Goal: Task Accomplishment & Management: Use online tool/utility

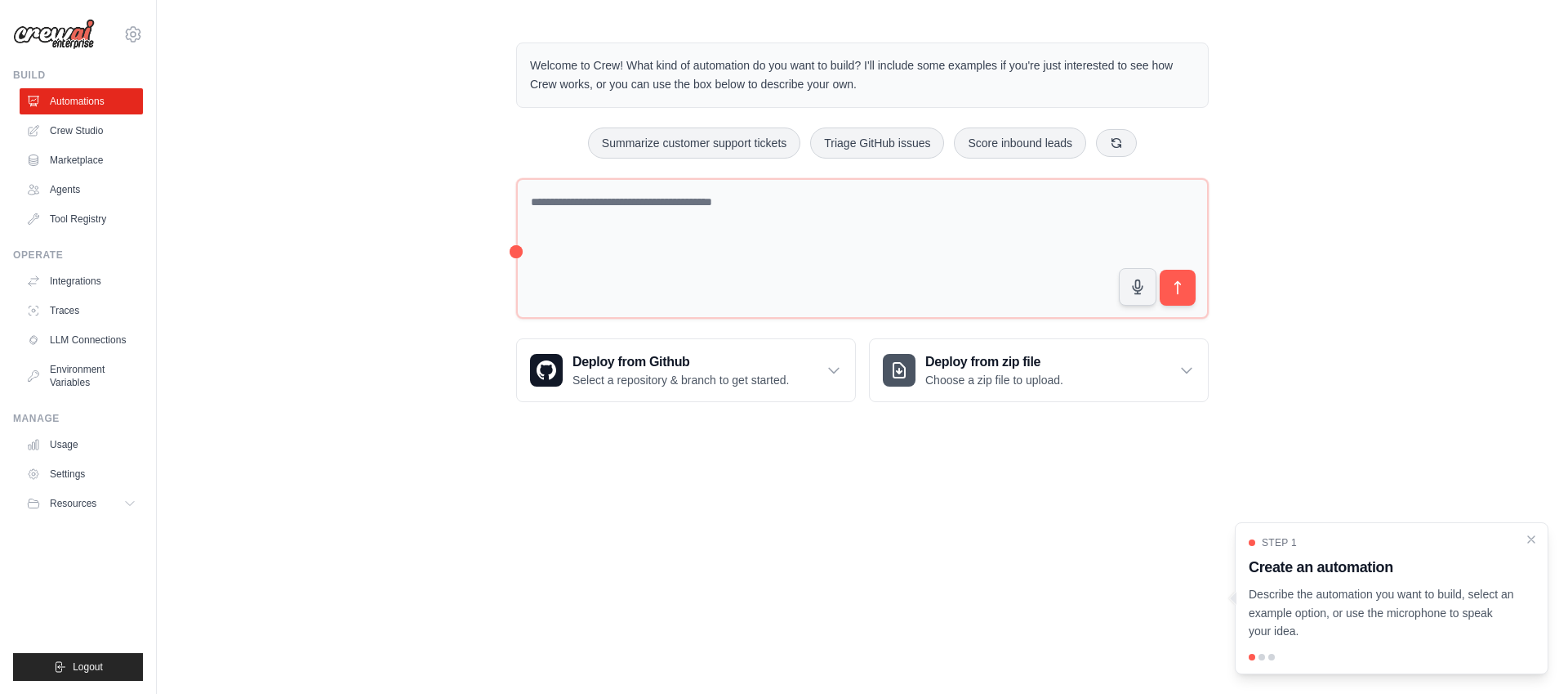
click at [284, 352] on div "Welcome to Crew! What kind of automation do you want to build? I'll include som…" at bounding box center [863, 222] width 1412 height 412
click at [66, 130] on link "Crew Studio" at bounding box center [83, 131] width 123 height 26
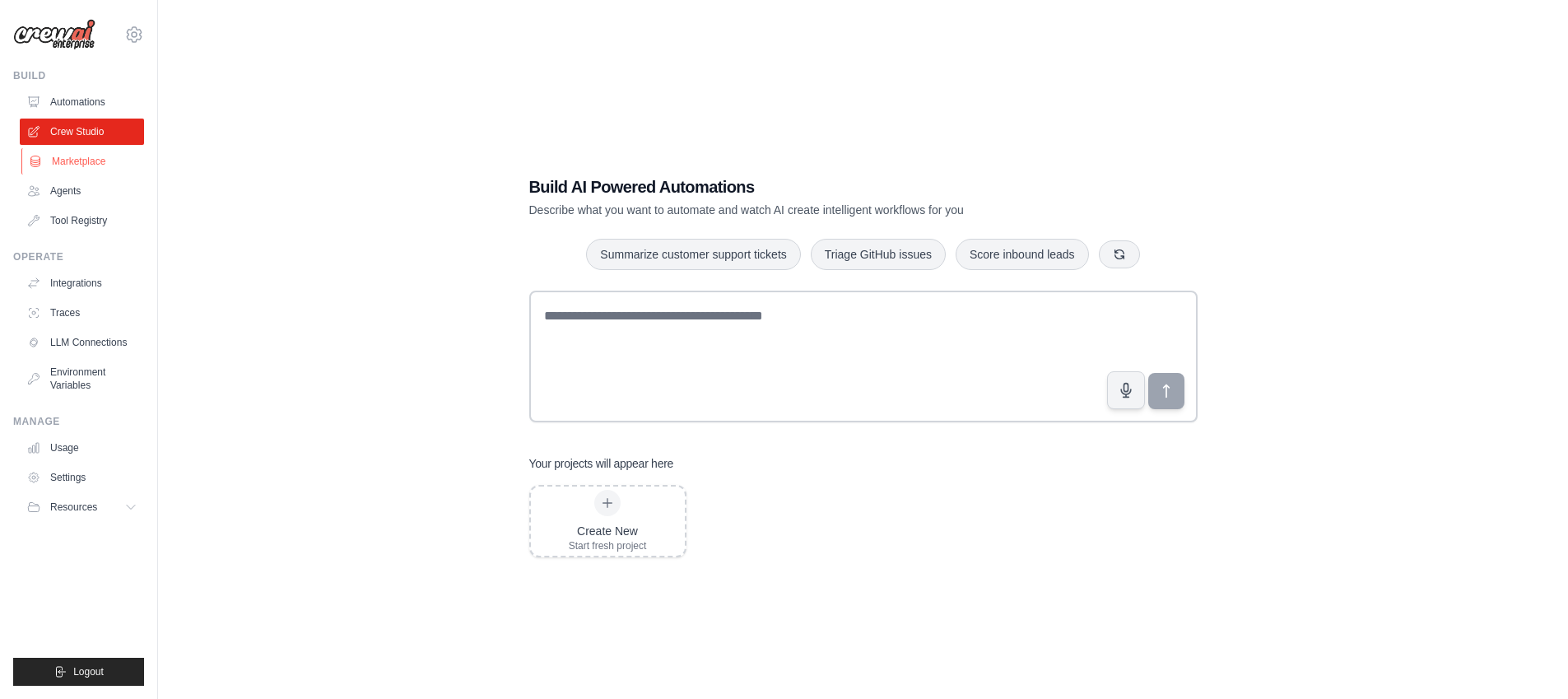
click at [74, 157] on link "Marketplace" at bounding box center [83, 161] width 124 height 27
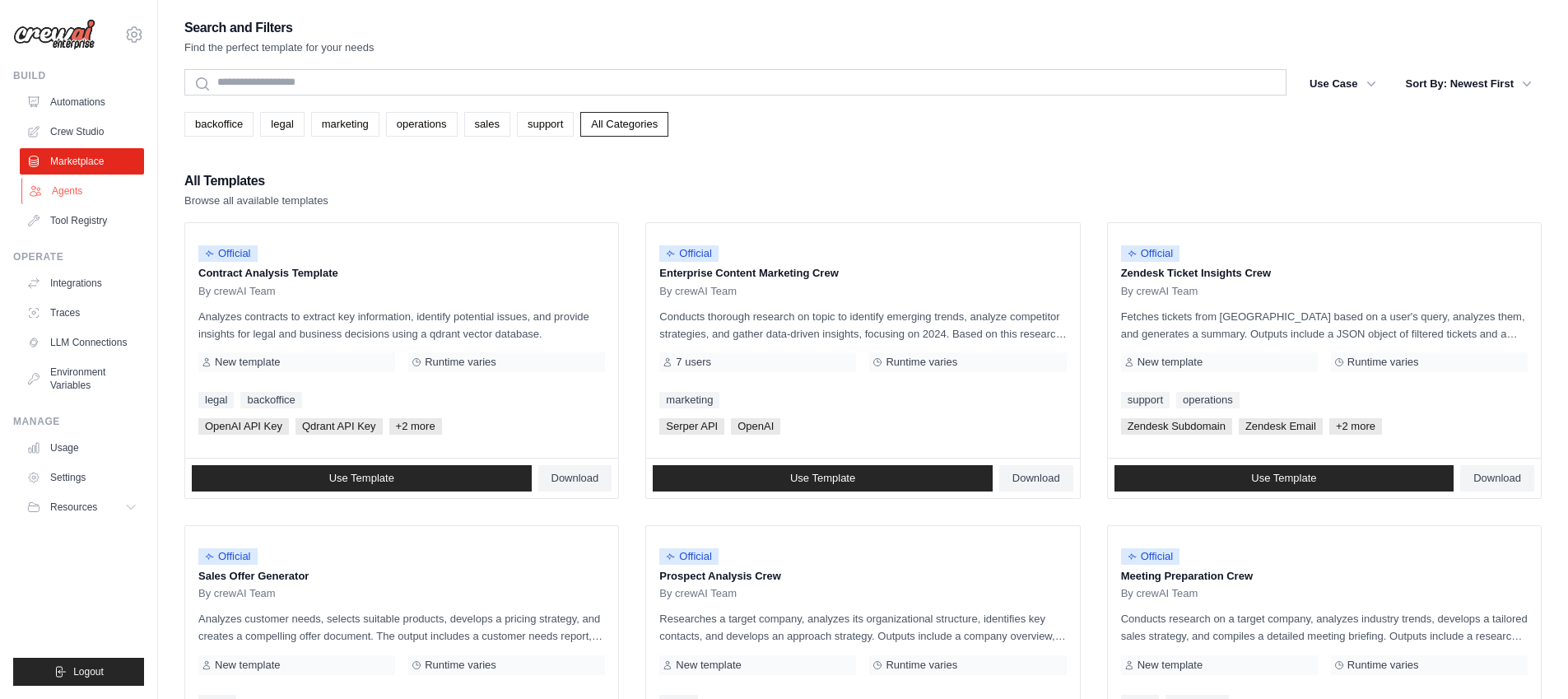
click at [68, 179] on link "Agents" at bounding box center [83, 191] width 124 height 27
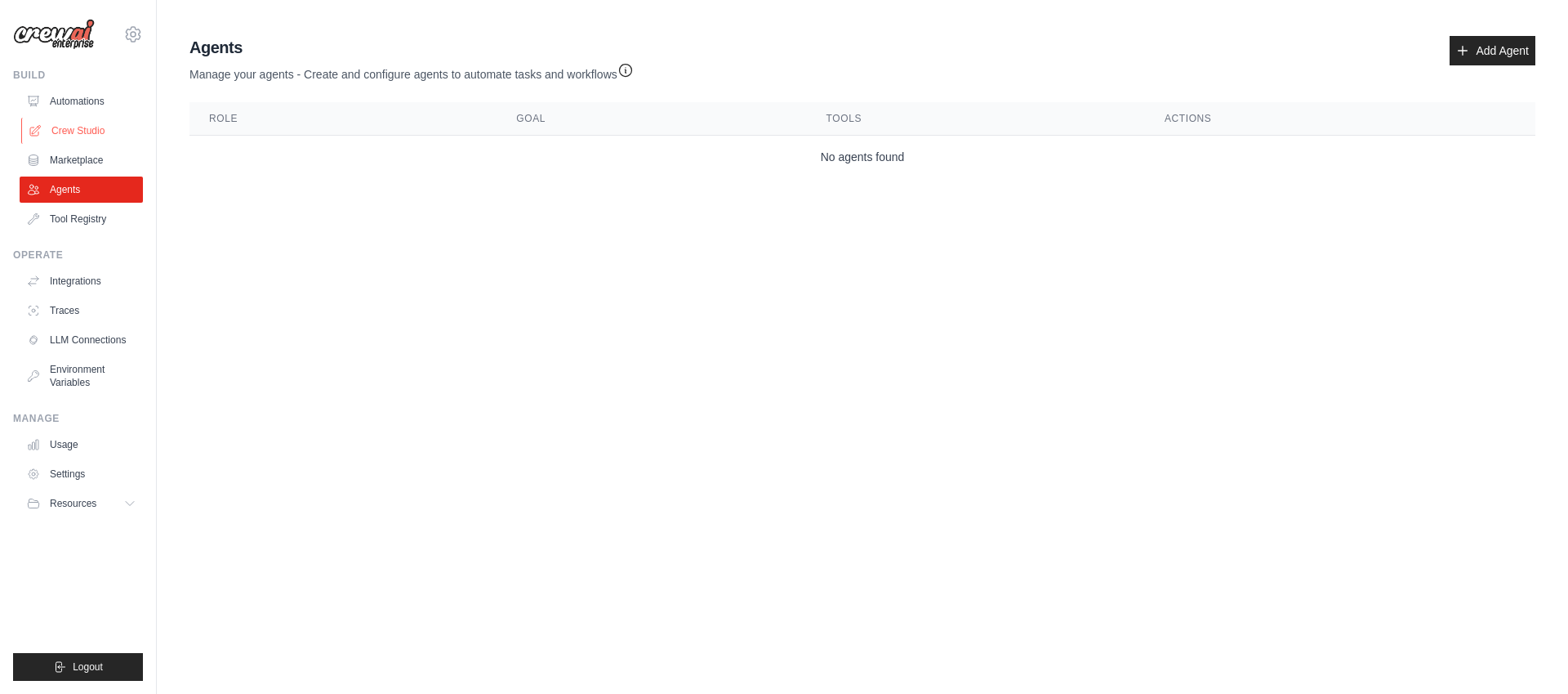
click at [71, 131] on link "Crew Studio" at bounding box center [83, 131] width 123 height 26
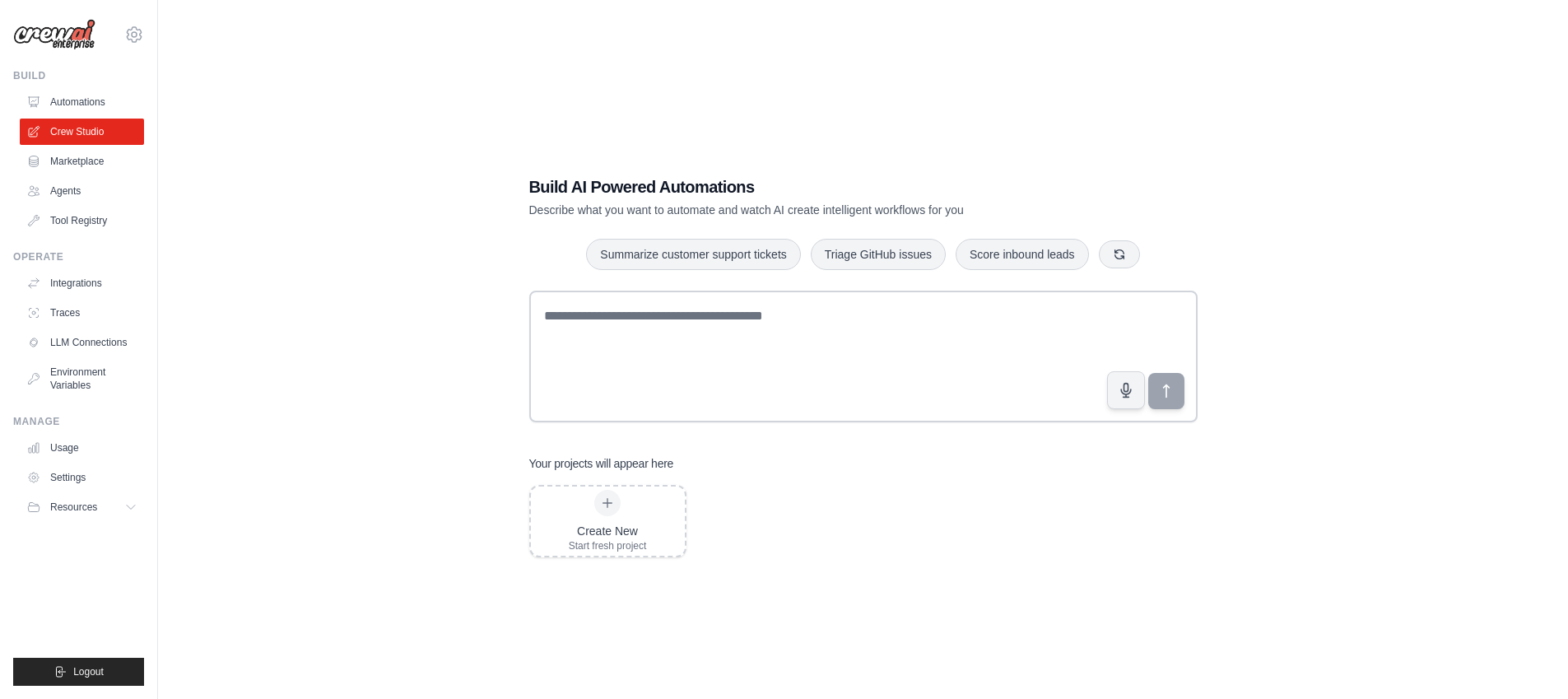
click at [72, 278] on link "Integrations" at bounding box center [81, 283] width 124 height 27
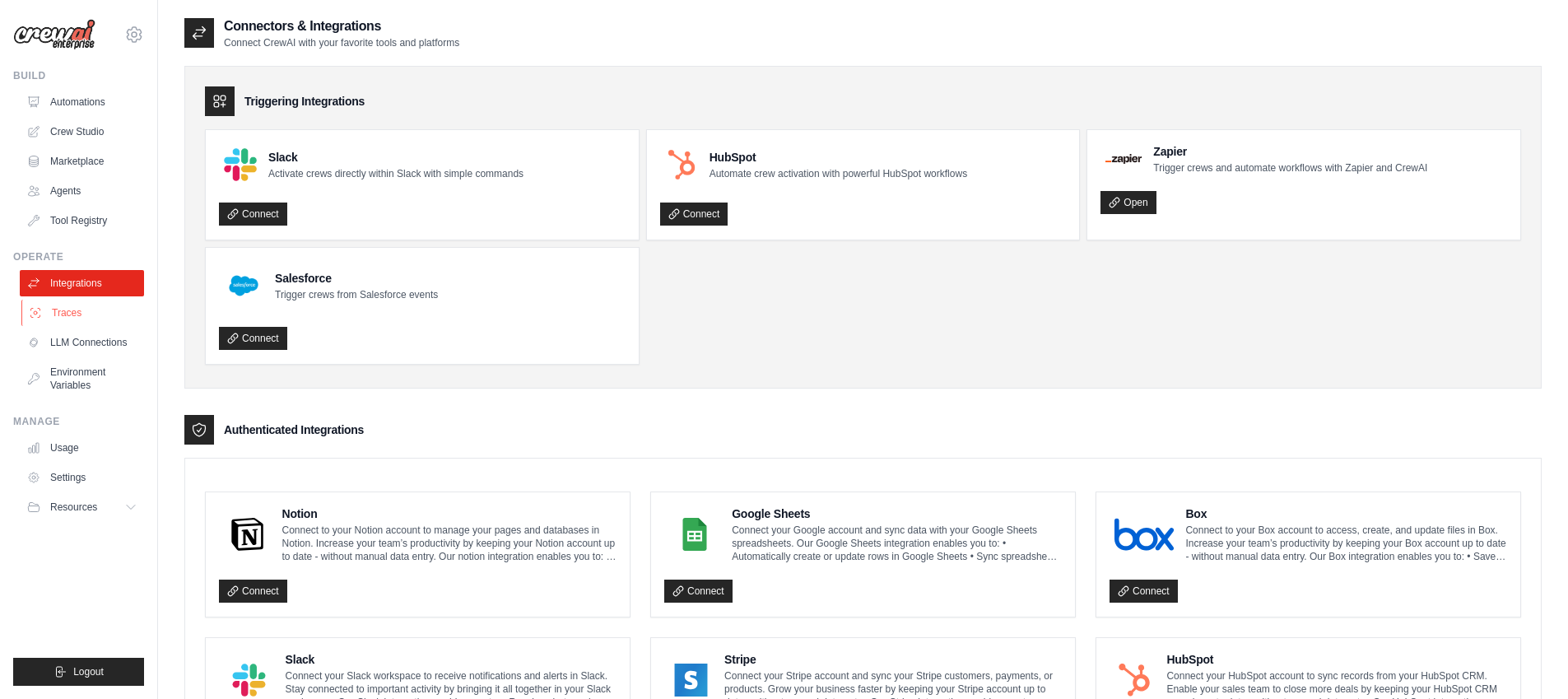
click at [78, 308] on link "Traces" at bounding box center [83, 313] width 124 height 27
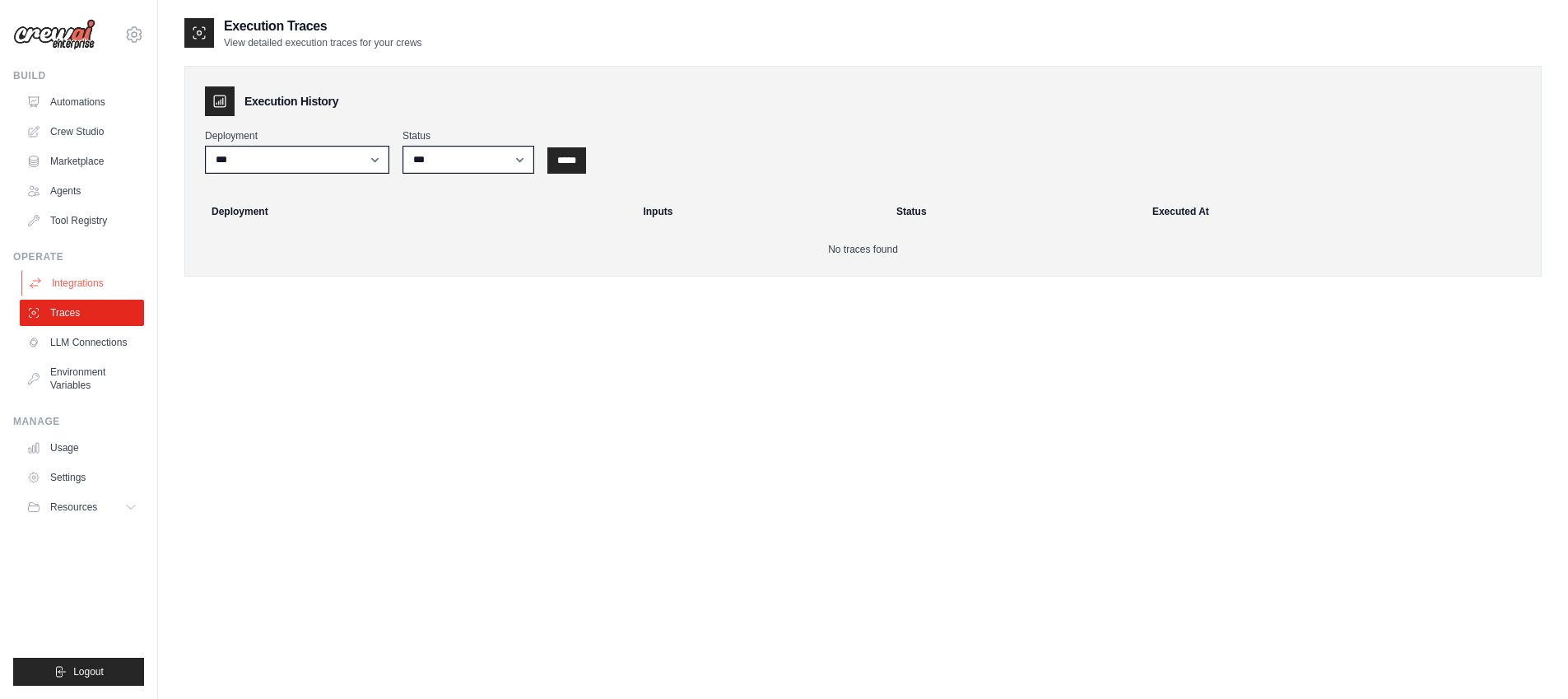
click at [78, 278] on link "Integrations" at bounding box center [83, 283] width 124 height 27
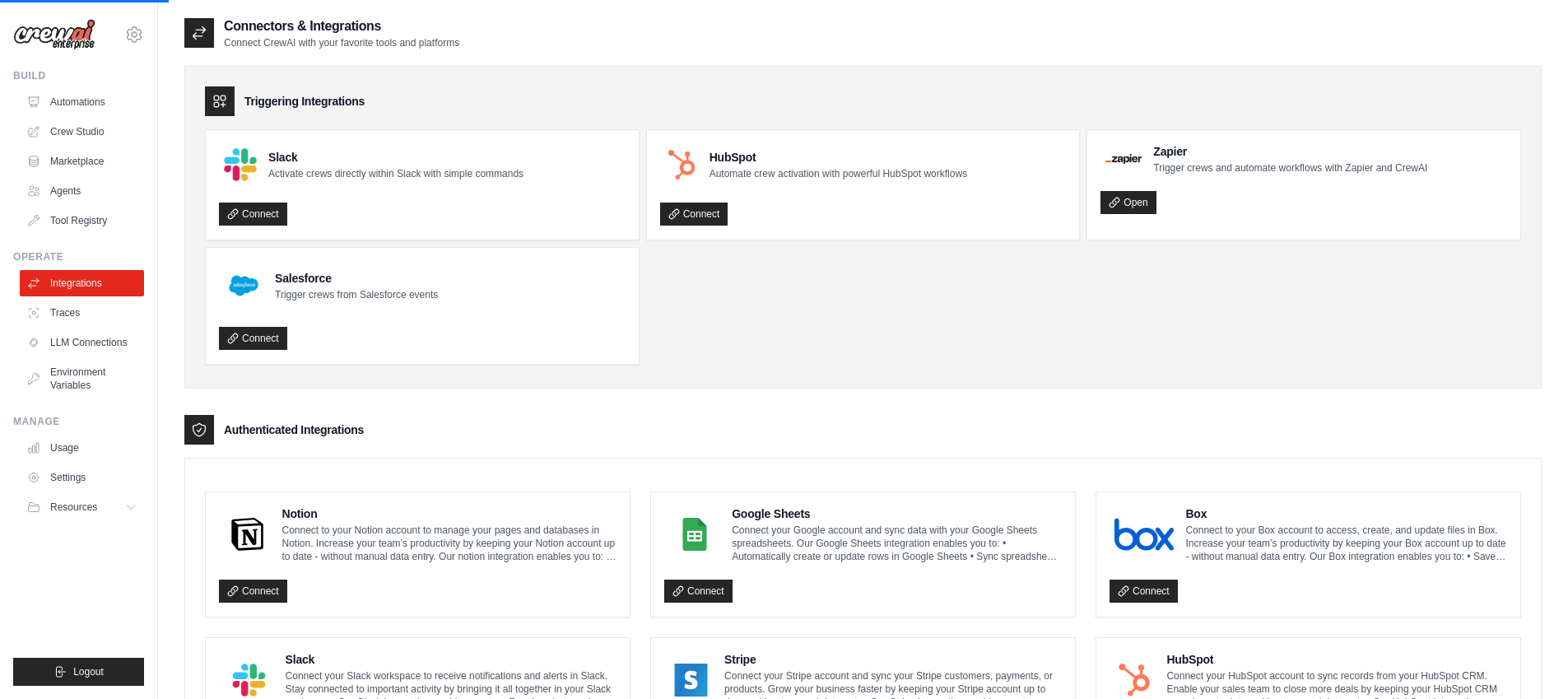
click at [698, 299] on ul "Slack Activate crews directly within Slack with simple commands Connect HubSpot…" at bounding box center [862, 246] width 1316 height 236
click at [708, 313] on ul "Slack Activate crews directly within Slack with simple commands Connect HubSpot…" at bounding box center [862, 246] width 1316 height 236
click at [106, 160] on link "Marketplace" at bounding box center [83, 161] width 124 height 27
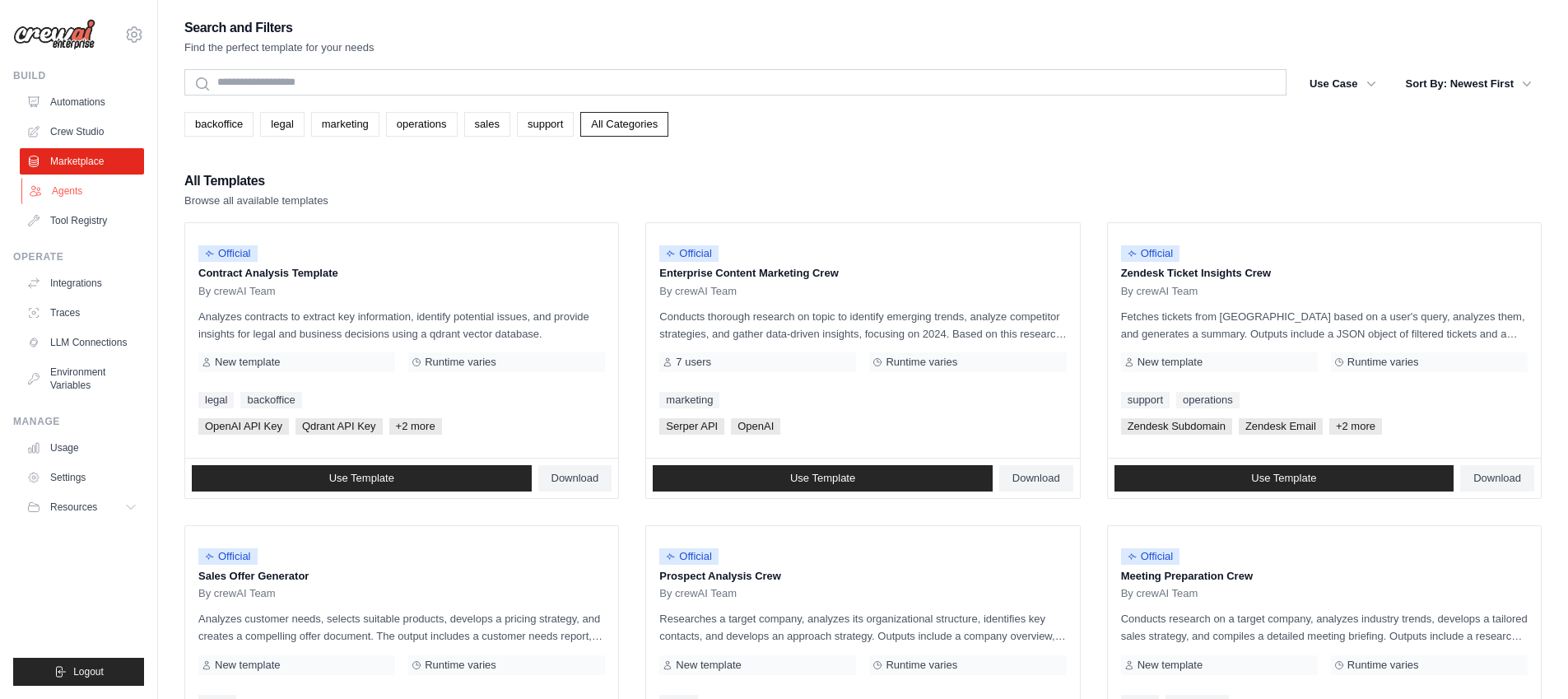
click at [86, 194] on link "Agents" at bounding box center [83, 191] width 124 height 27
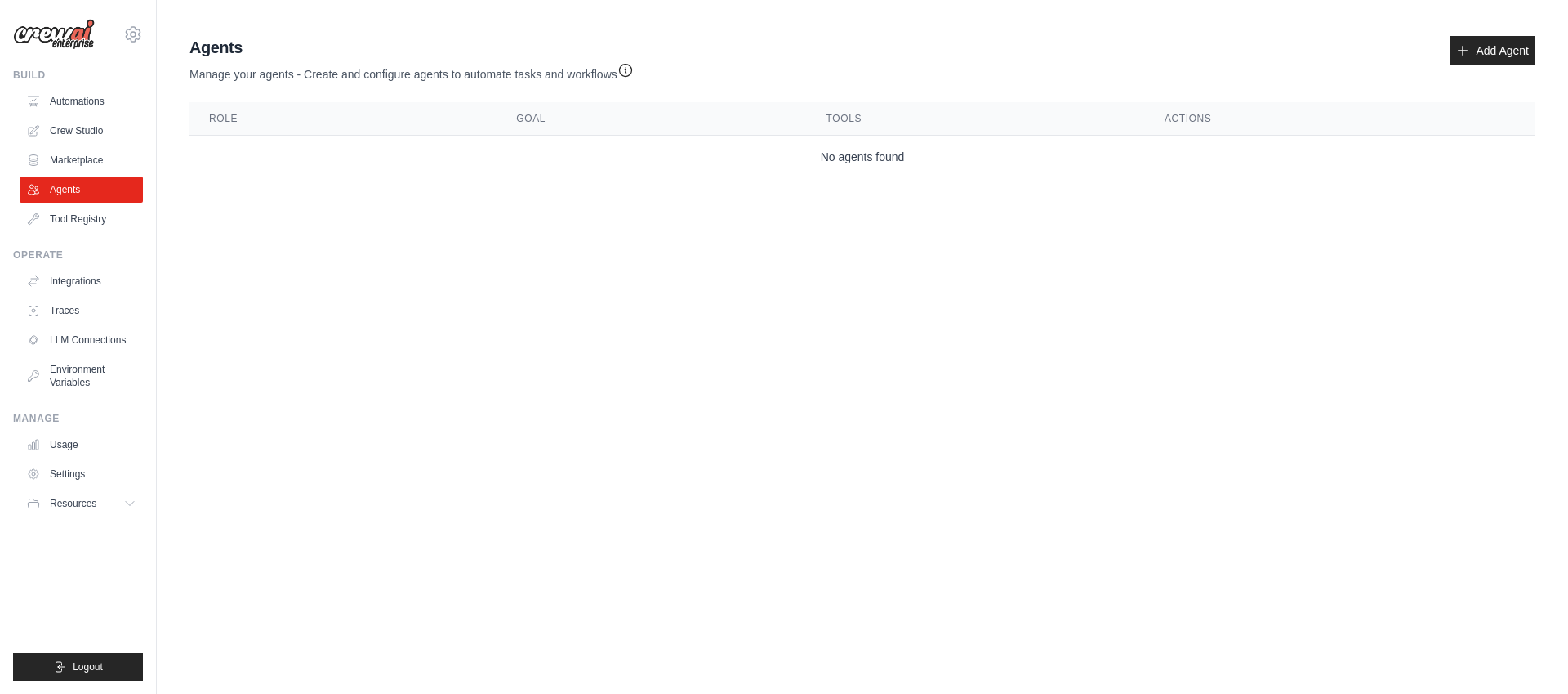
click at [589, 273] on body "sebastian.schlecht@capmo.de Settings Build Automations Crew Studio" at bounding box center [784, 347] width 1568 height 694
click at [1106, 78] on div "Agents Manage your agents - Create and configure agents to automate tasks and w…" at bounding box center [863, 59] width 1346 height 47
click at [114, 99] on link "Automations" at bounding box center [83, 102] width 123 height 26
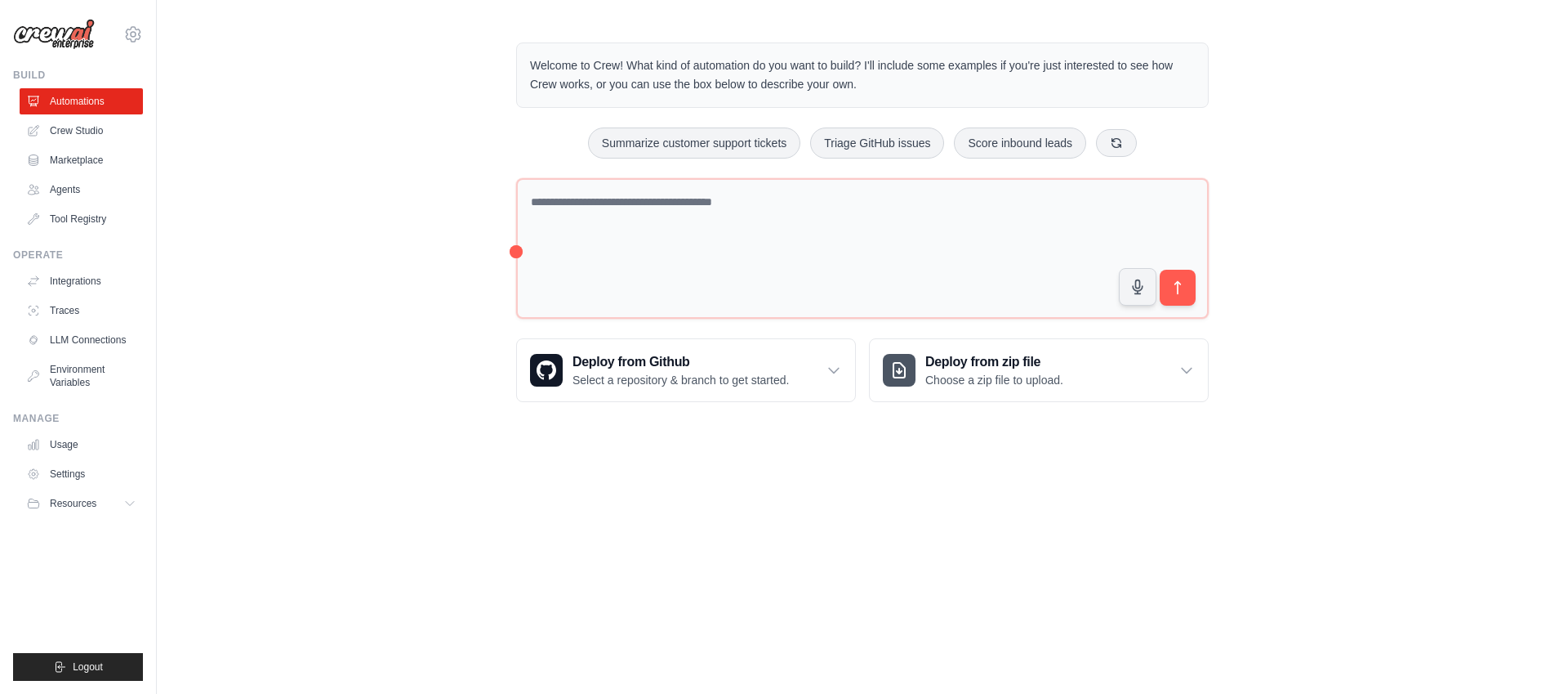
click at [273, 313] on div "Welcome to Crew! What kind of automation do you want to build? I'll include som…" at bounding box center [863, 222] width 1412 height 412
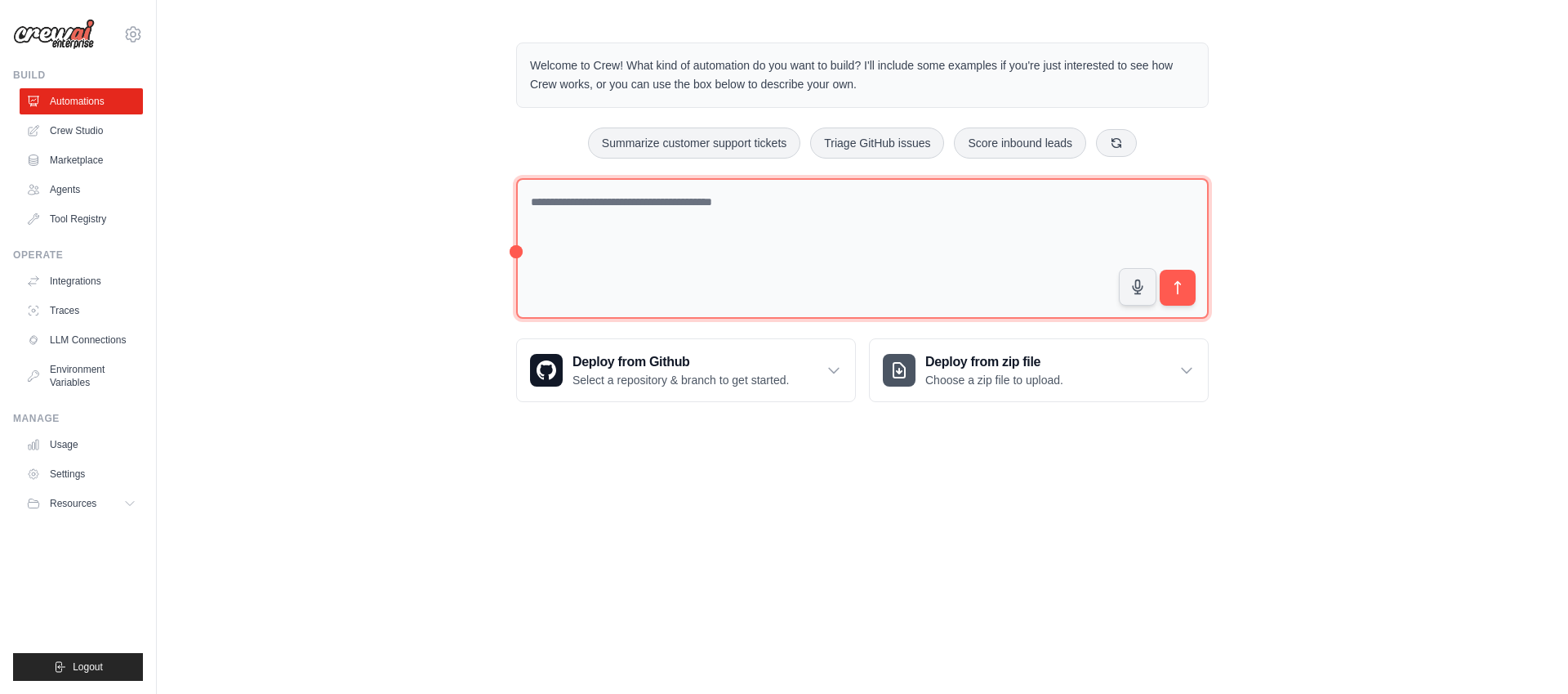
click at [812, 205] on textarea at bounding box center [862, 248] width 693 height 141
click at [813, 202] on textarea at bounding box center [862, 248] width 693 height 141
click at [674, 209] on textarea at bounding box center [862, 248] width 693 height 141
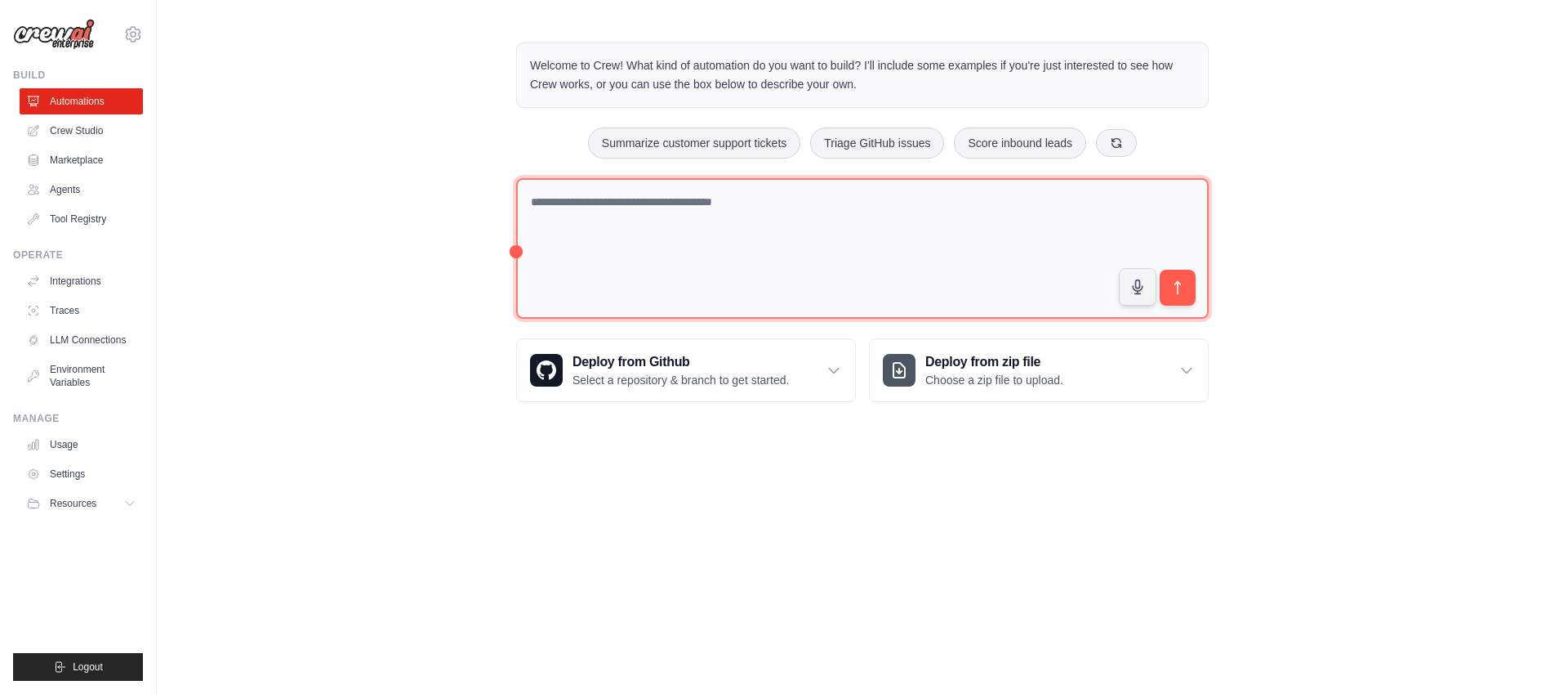
click at [682, 209] on textarea at bounding box center [862, 248] width 693 height 141
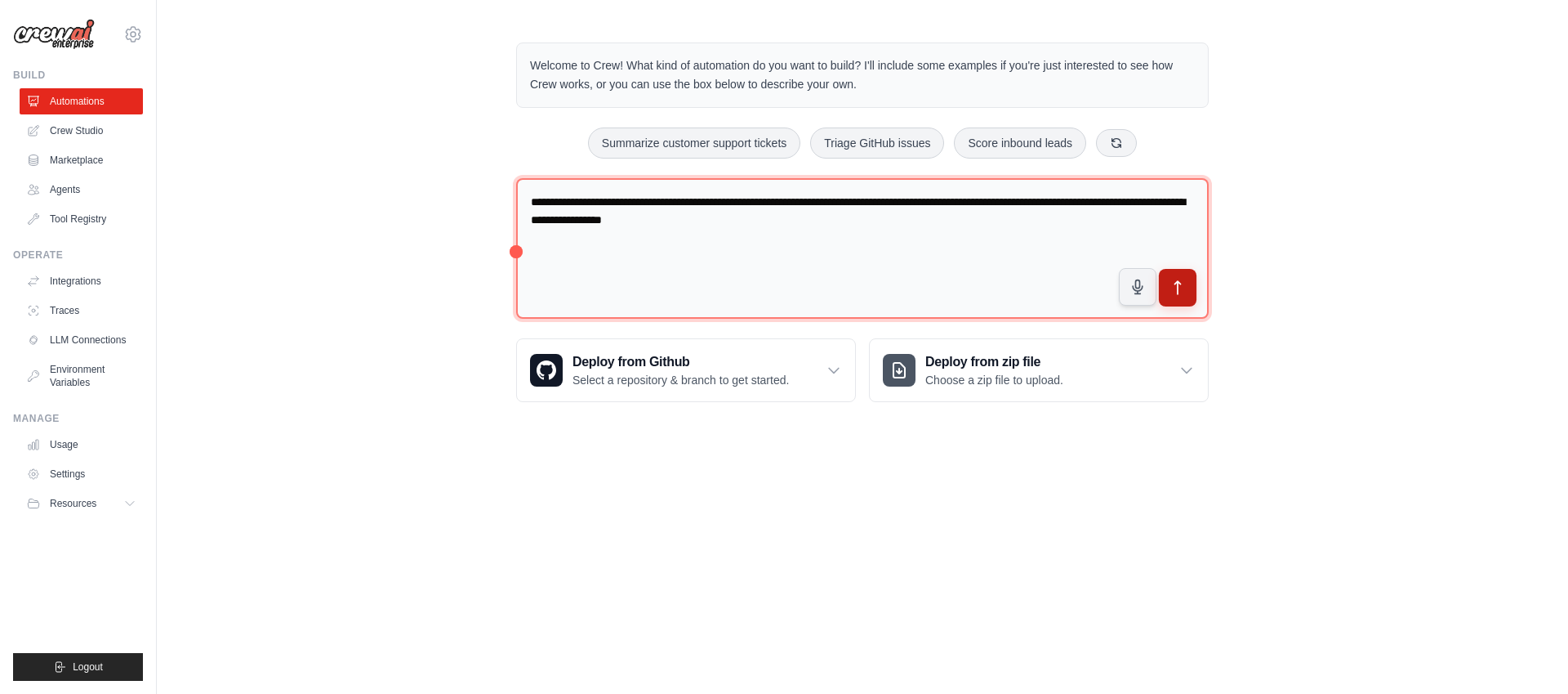
type textarea "**********"
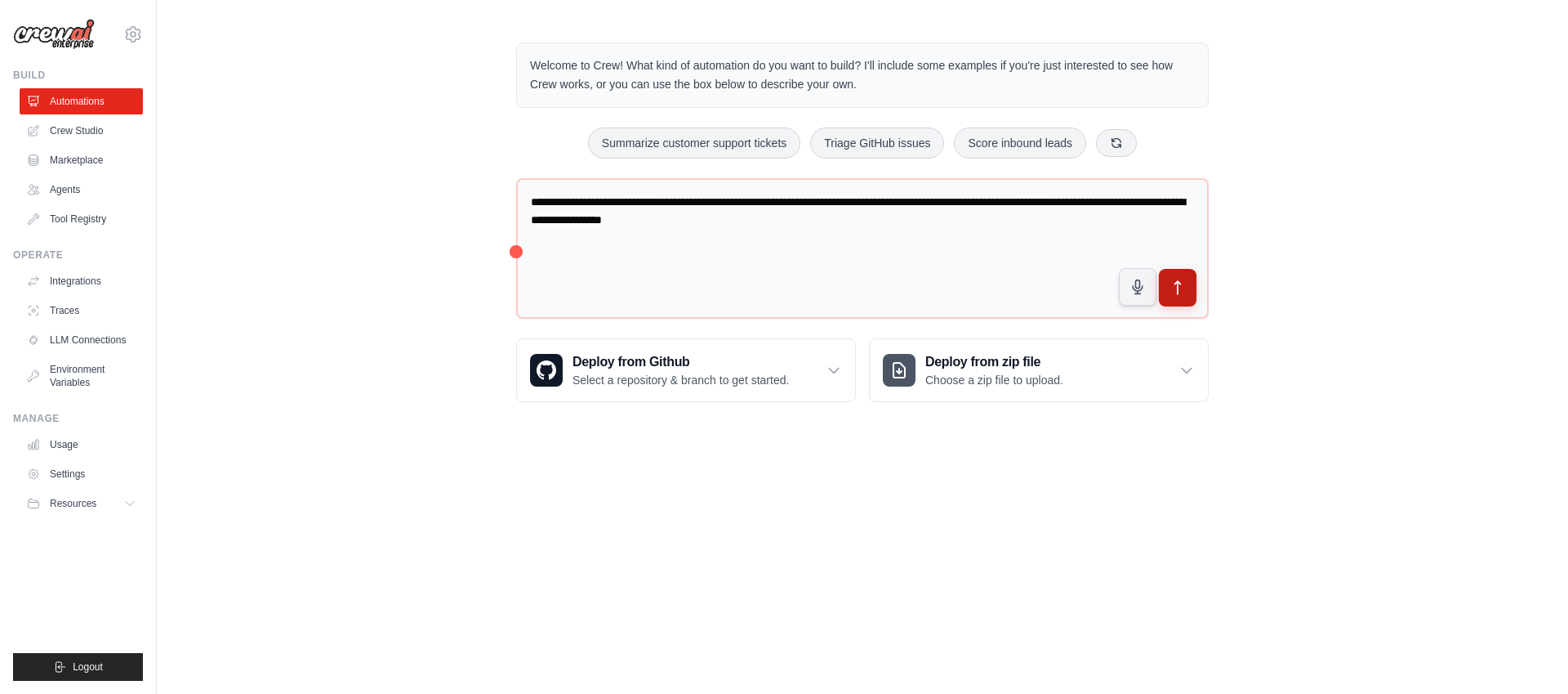
click at [1181, 293] on icon "submit" at bounding box center [1178, 288] width 17 height 17
click at [91, 101] on link "Automations" at bounding box center [83, 102] width 123 height 26
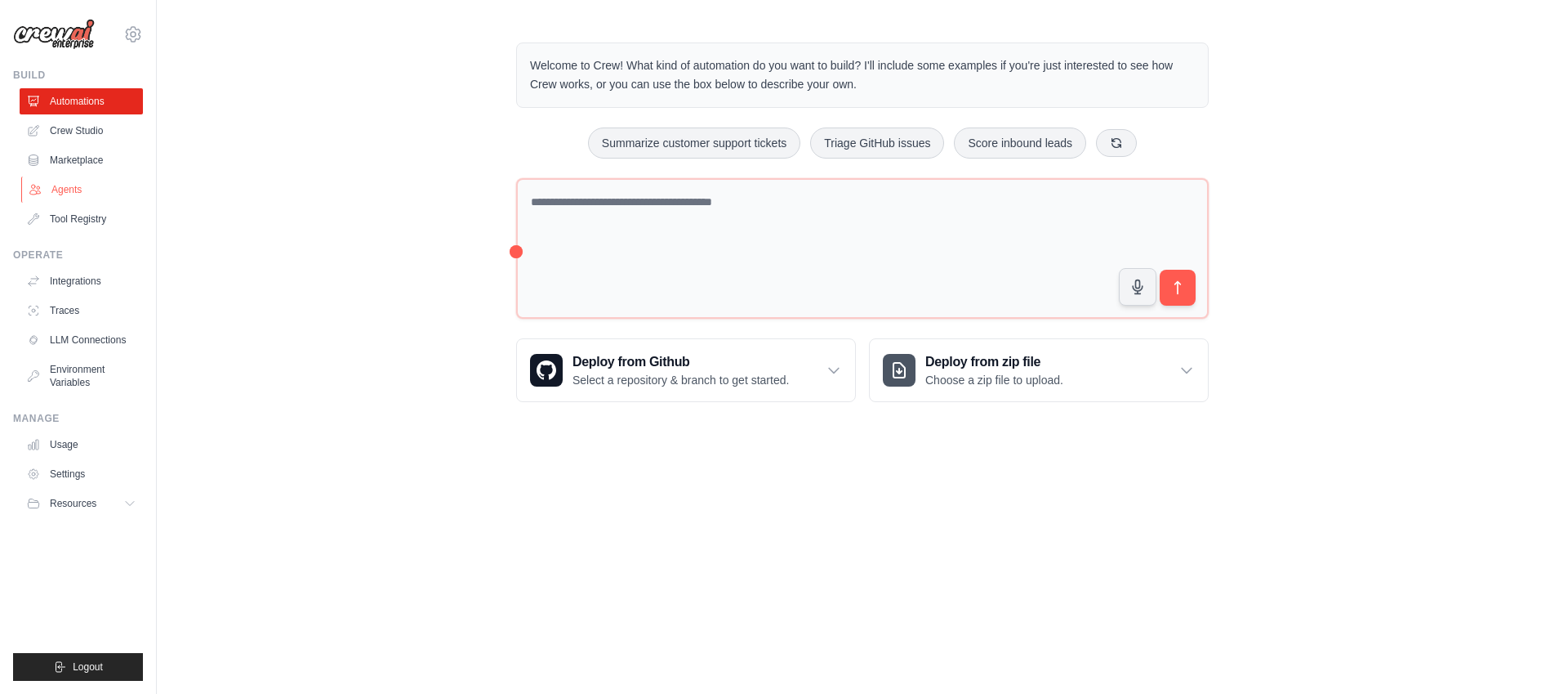
click at [78, 182] on link "Agents" at bounding box center [83, 190] width 123 height 26
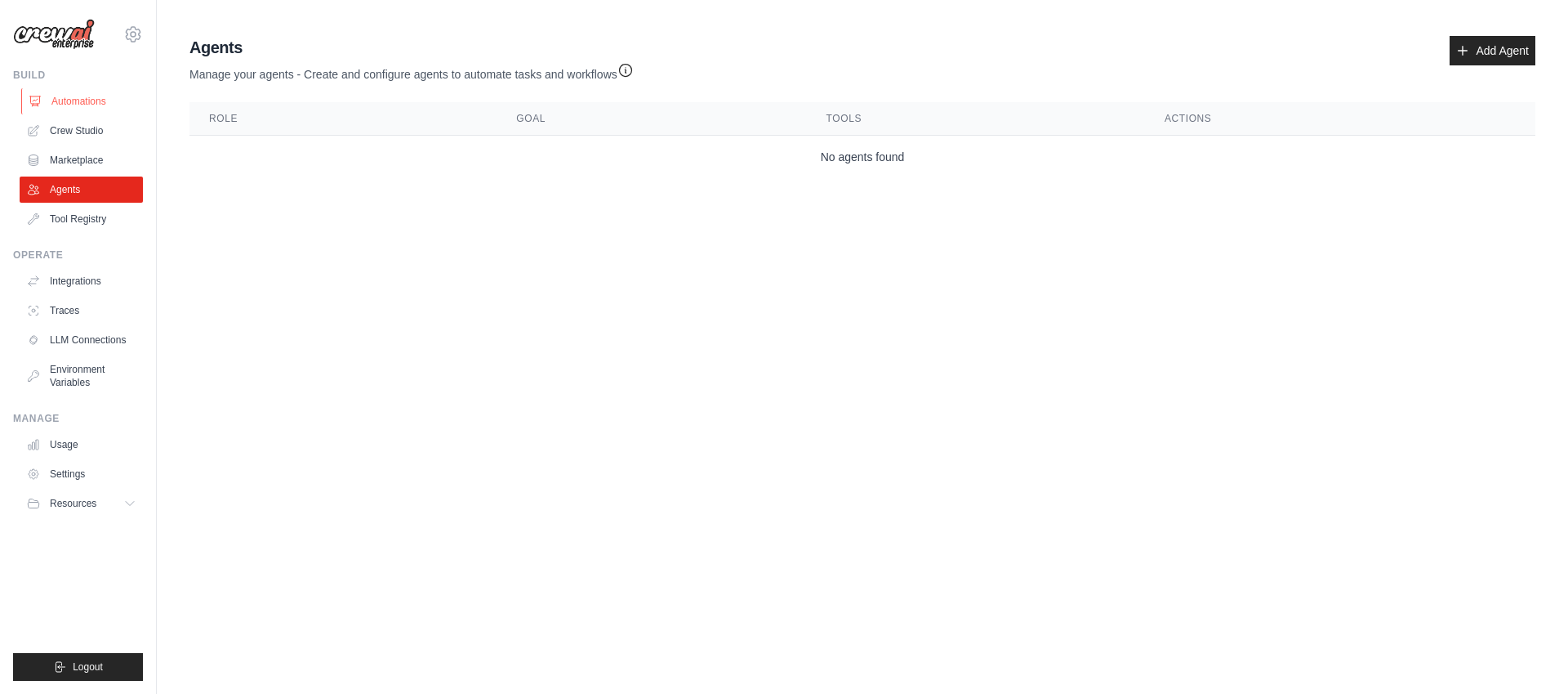
click at [83, 97] on link "Automations" at bounding box center [83, 102] width 123 height 26
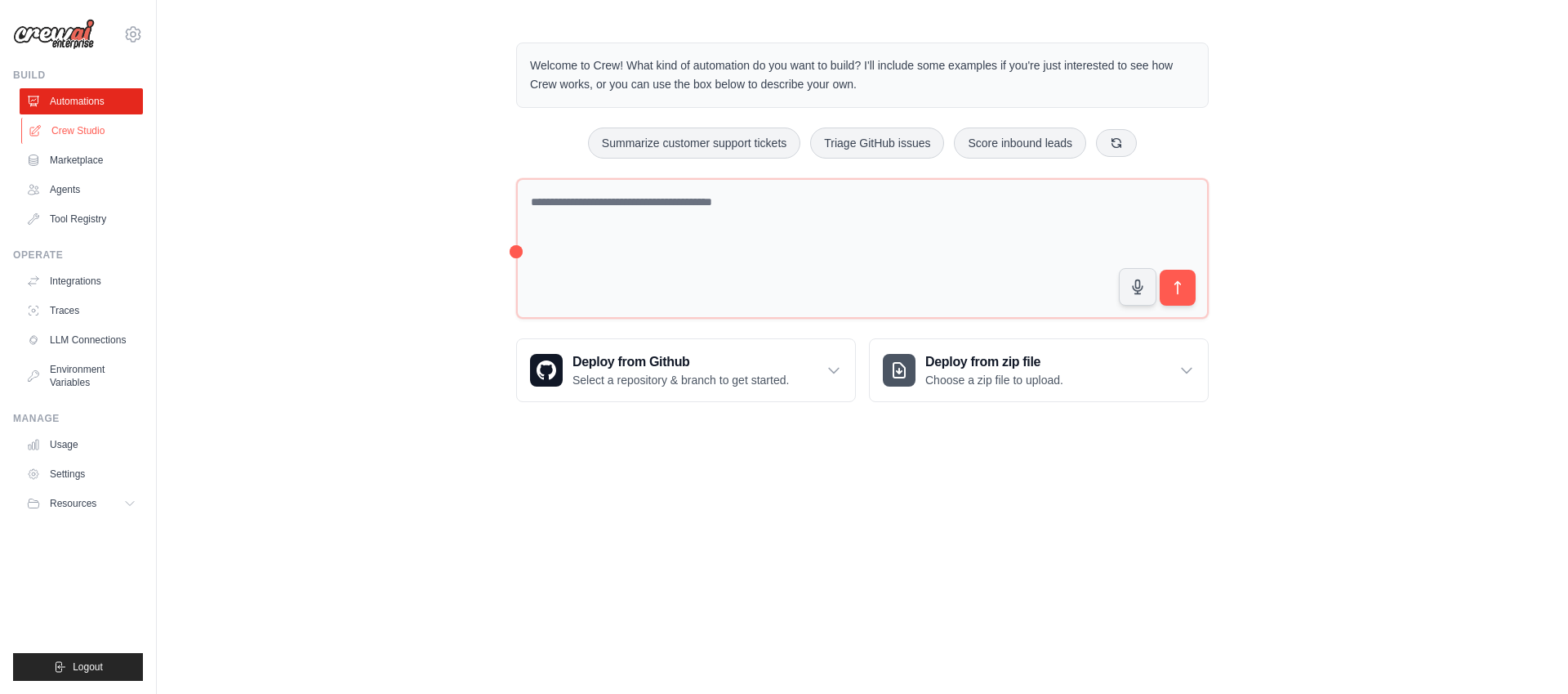
click at [78, 134] on link "Crew Studio" at bounding box center [83, 131] width 123 height 26
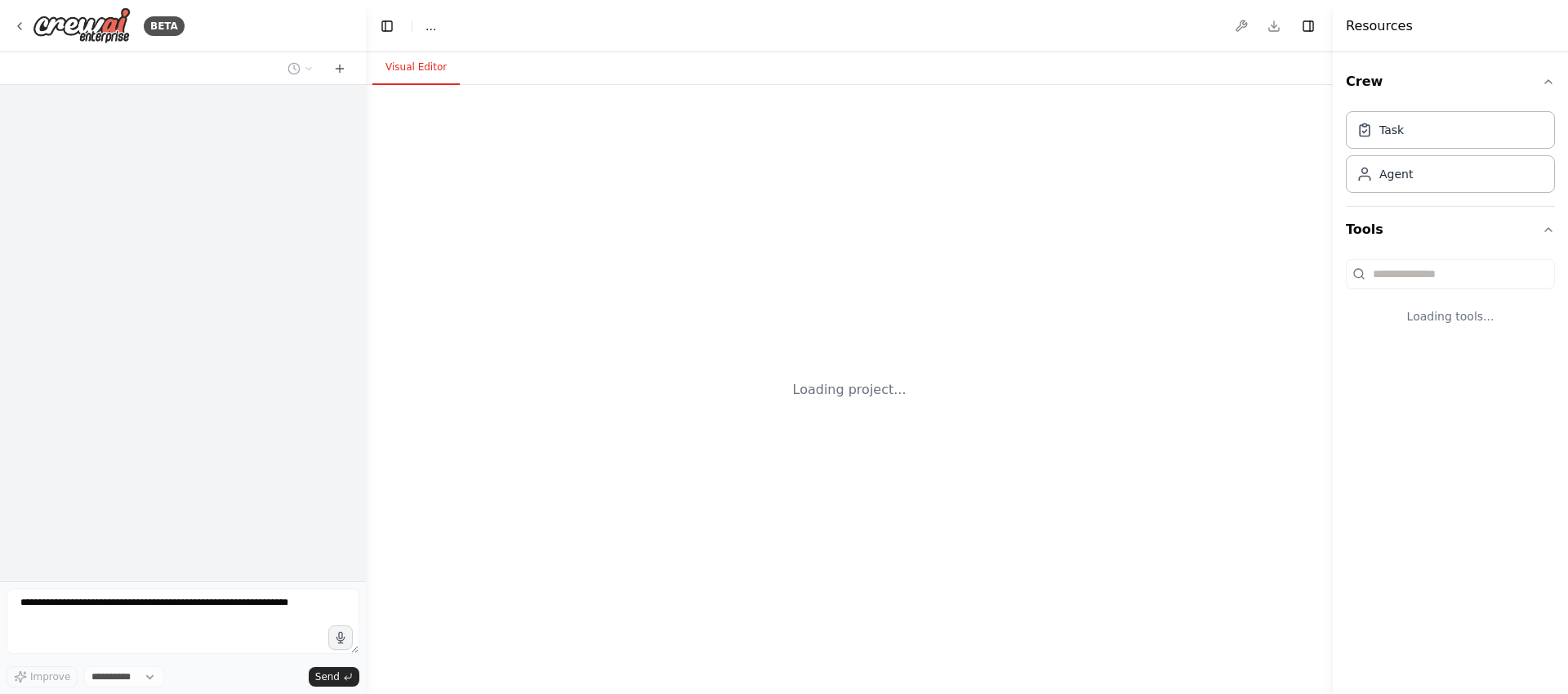
select select "****"
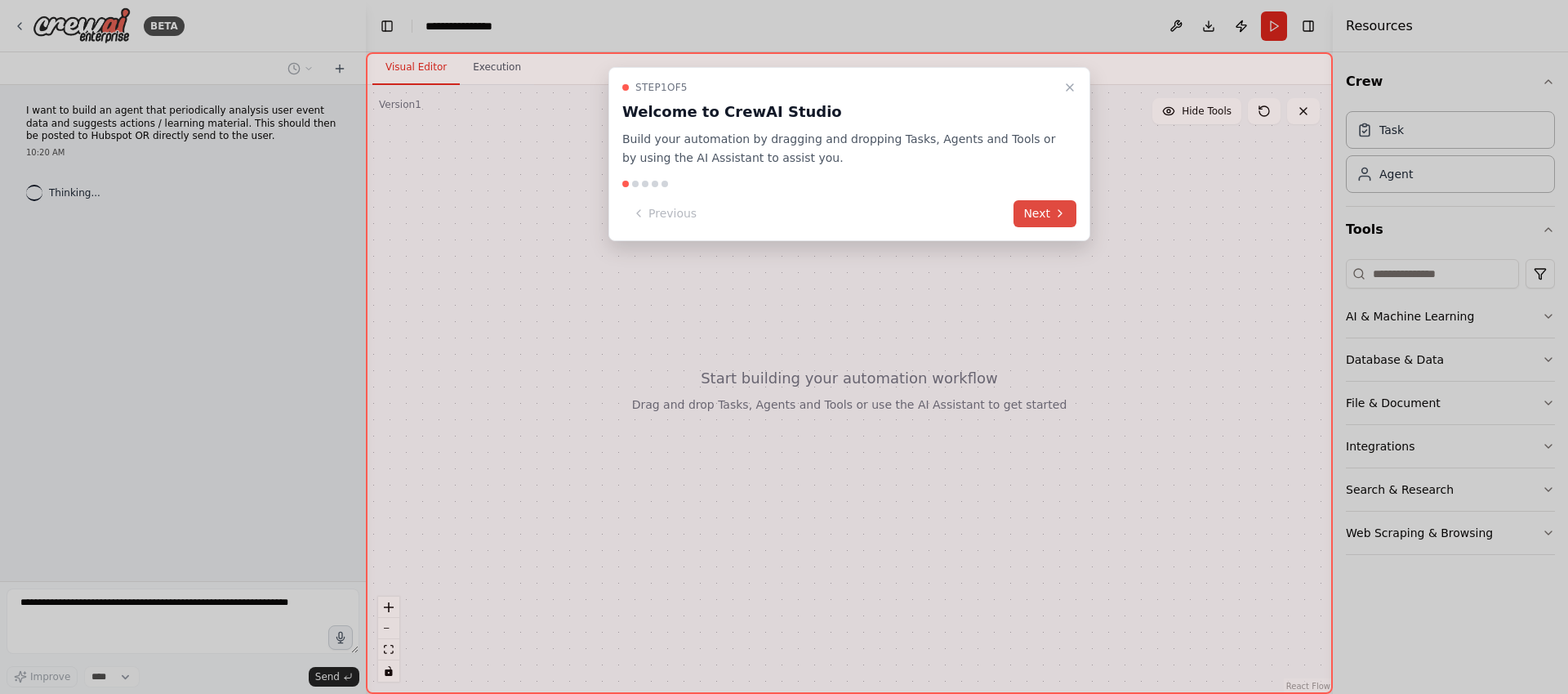
click at [1046, 213] on button "Next" at bounding box center [1044, 213] width 63 height 27
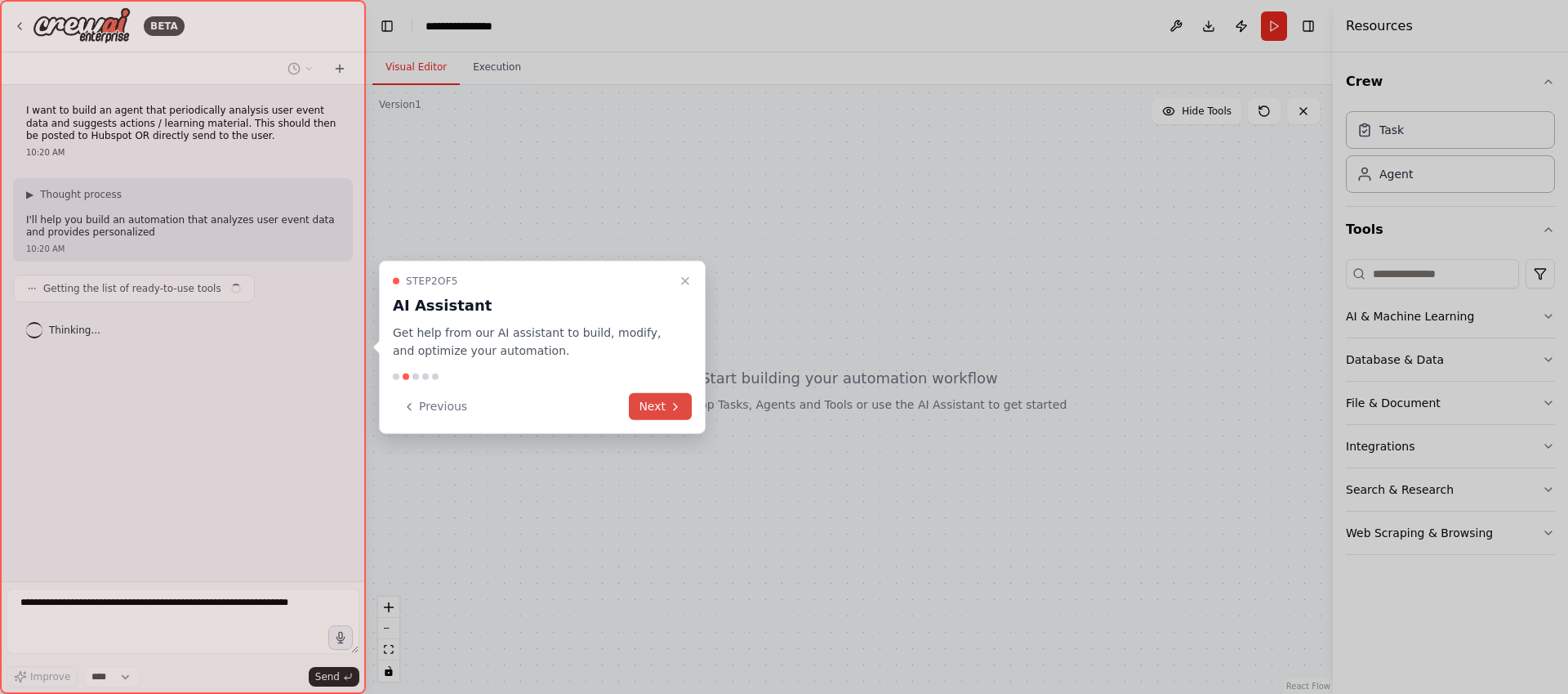
click at [655, 408] on button "Next" at bounding box center [660, 406] width 63 height 27
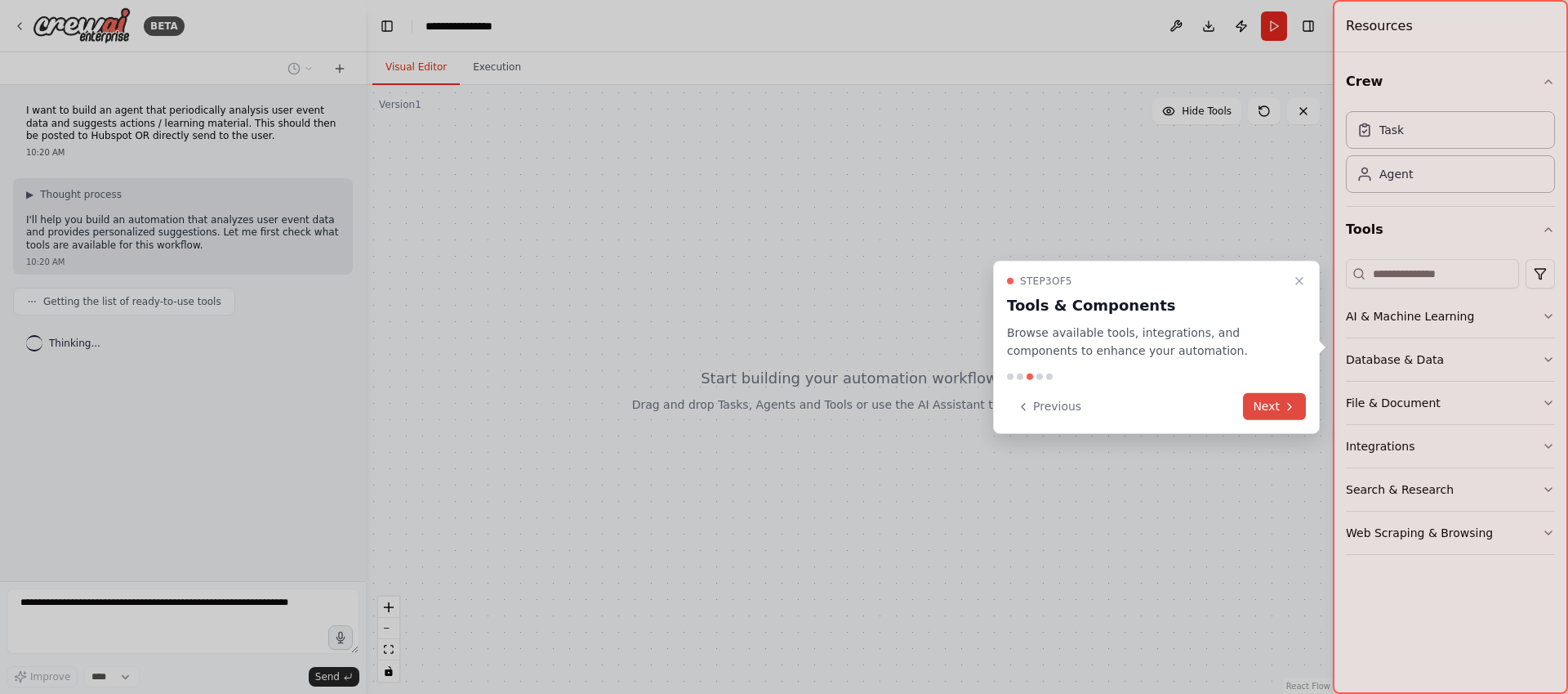
click at [1268, 407] on button "Next" at bounding box center [1275, 406] width 63 height 27
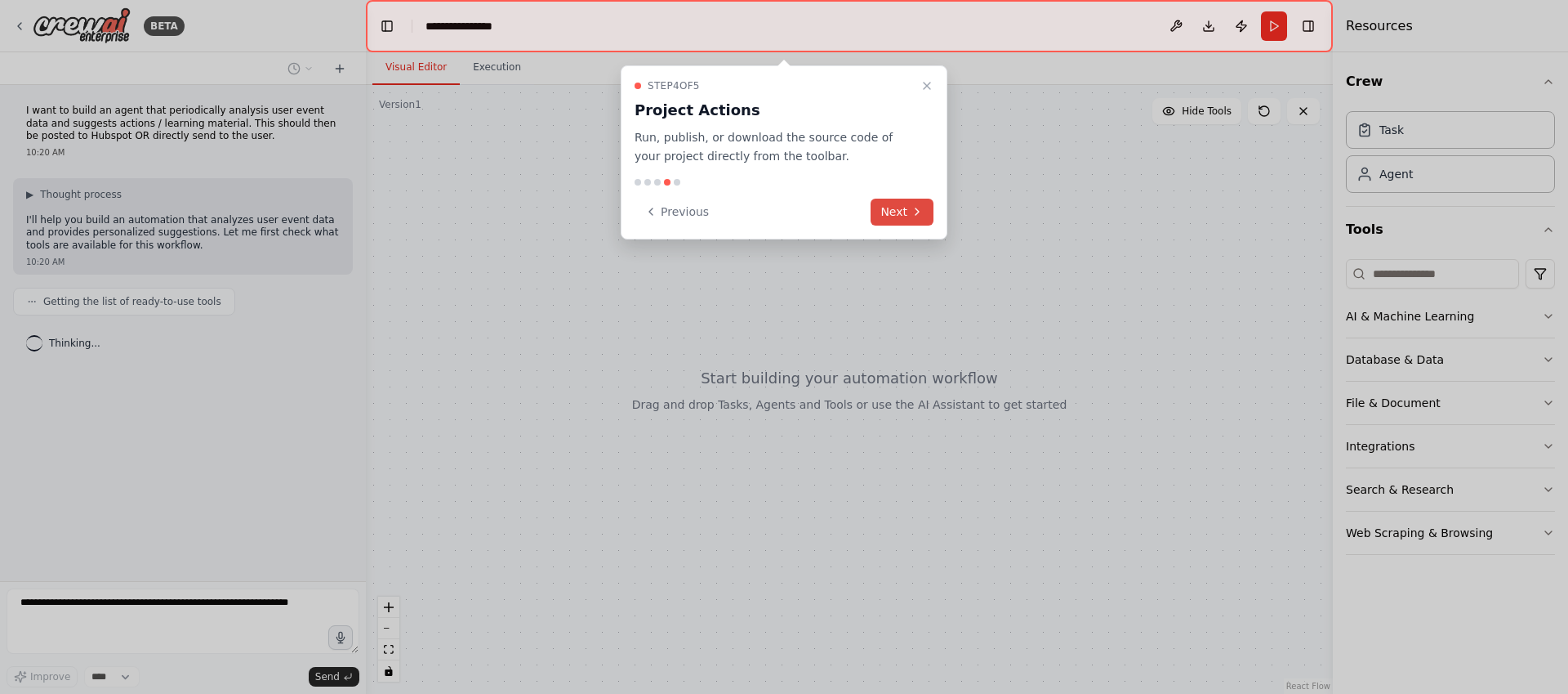
click at [908, 218] on button "Next" at bounding box center [902, 212] width 63 height 27
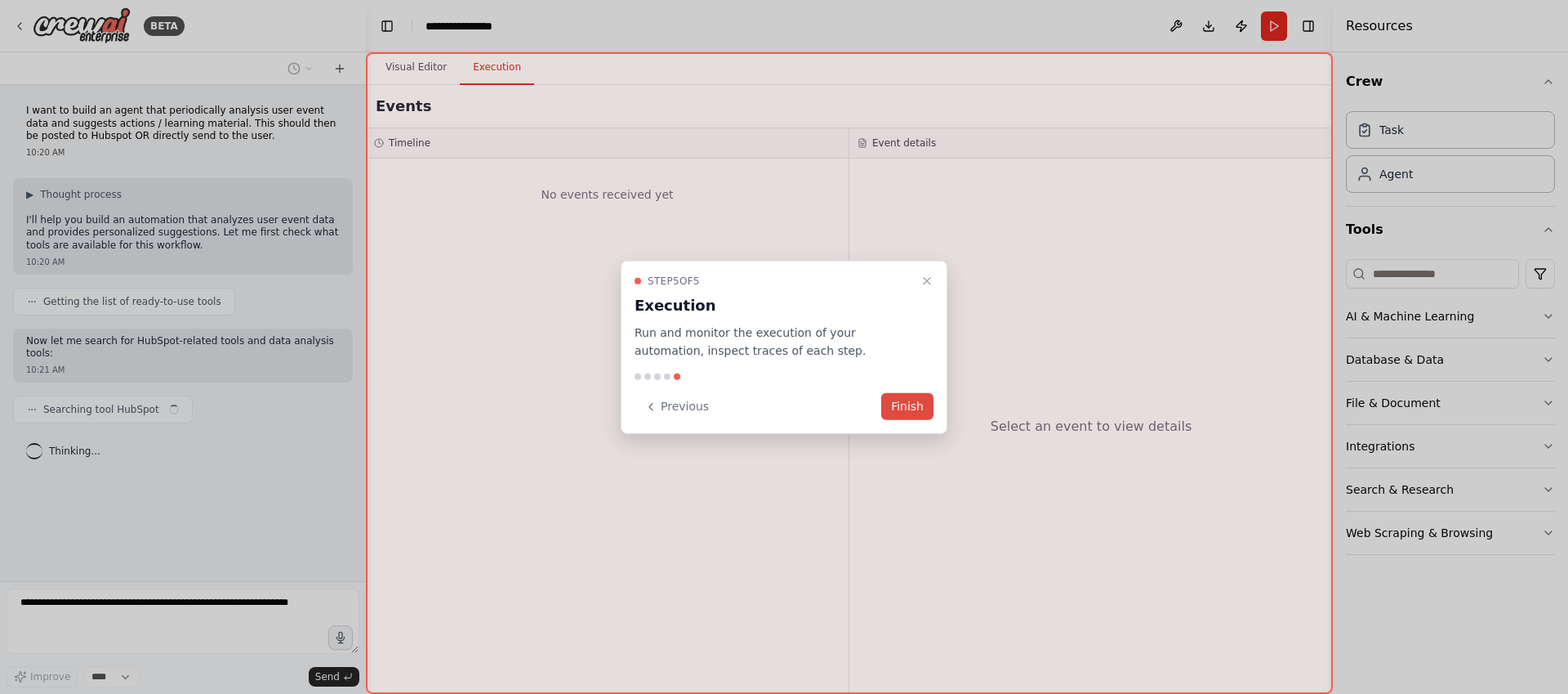
click at [914, 407] on button "Finish" at bounding box center [908, 406] width 53 height 27
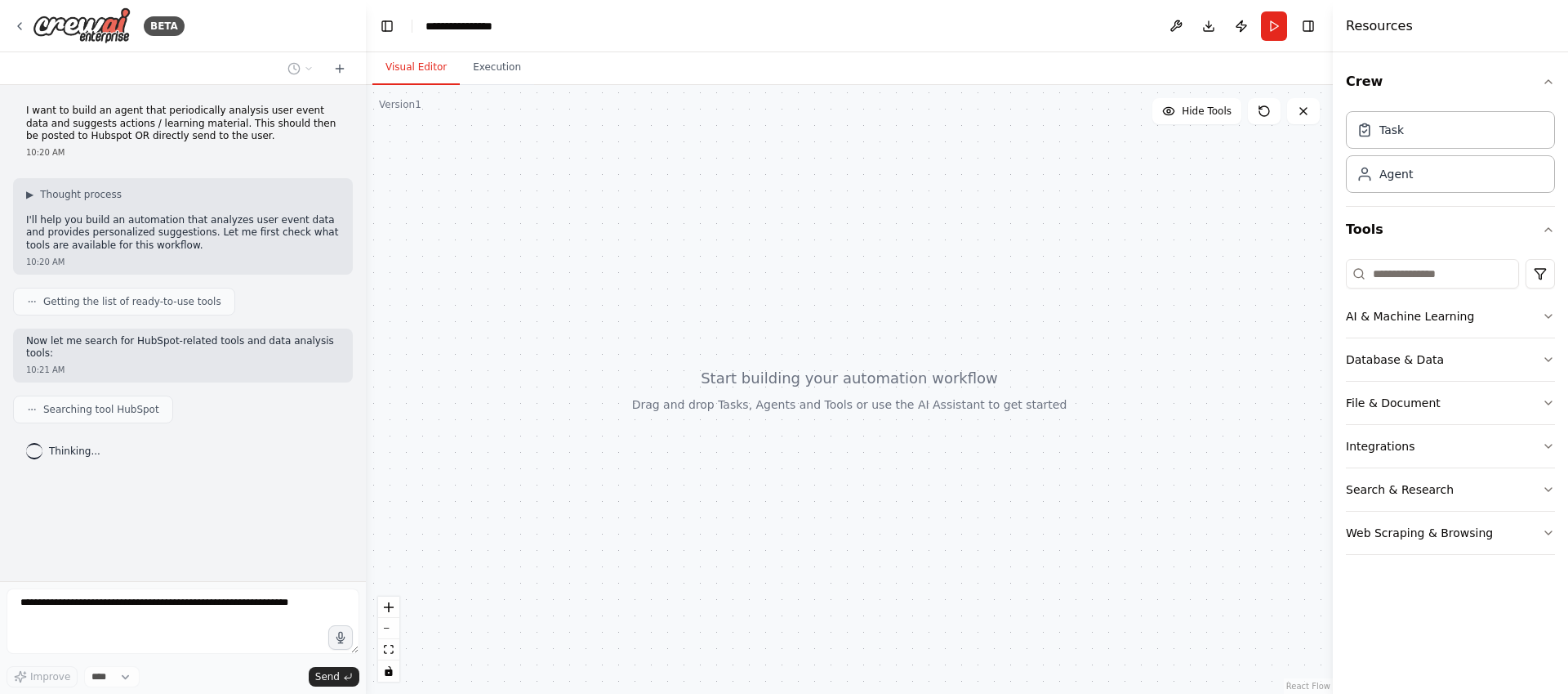
click at [206, 490] on div "I want to build an agent that periodically analysis user event data and suggest…" at bounding box center [182, 332] width 366 height 496
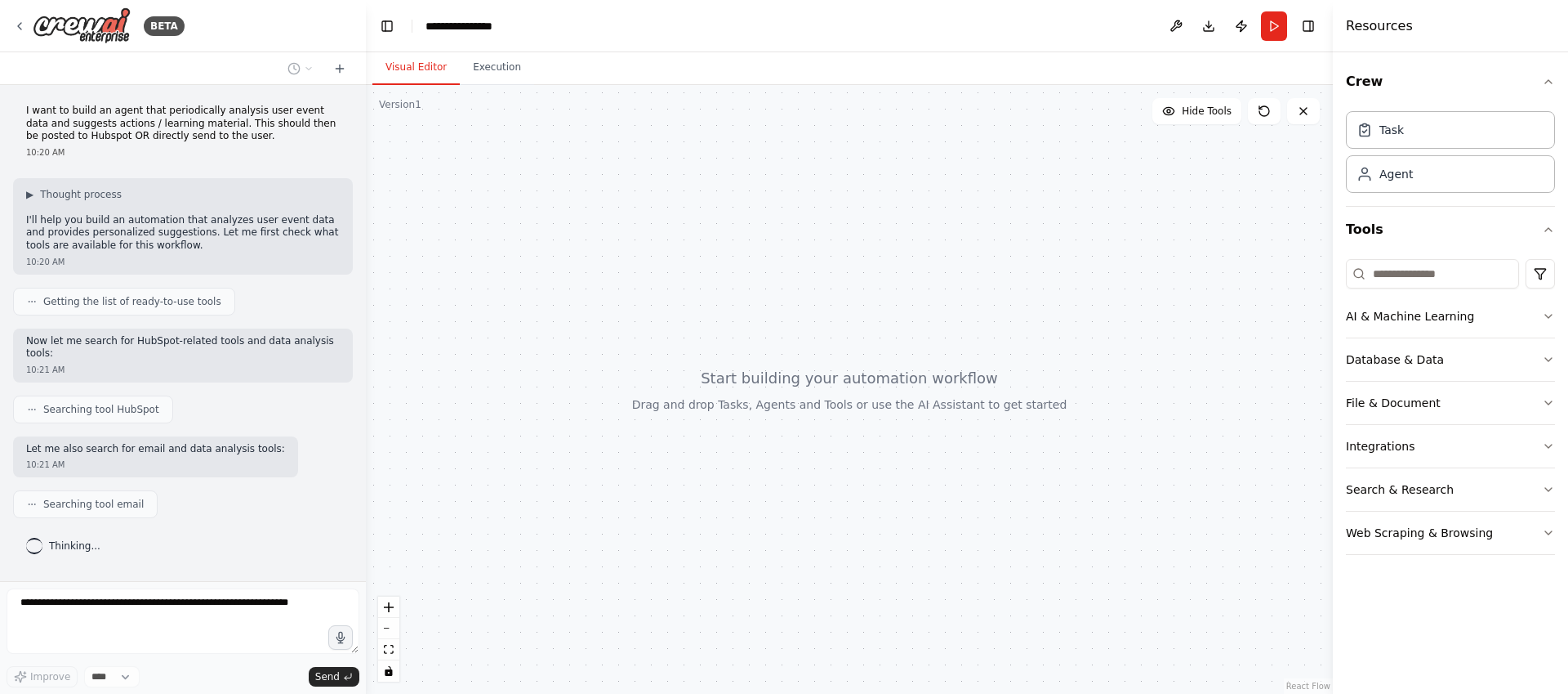
scroll to position [33, 0]
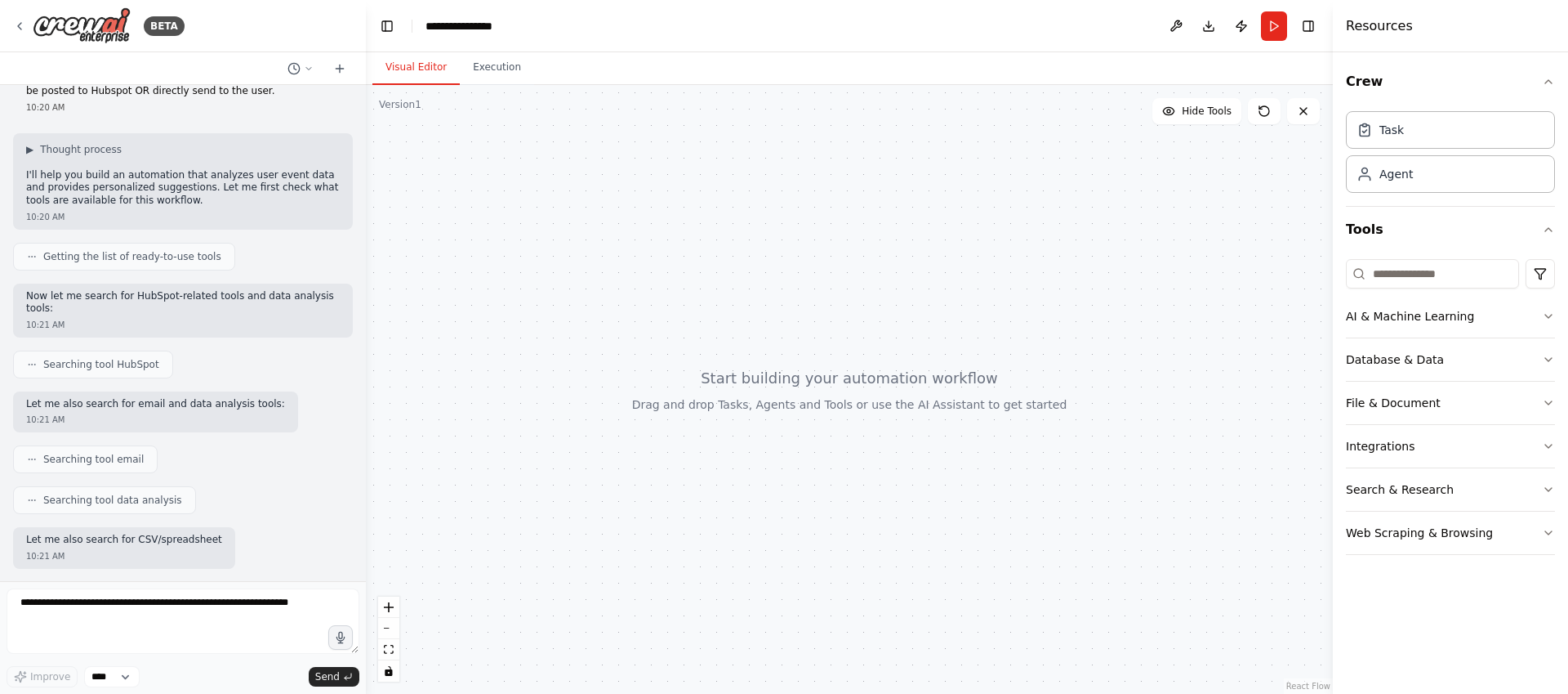
click at [227, 337] on div "I want to build an agent that periodically analysis user event data and suggest…" at bounding box center [182, 332] width 366 height 496
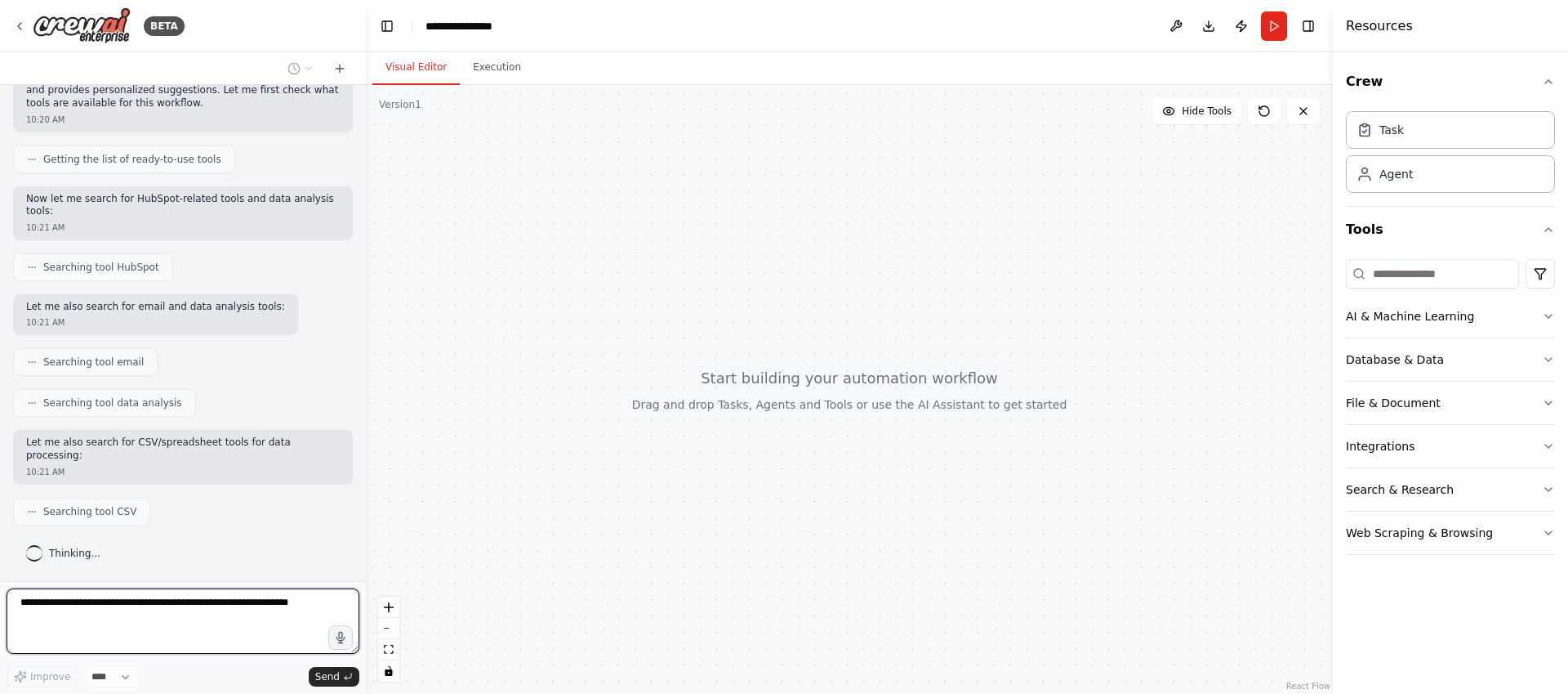
click at [210, 607] on textarea at bounding box center [182, 622] width 353 height 66
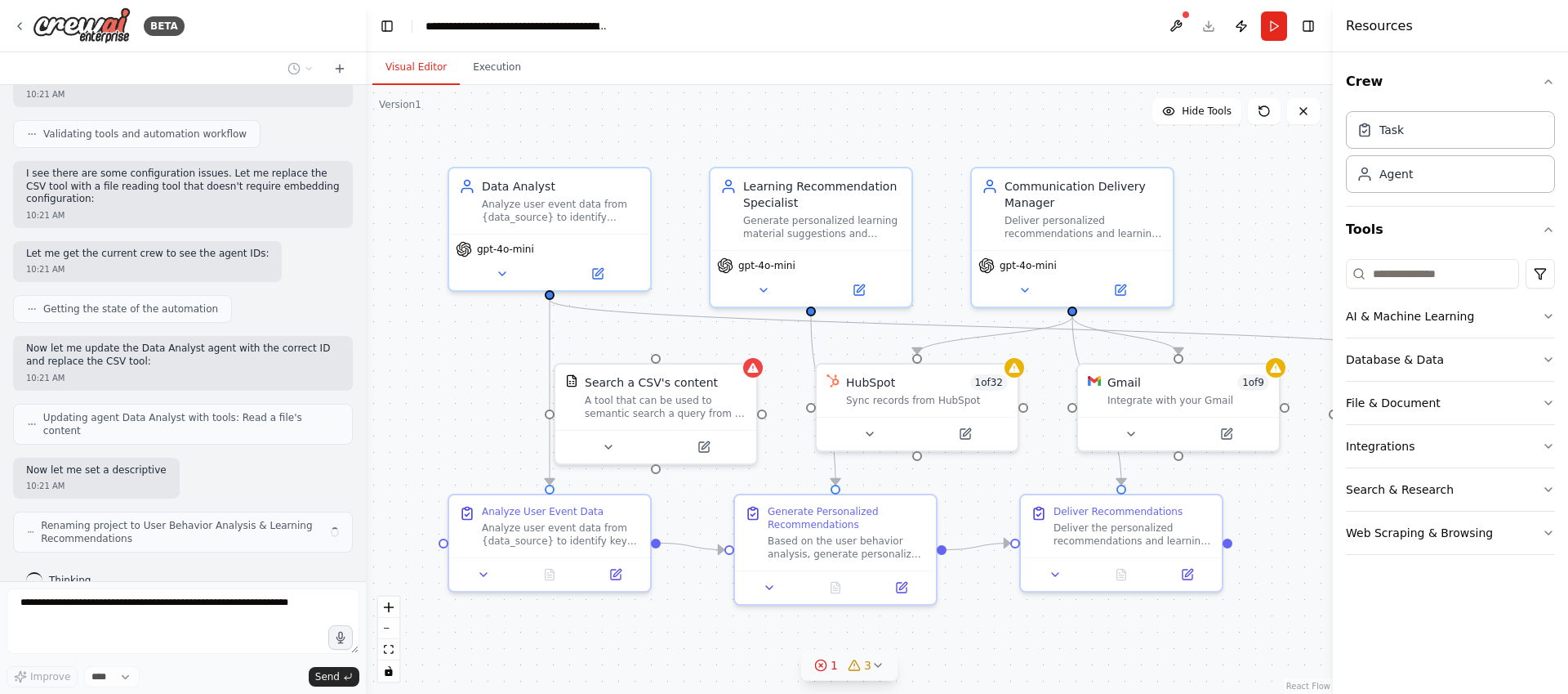
scroll to position [1033, 0]
click at [829, 667] on div "1" at bounding box center [825, 665] width 24 height 16
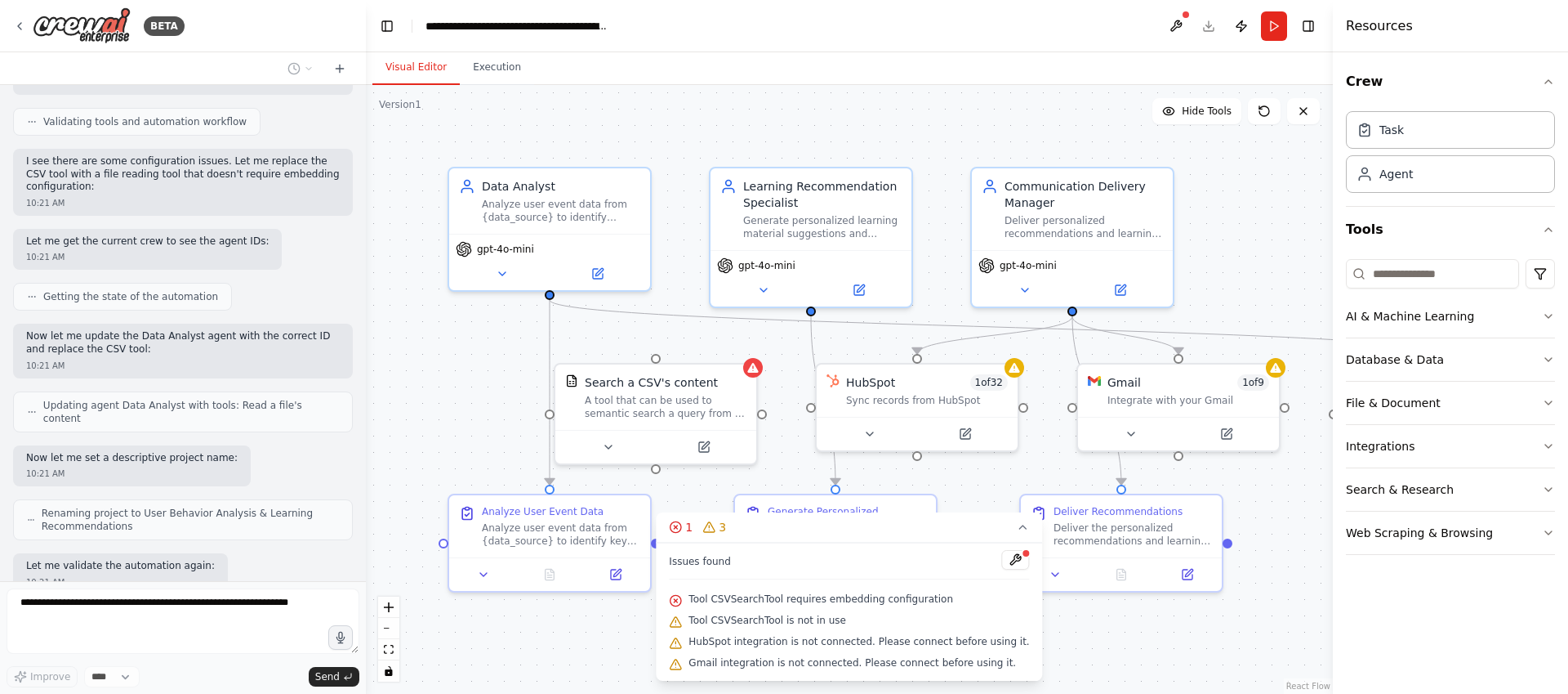
scroll to position [1128, 0]
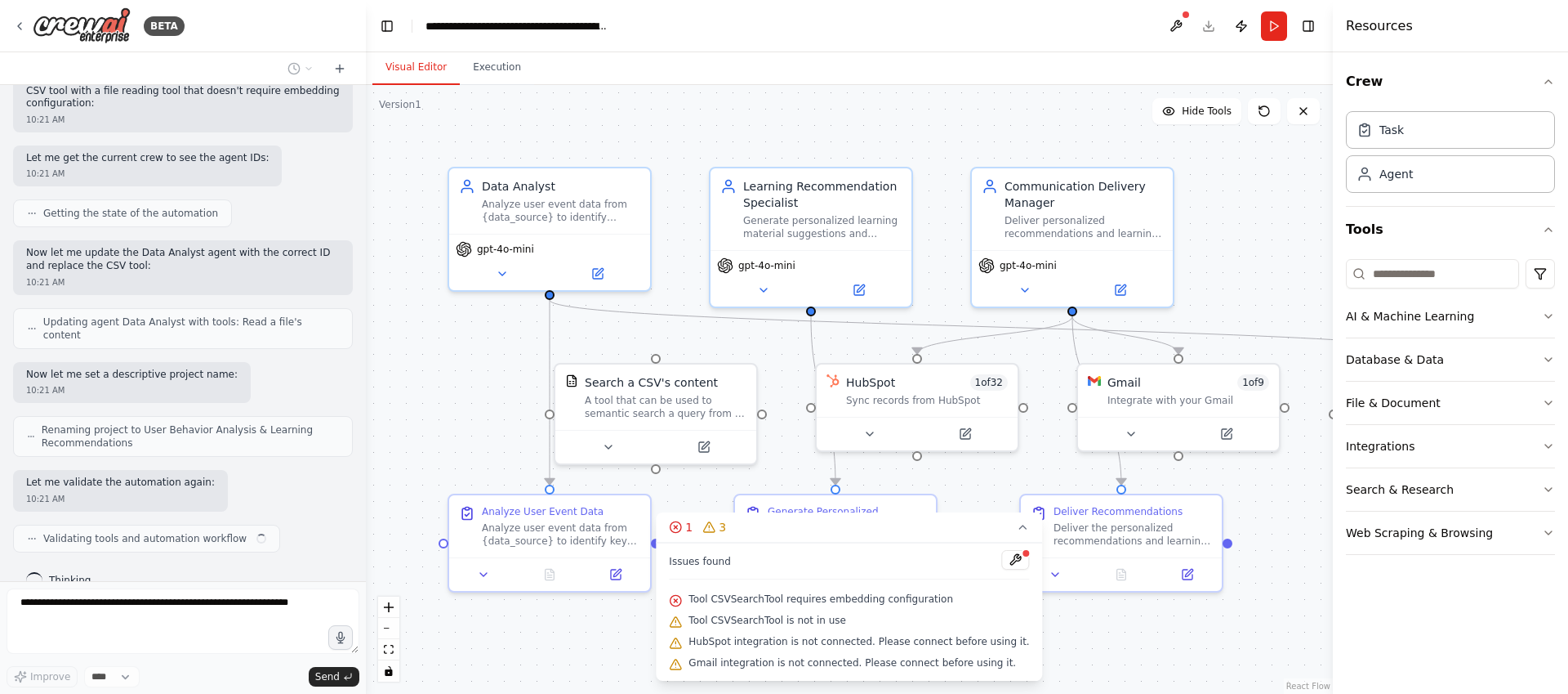
click at [832, 655] on div "Gmail integration is not connected. Please connect before using it." at bounding box center [849, 663] width 360 height 22
click at [1132, 649] on div ".deletable-edge-delete-btn { width: 20px; height: 20px; border: 0px solid #ffff…" at bounding box center [849, 388] width 967 height 608
click at [1017, 528] on icon at bounding box center [1024, 528] width 13 height 13
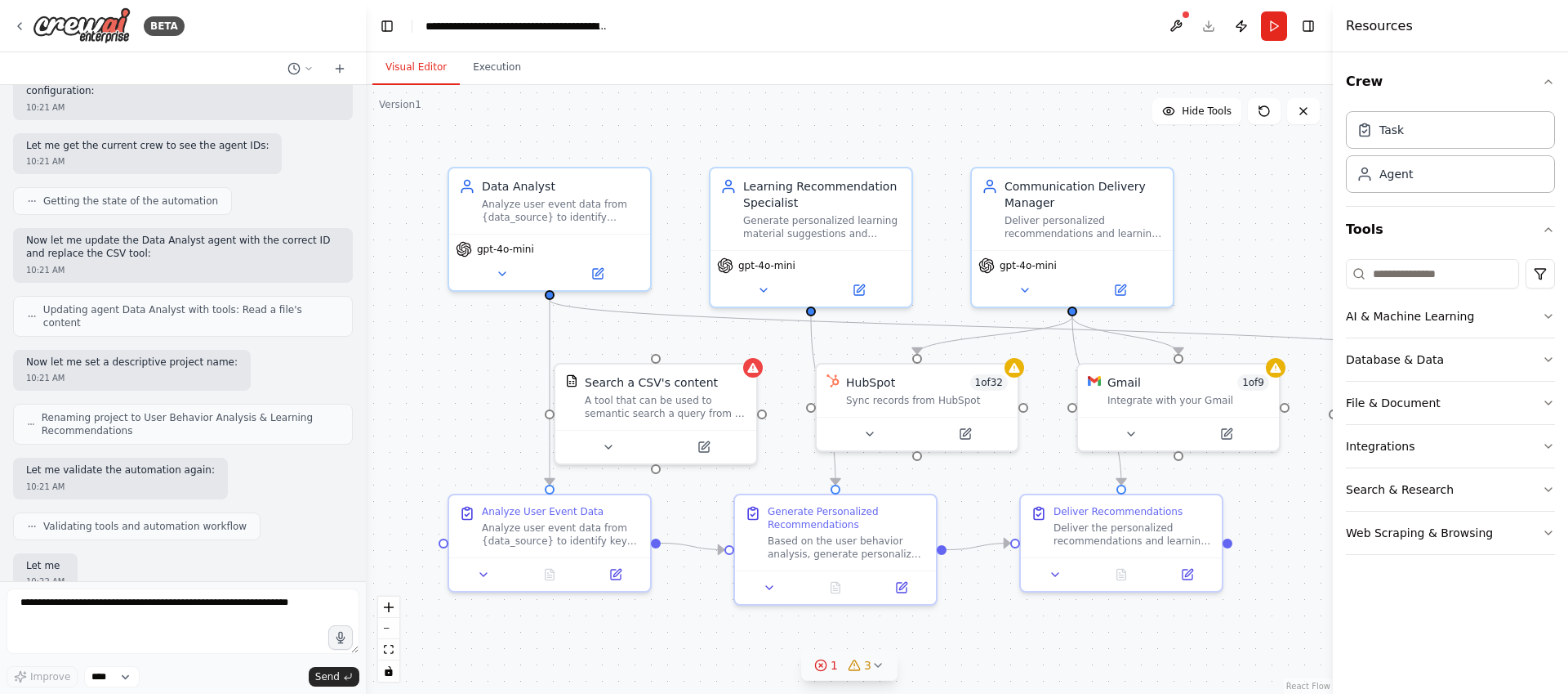
scroll to position [1224, 0]
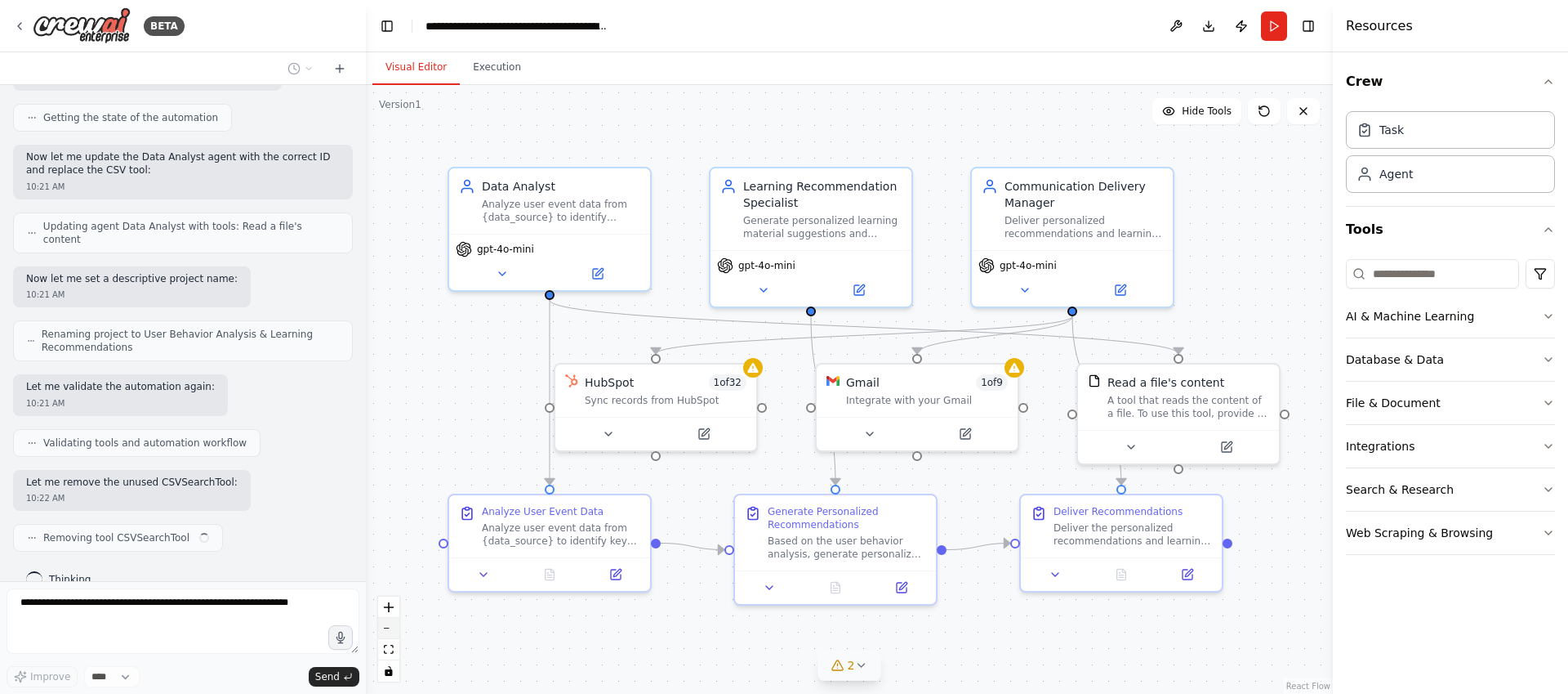
click at [392, 631] on button "zoom out" at bounding box center [388, 628] width 22 height 22
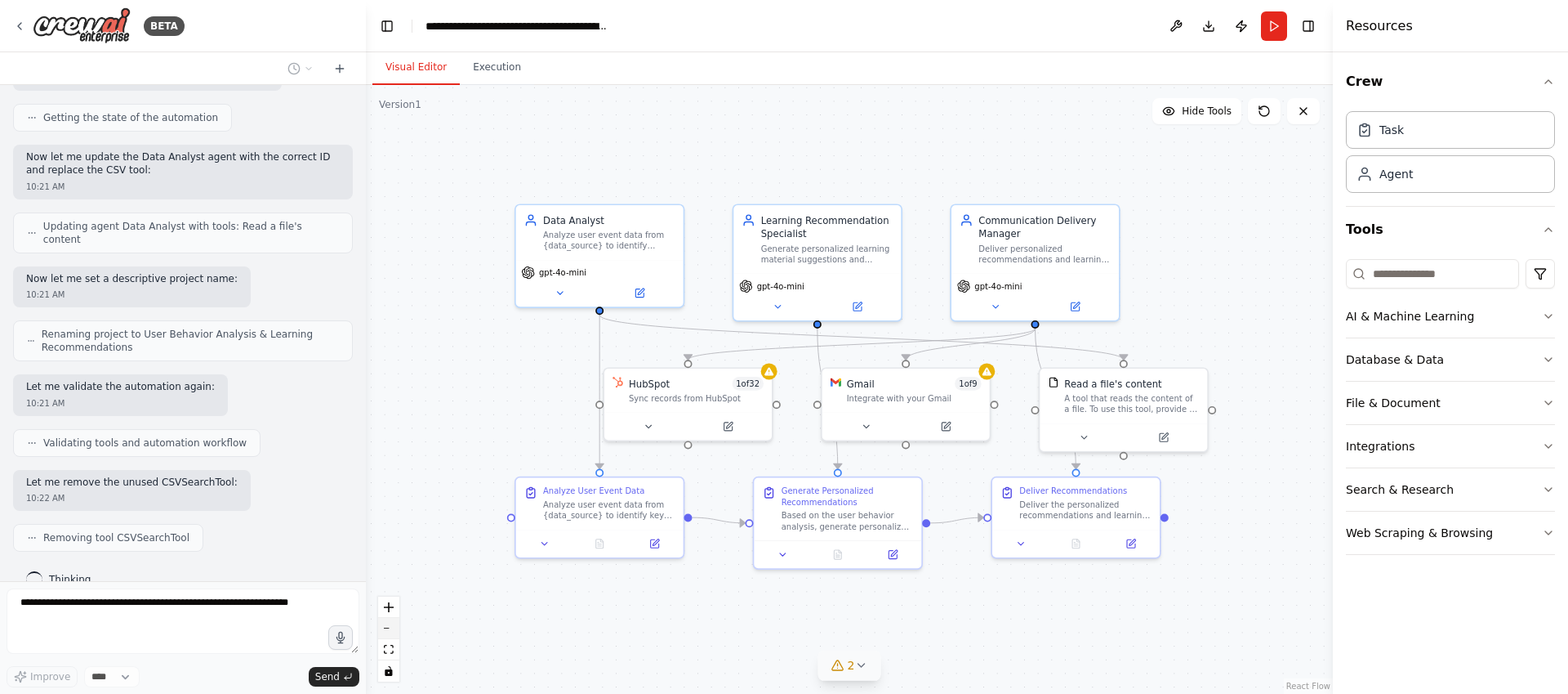
click at [392, 631] on button "zoom out" at bounding box center [388, 628] width 22 height 22
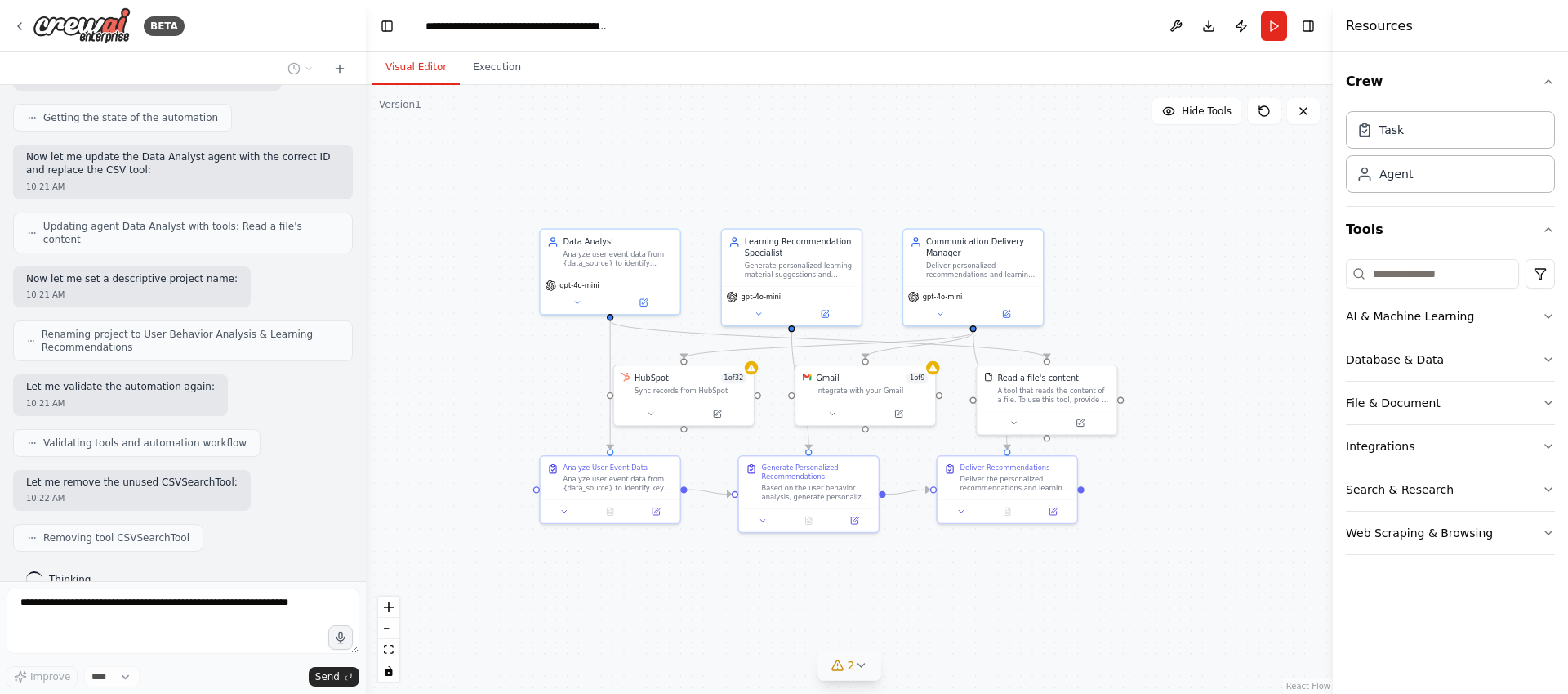
drag, startPoint x: 1193, startPoint y: 555, endPoint x: 1163, endPoint y: 548, distance: 30.8
click at [1163, 548] on div ".deletable-edge-delete-btn { width: 20px; height: 20px; border: 0px solid #ffff…" at bounding box center [849, 388] width 967 height 608
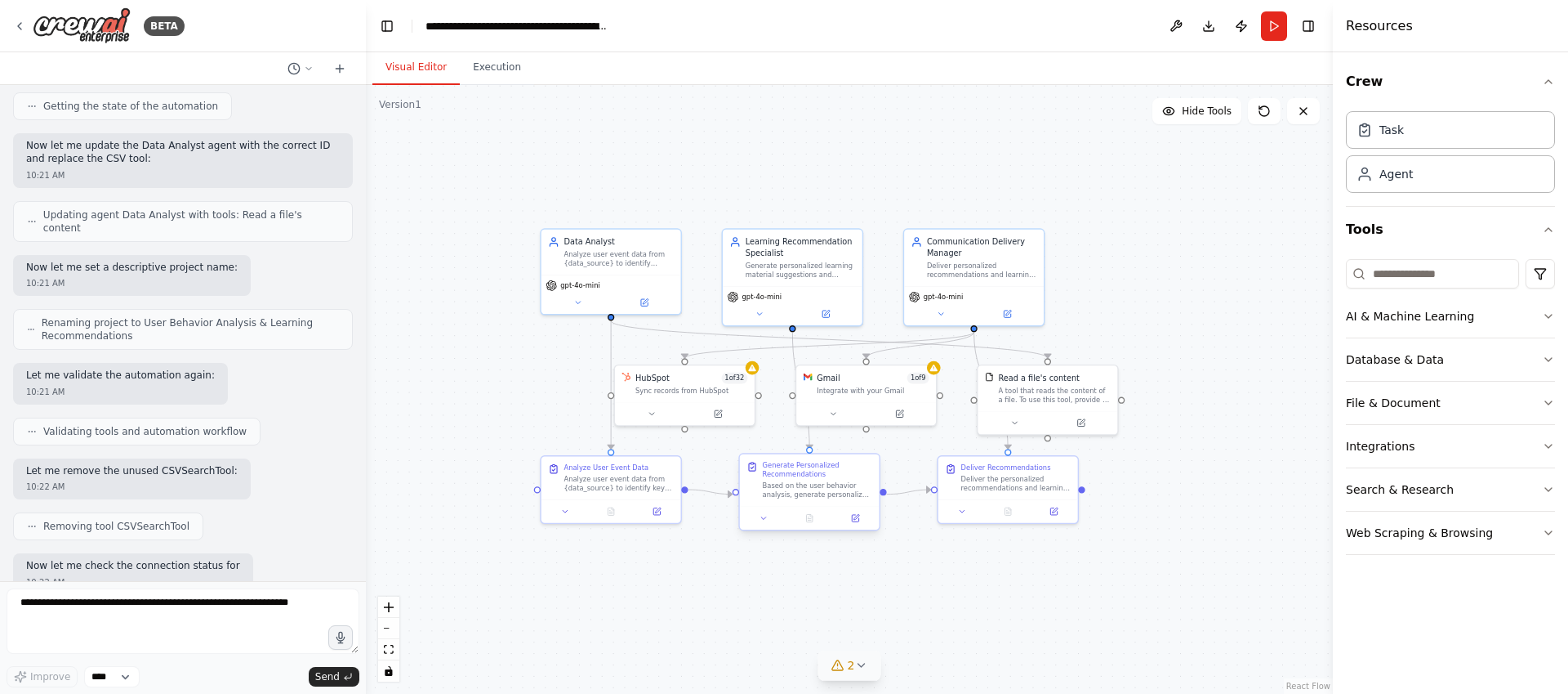
scroll to position [1332, 0]
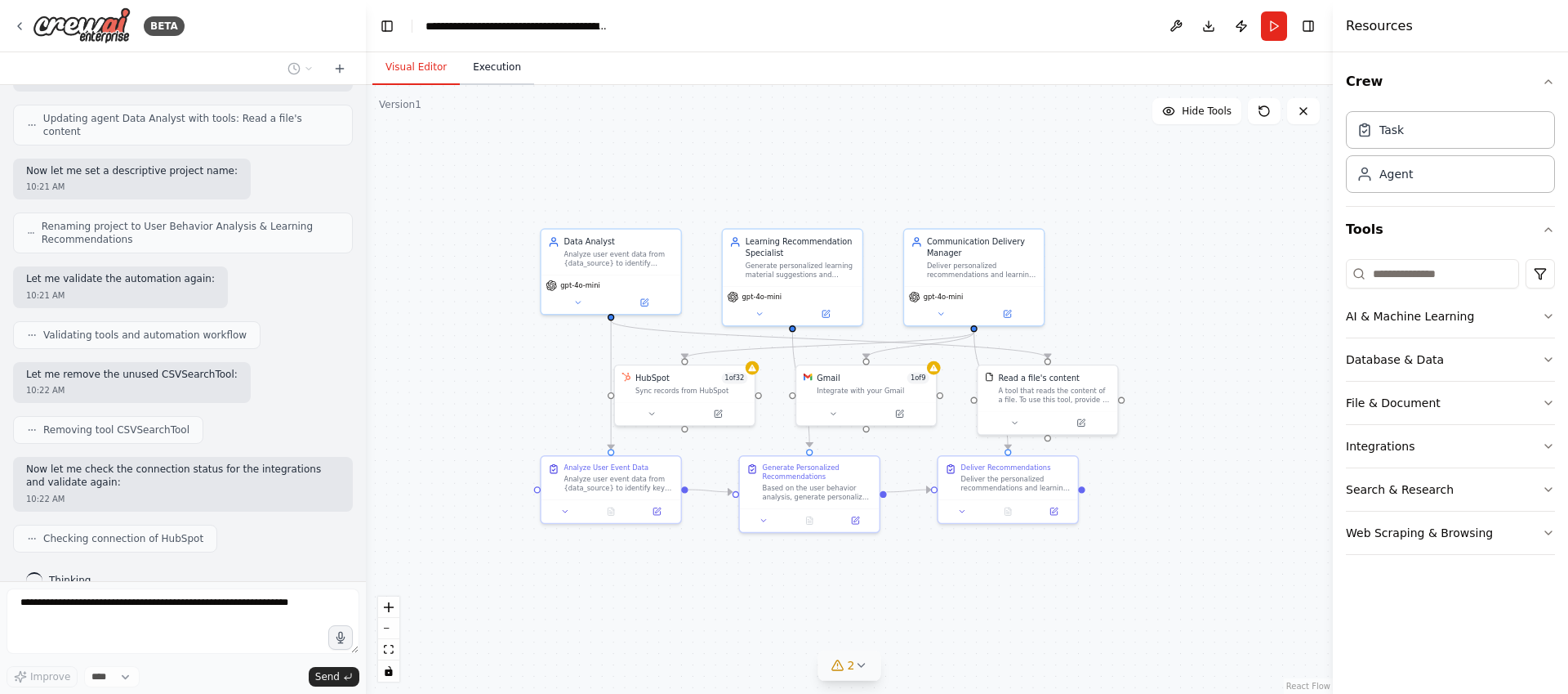
click at [490, 70] on button "Execution" at bounding box center [496, 68] width 74 height 34
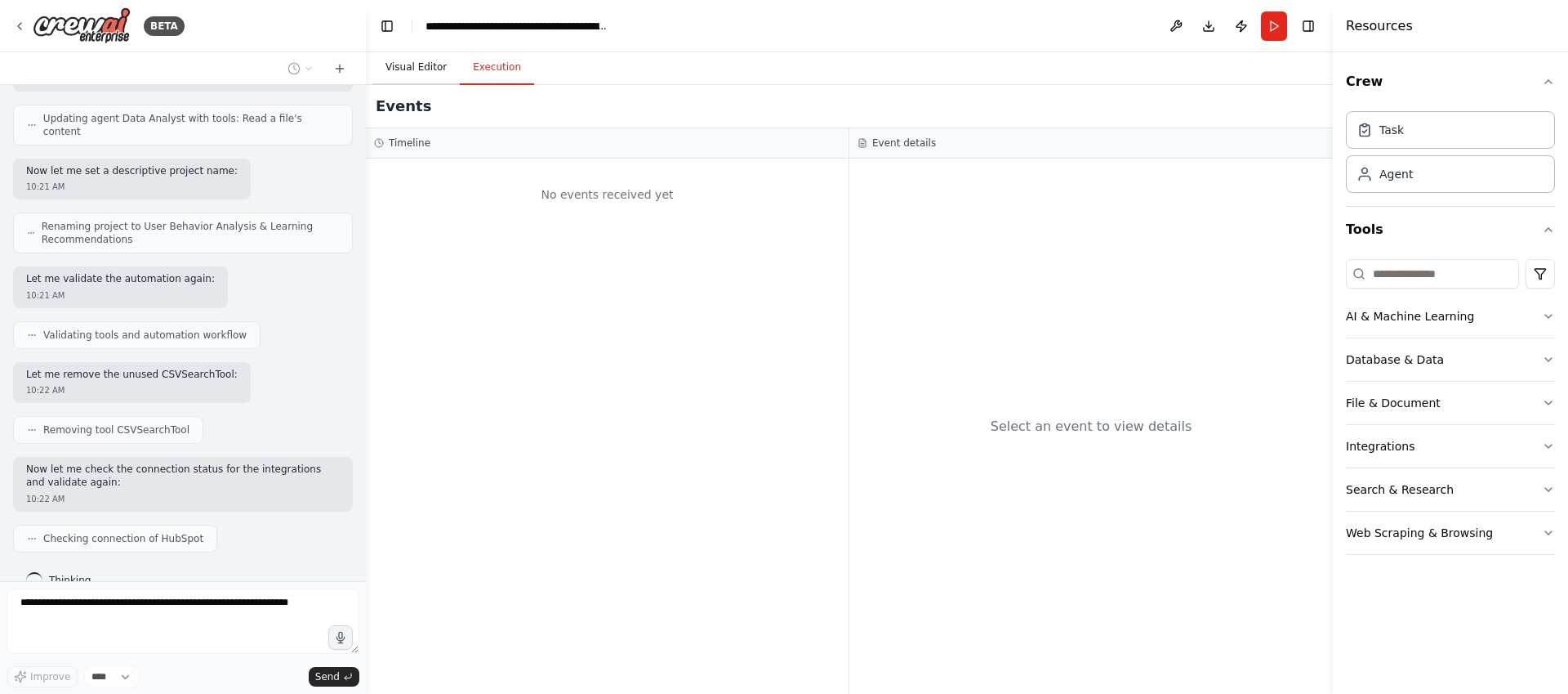
click at [433, 67] on button "Visual Editor" at bounding box center [416, 68] width 87 height 34
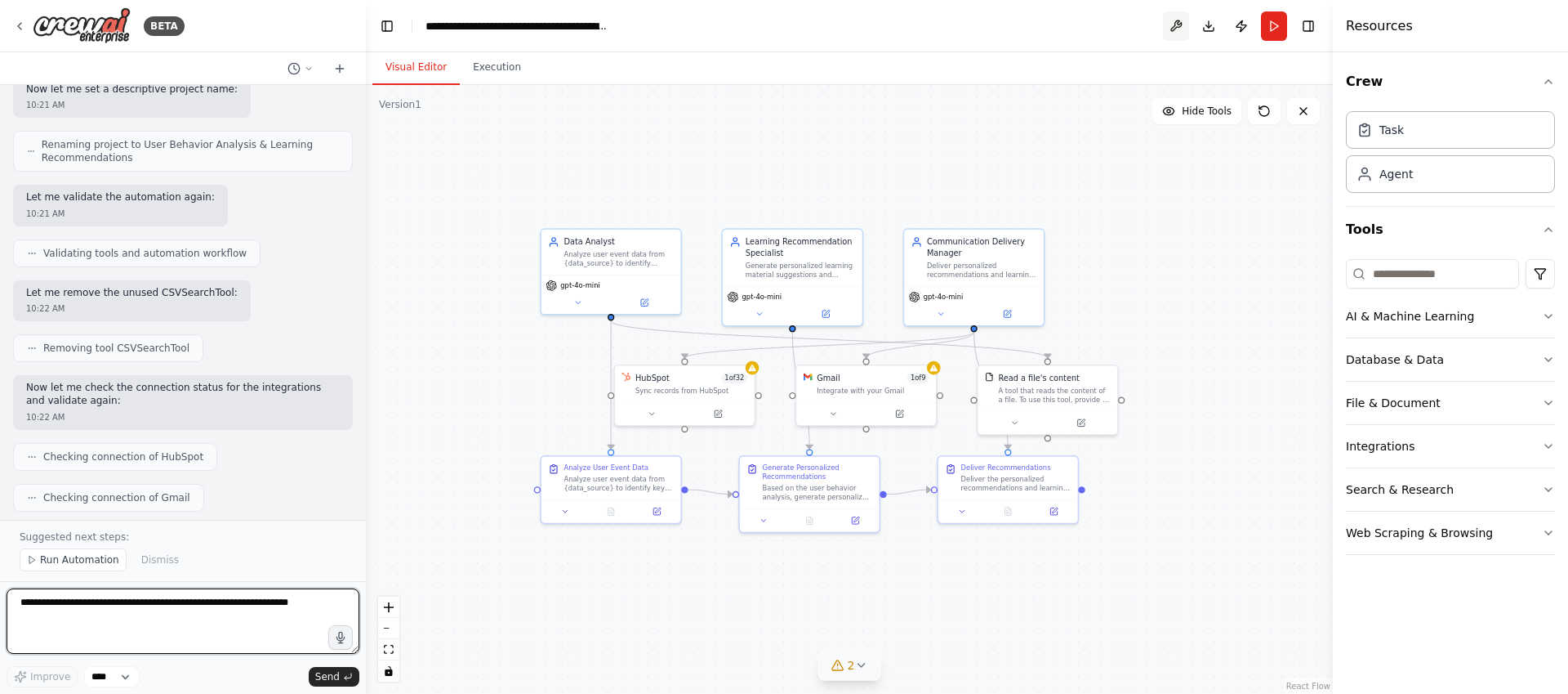
scroll to position [1487, 0]
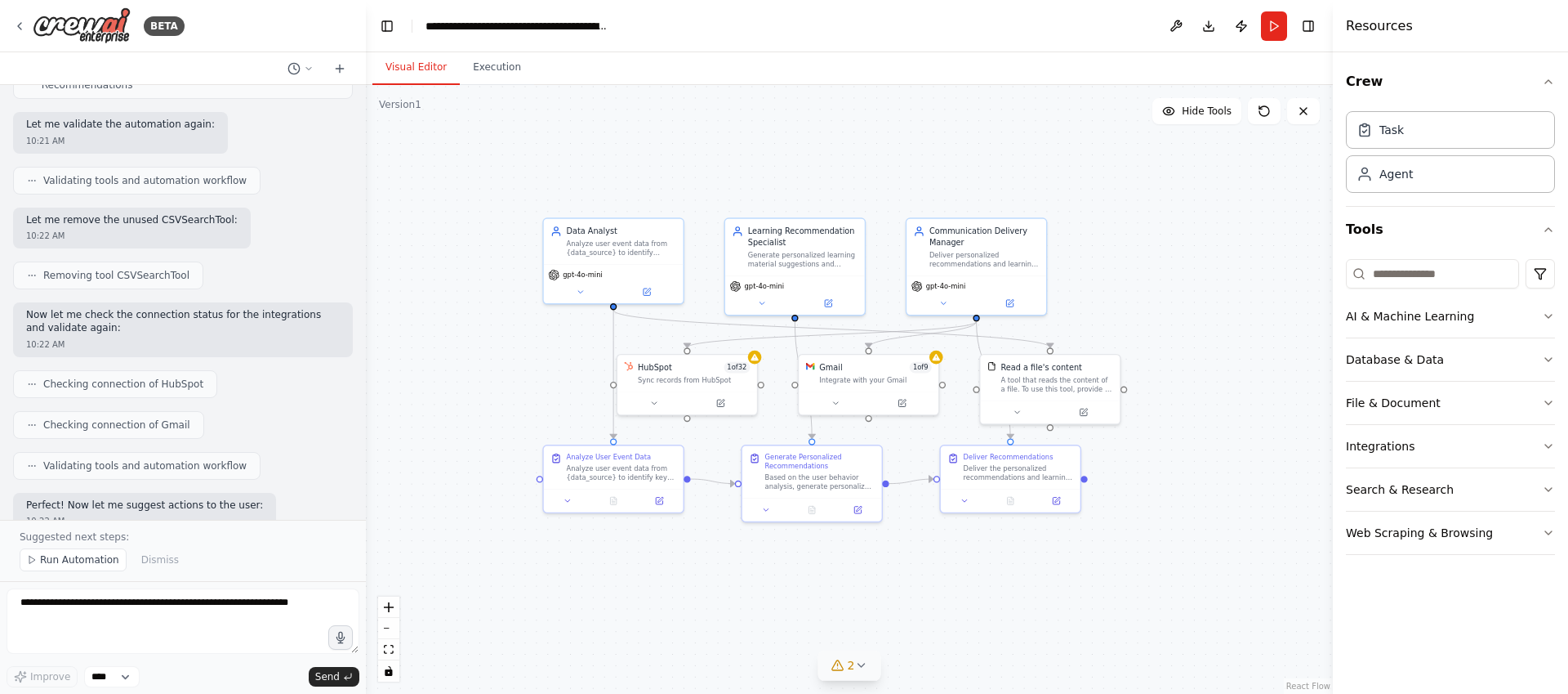
click at [1176, 269] on div ".deletable-edge-delete-btn { width: 20px; height: 20px; border: 0px solid #ffff…" at bounding box center [849, 388] width 967 height 608
click at [841, 662] on icon at bounding box center [839, 665] width 13 height 13
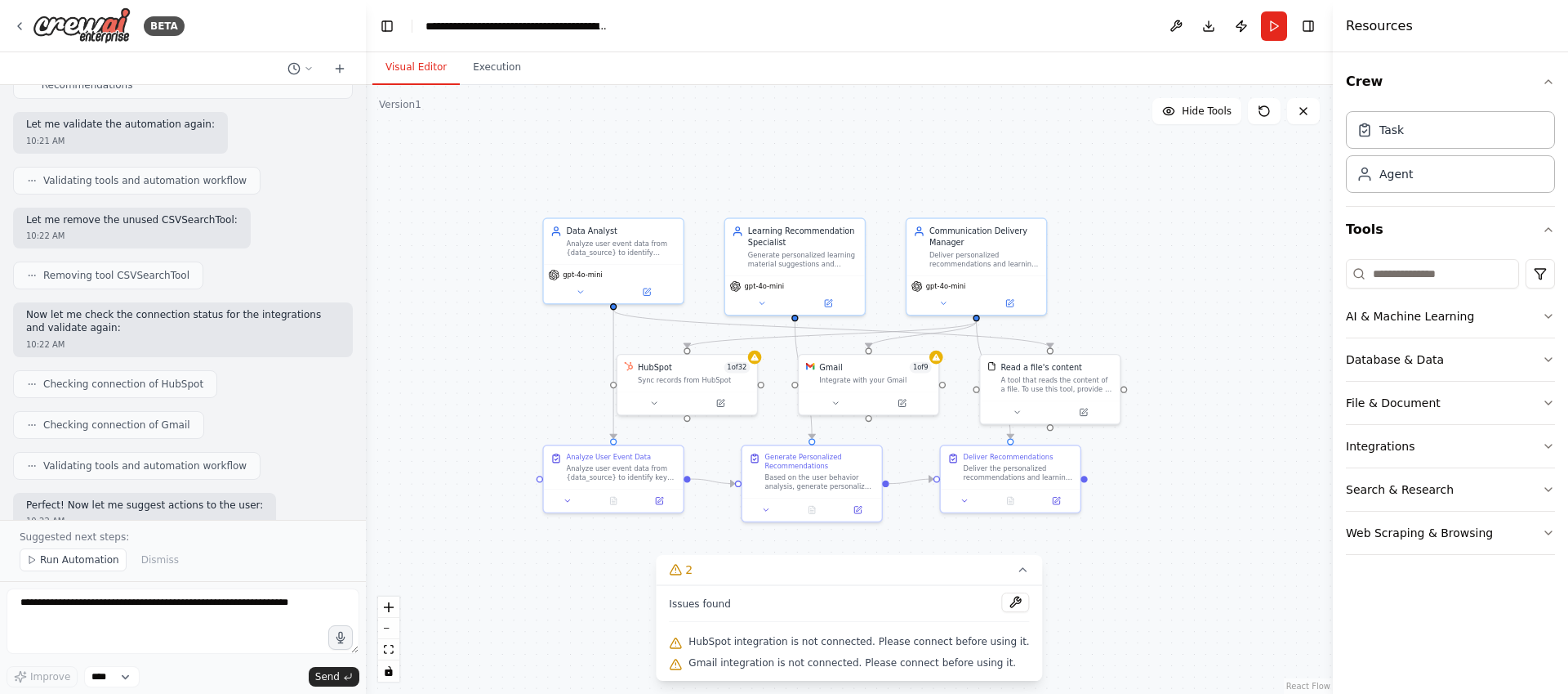
click at [1104, 583] on div ".deletable-edge-delete-btn { width: 20px; height: 20px; border: 0px solid #ffff…" at bounding box center [849, 388] width 967 height 608
click at [1024, 574] on button "2" at bounding box center [849, 570] width 386 height 30
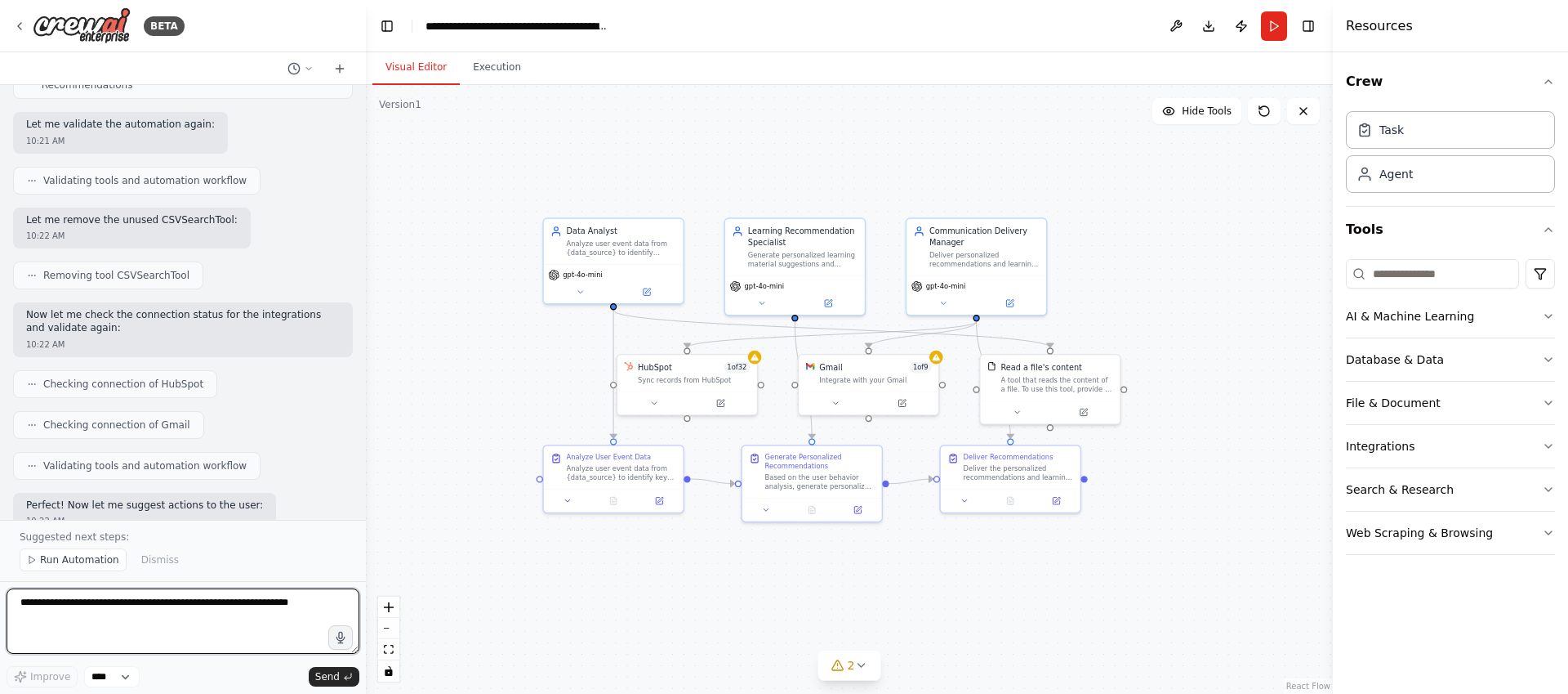
click at [185, 625] on textarea at bounding box center [182, 622] width 353 height 66
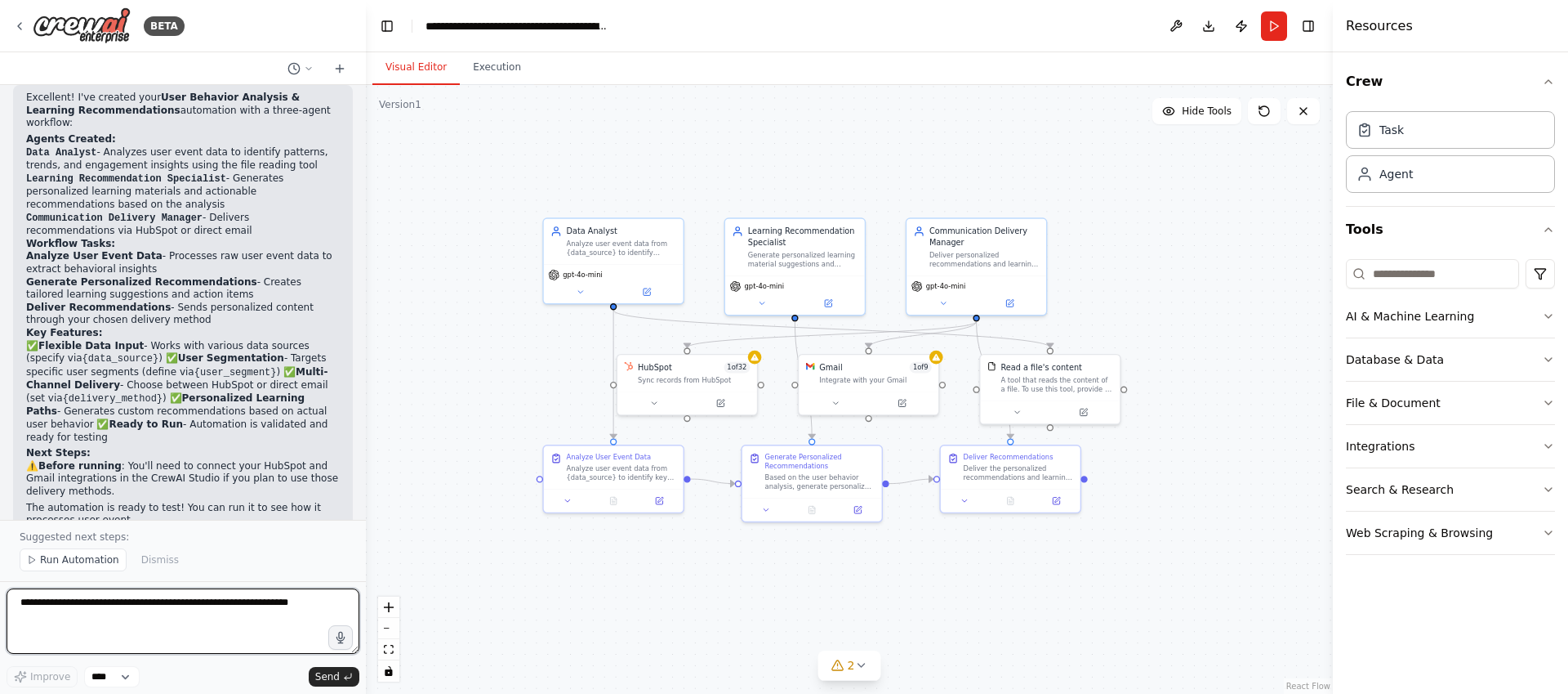
scroll to position [1962, 0]
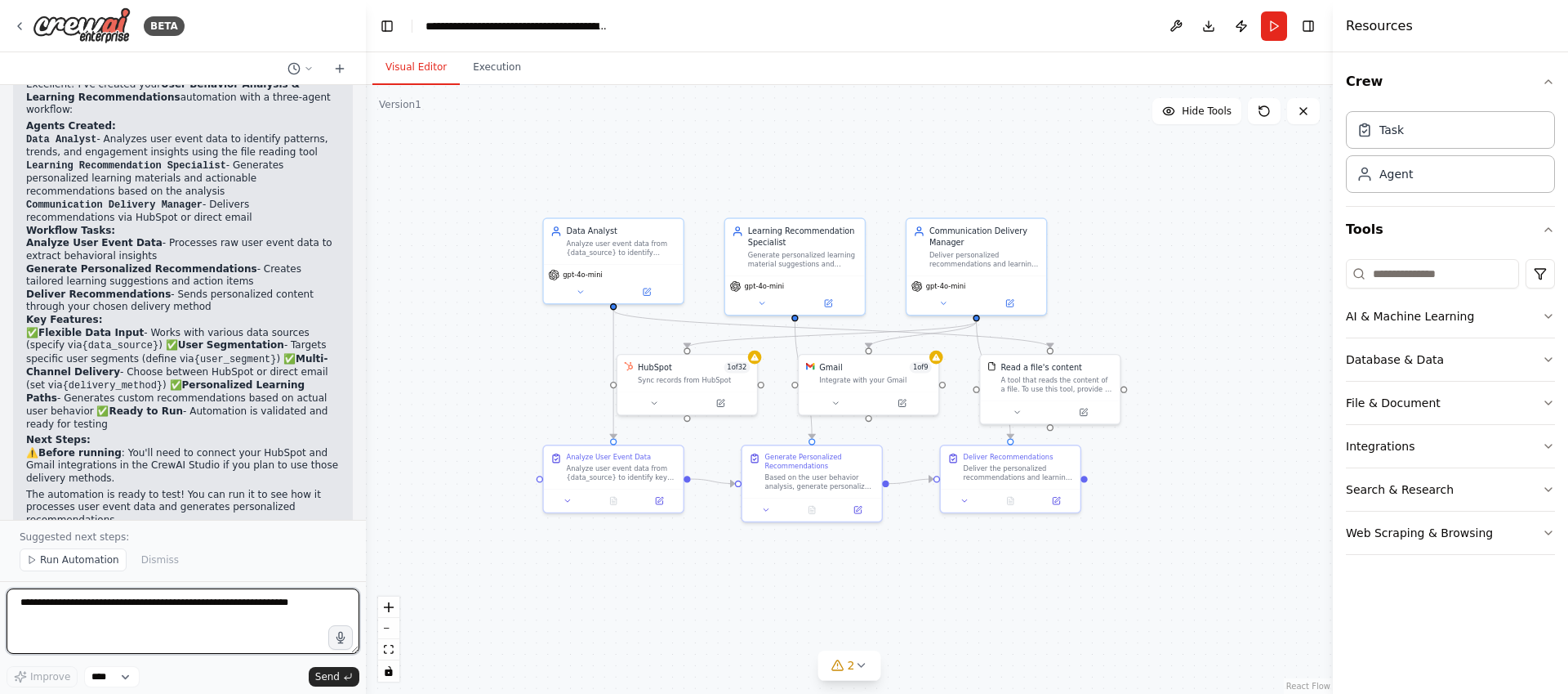
click at [120, 618] on textarea at bounding box center [182, 622] width 353 height 66
type textarea "**********"
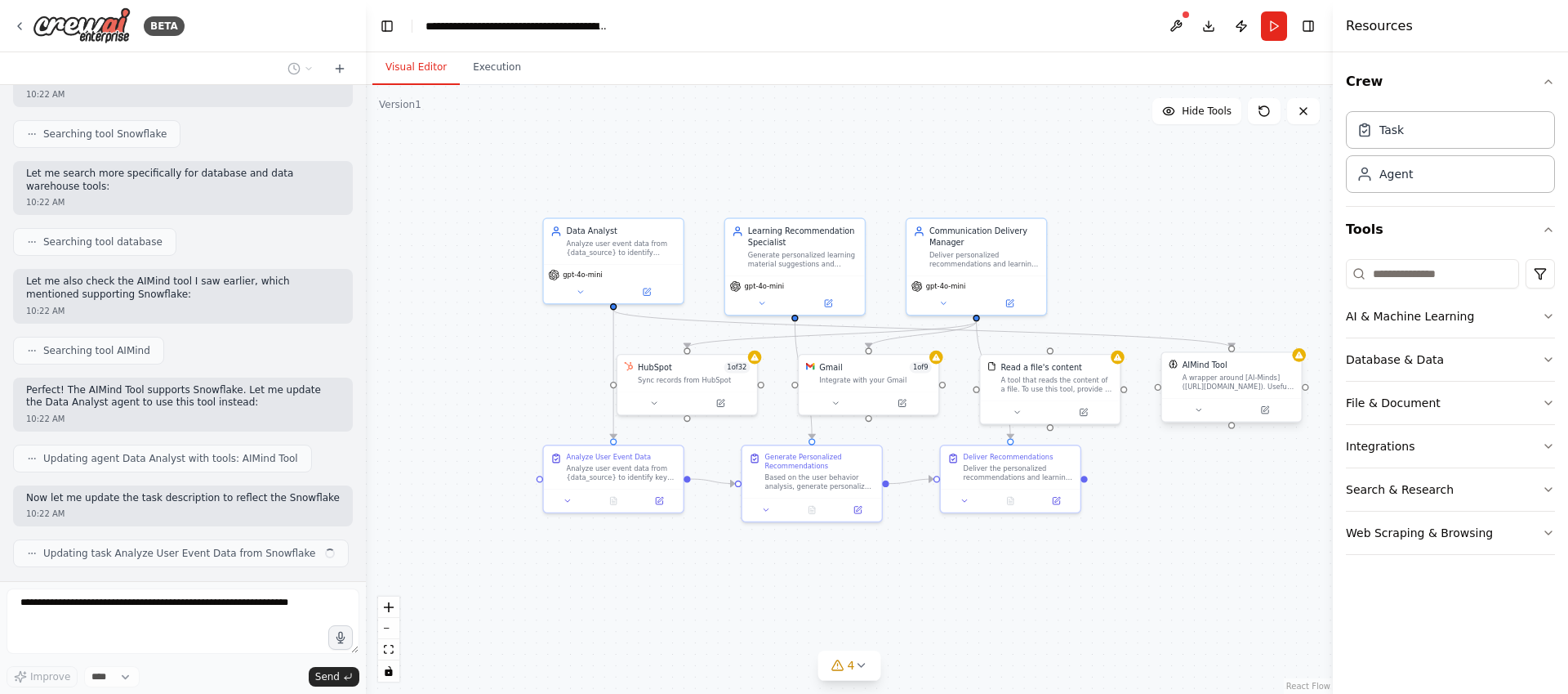
scroll to position [2566, 0]
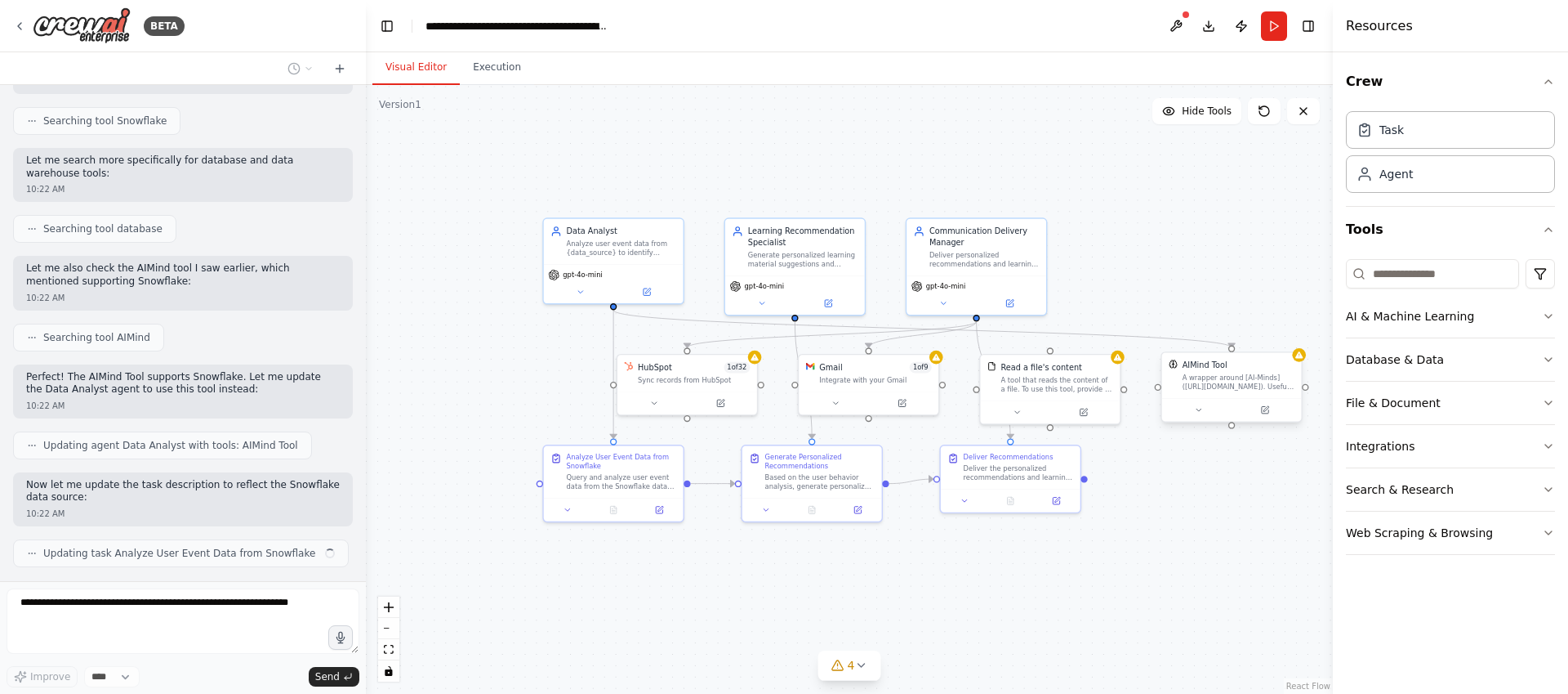
click at [1210, 370] on div "AIMind Tool" at bounding box center [1205, 365] width 45 height 11
click at [1211, 370] on div "AIMind Tool" at bounding box center [1205, 365] width 45 height 11
click at [1199, 409] on icon at bounding box center [1199, 409] width 5 height 3
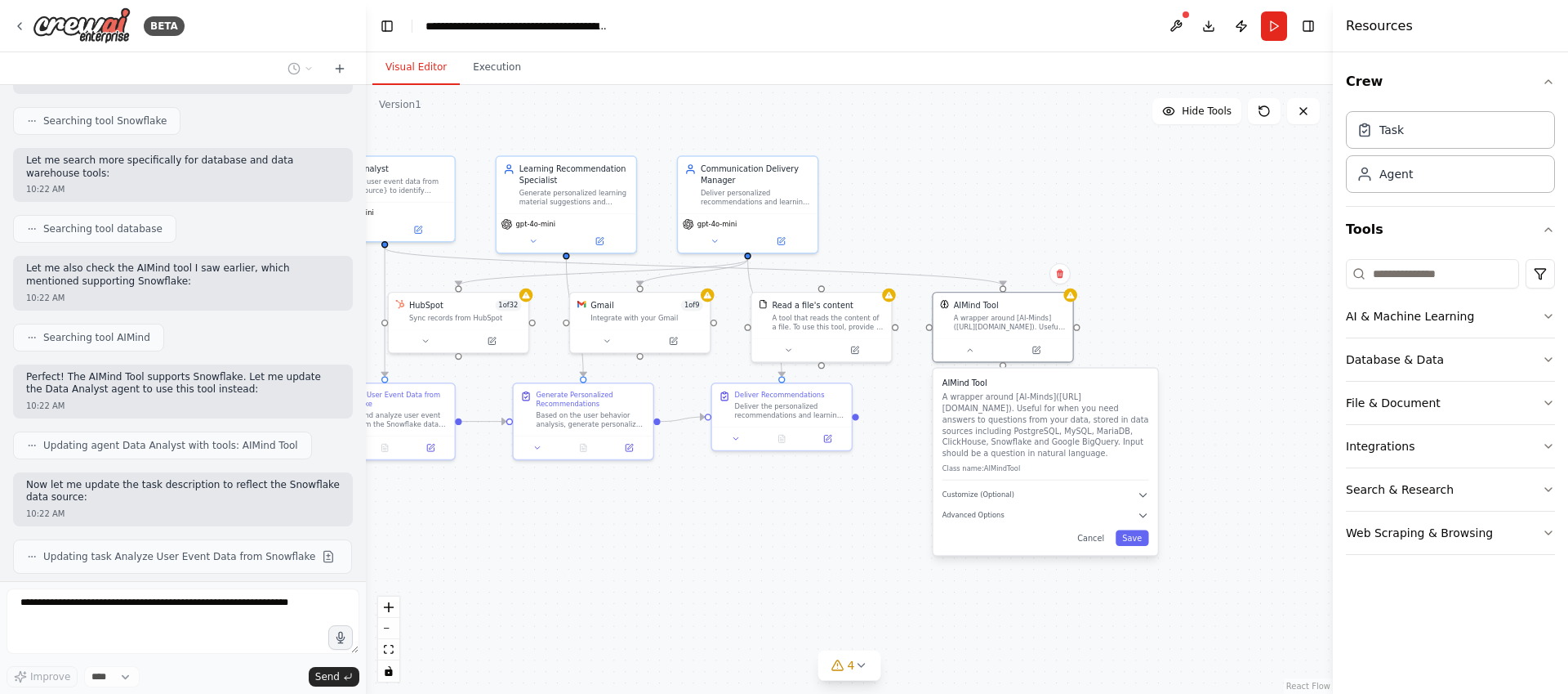
drag, startPoint x: 1194, startPoint y: 303, endPoint x: 1000, endPoint y: 253, distance: 200.3
click at [1000, 253] on div ".deletable-edge-delete-btn { width: 20px; height: 20px; border: 0px solid #ffff…" at bounding box center [849, 388] width 967 height 608
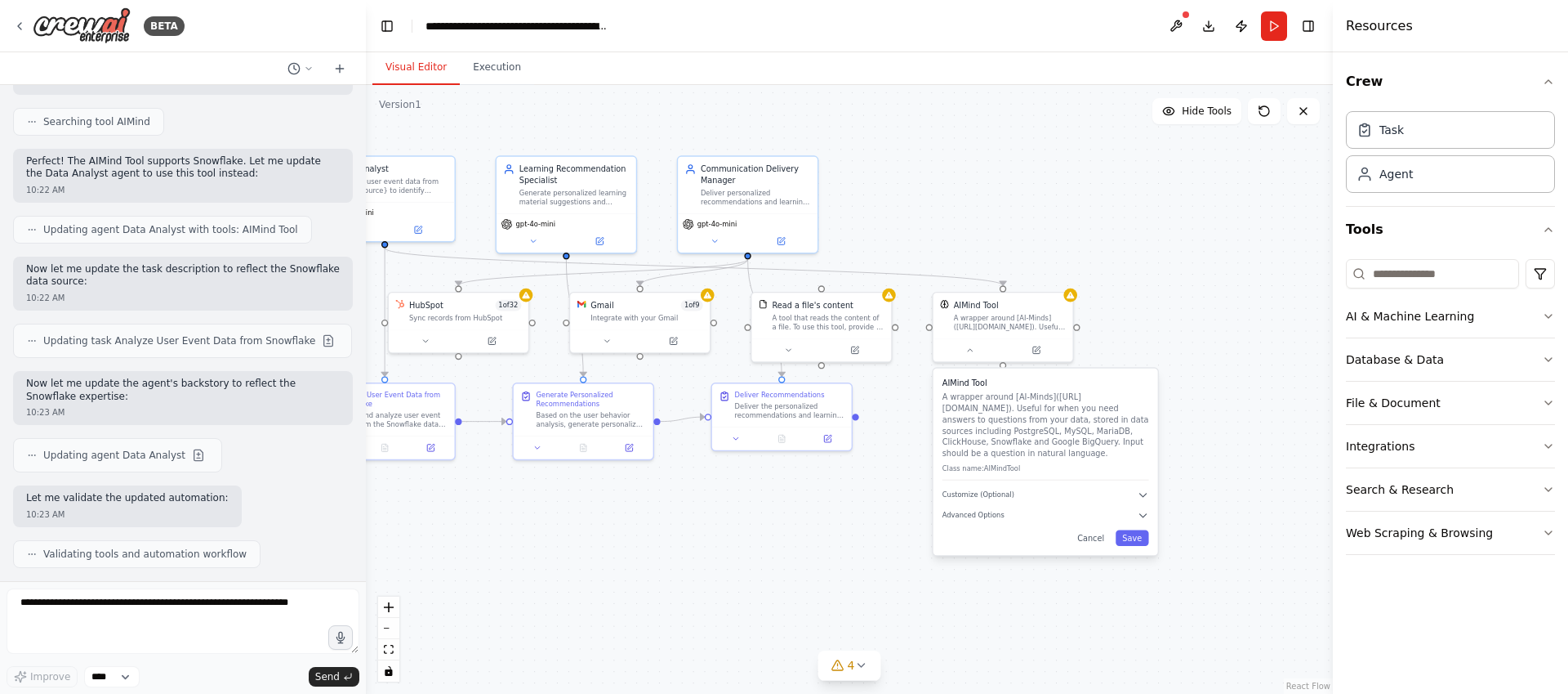
scroll to position [2878, 0]
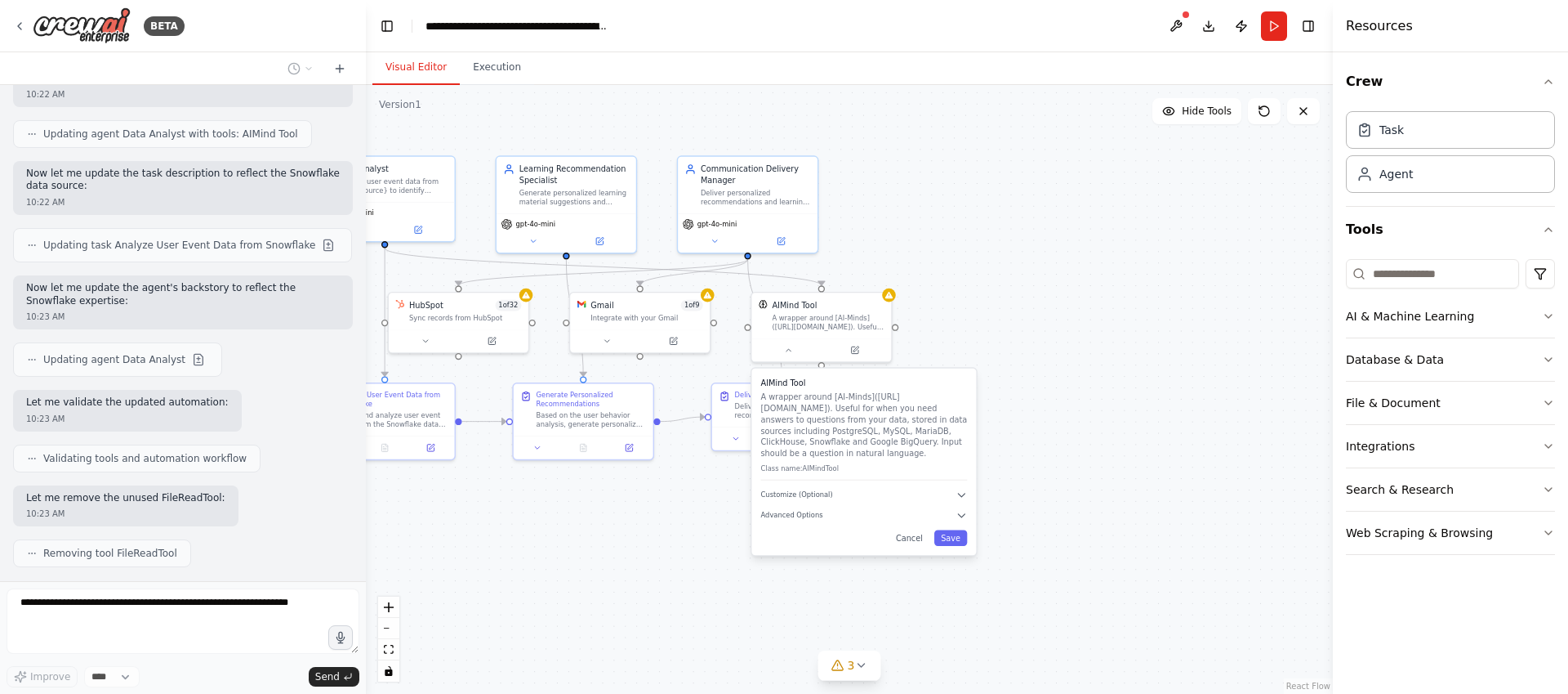
click at [1012, 307] on div ".deletable-edge-delete-btn { width: 20px; height: 20px; border: 0px solid #ffff…" at bounding box center [849, 388] width 967 height 608
click at [828, 308] on div "AIMind Tool A wrapper around [AI-Minds](https://mindsdb.com/minds). Useful for …" at bounding box center [827, 313] width 112 height 32
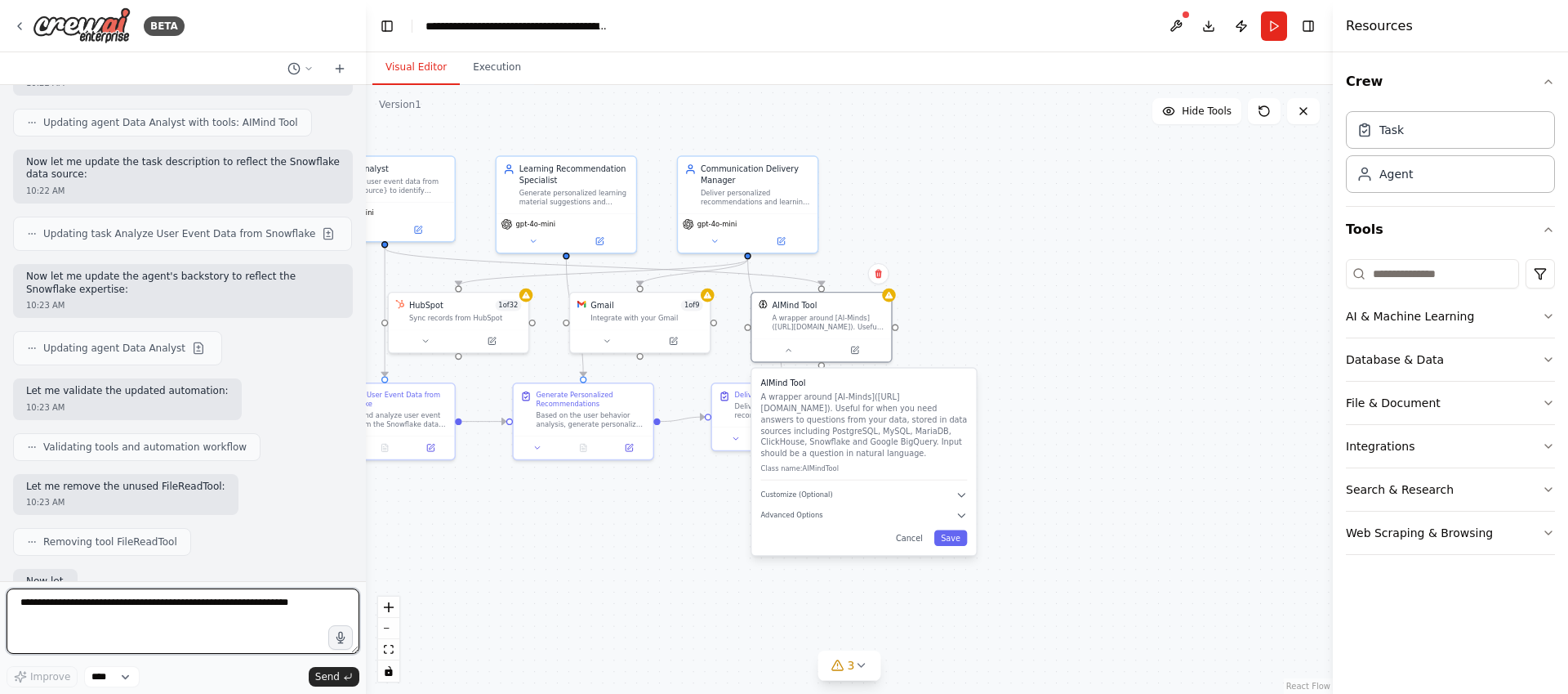
scroll to position [2951, 0]
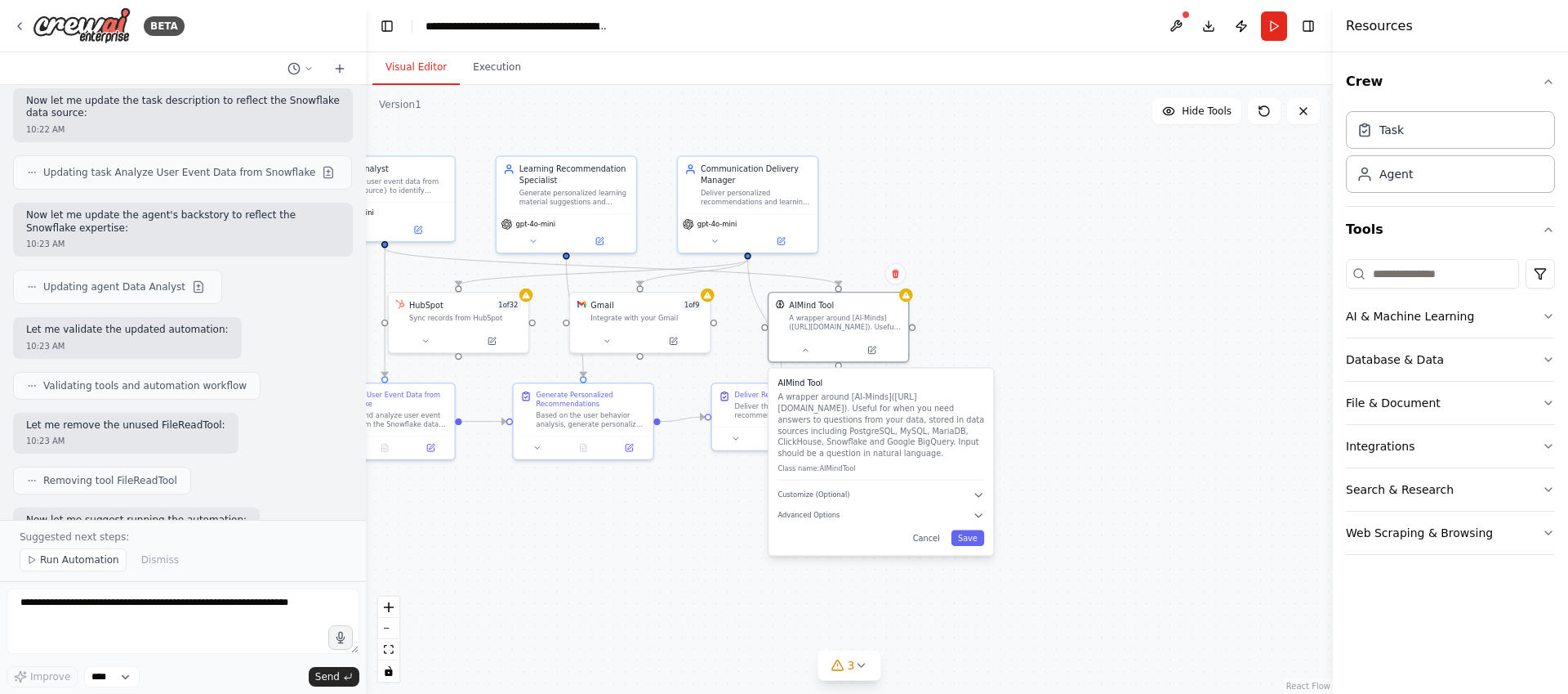
drag, startPoint x: 768, startPoint y: 415, endPoint x: 789, endPoint y: 415, distance: 21.0
click at [789, 415] on p "A wrapper around [AI-Minds]([URL][DOMAIN_NAME]). Useful for when you need answe…" at bounding box center [881, 424] width 207 height 68
click at [1140, 332] on div ".deletable-edge-delete-btn { width: 20px; height: 20px; border: 0px solid #ffff…" at bounding box center [849, 388] width 967 height 608
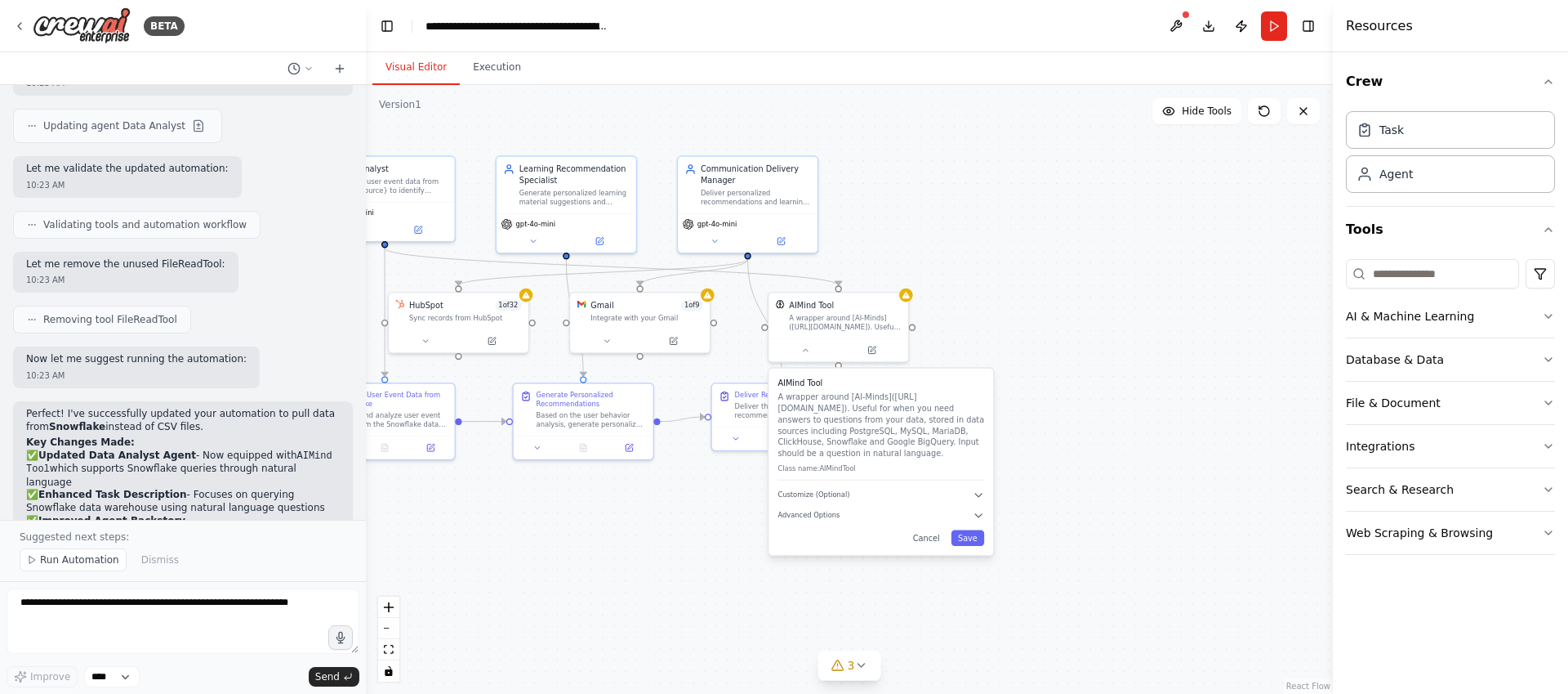
click at [1044, 302] on div ".deletable-edge-delete-btn { width: 20px; height: 20px; border: 0px solid #ffff…" at bounding box center [849, 388] width 967 height 608
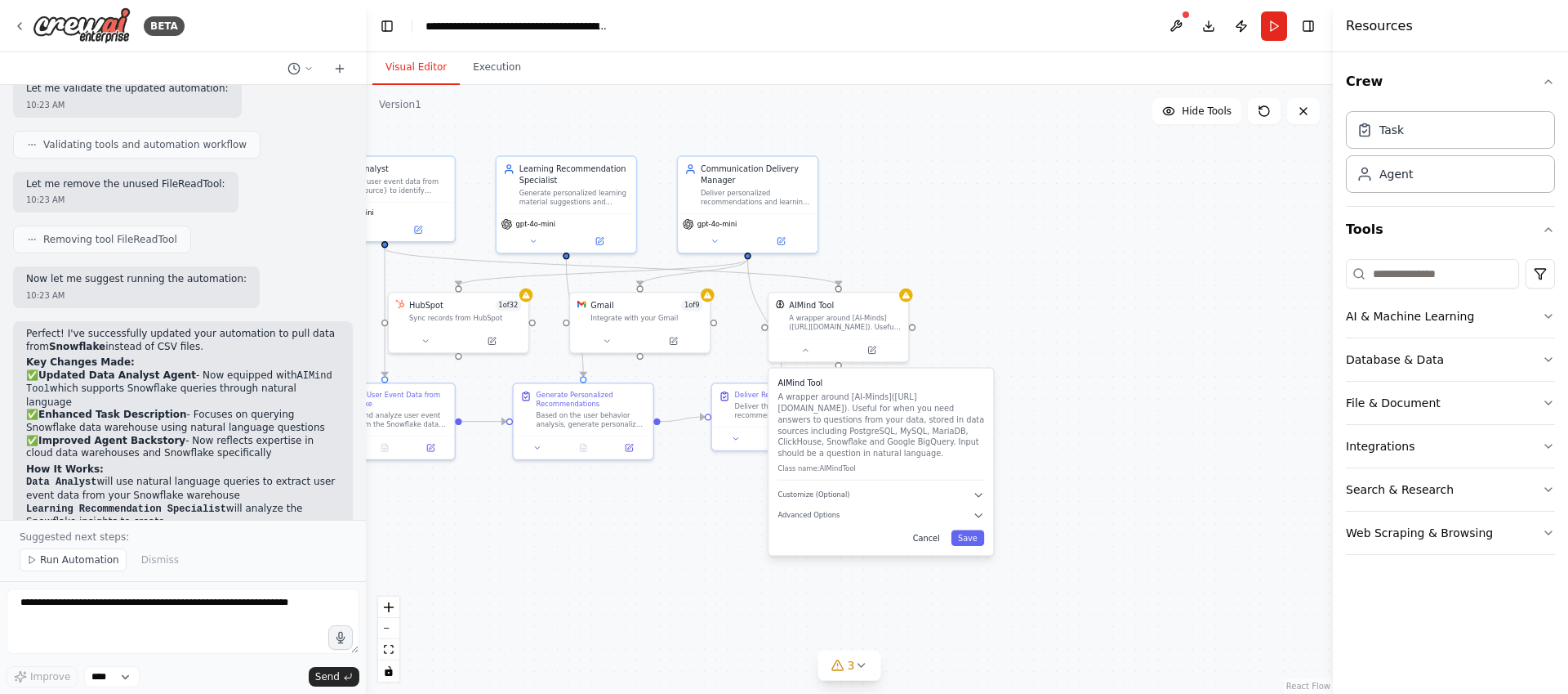
click at [932, 539] on button "Cancel" at bounding box center [926, 538] width 40 height 16
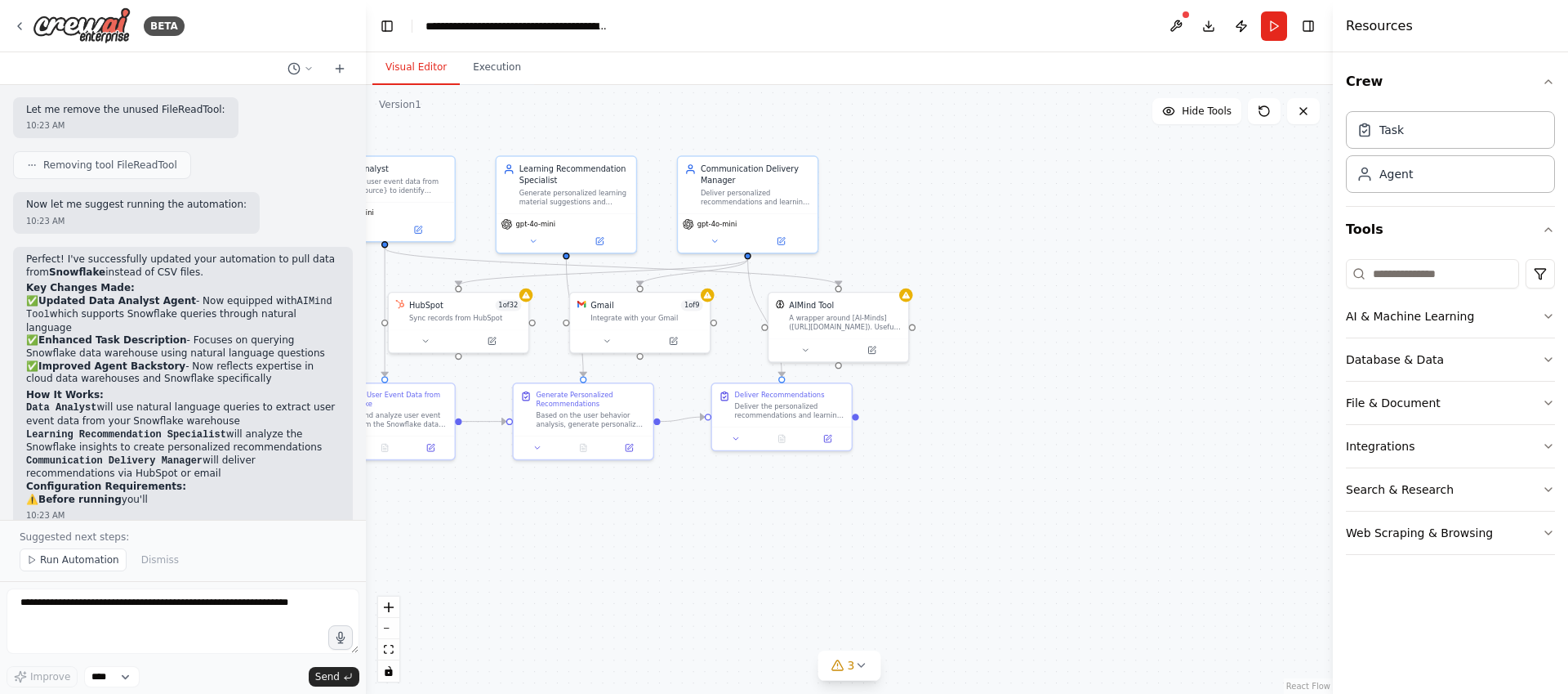
click at [1095, 384] on div ".deletable-edge-delete-btn { width: 20px; height: 20px; border: 0px solid #ffff…" at bounding box center [849, 388] width 967 height 608
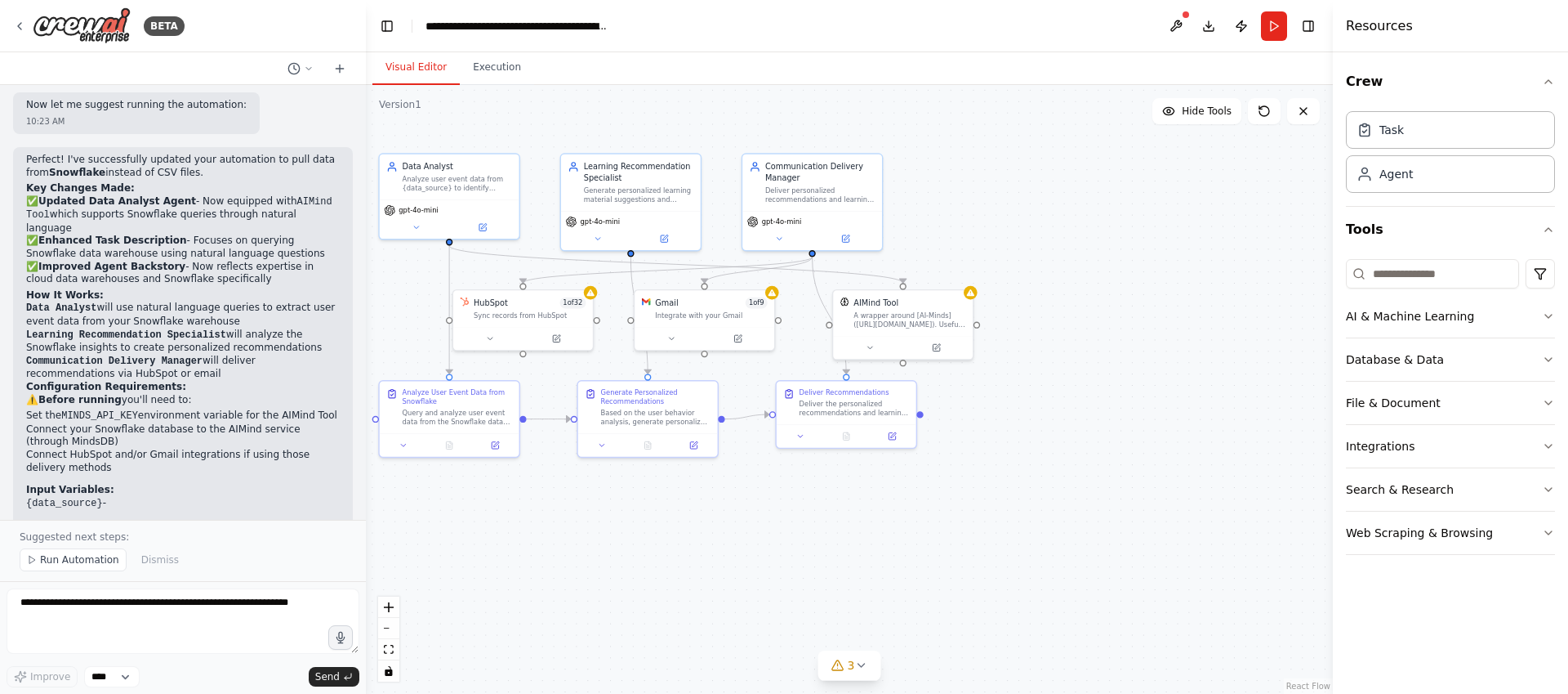
drag, startPoint x: 1072, startPoint y: 399, endPoint x: 1171, endPoint y: 400, distance: 99.0
click at [1171, 400] on div ".deletable-edge-delete-btn { width: 20px; height: 20px; border: 0px solid #ffff…" at bounding box center [849, 388] width 967 height 608
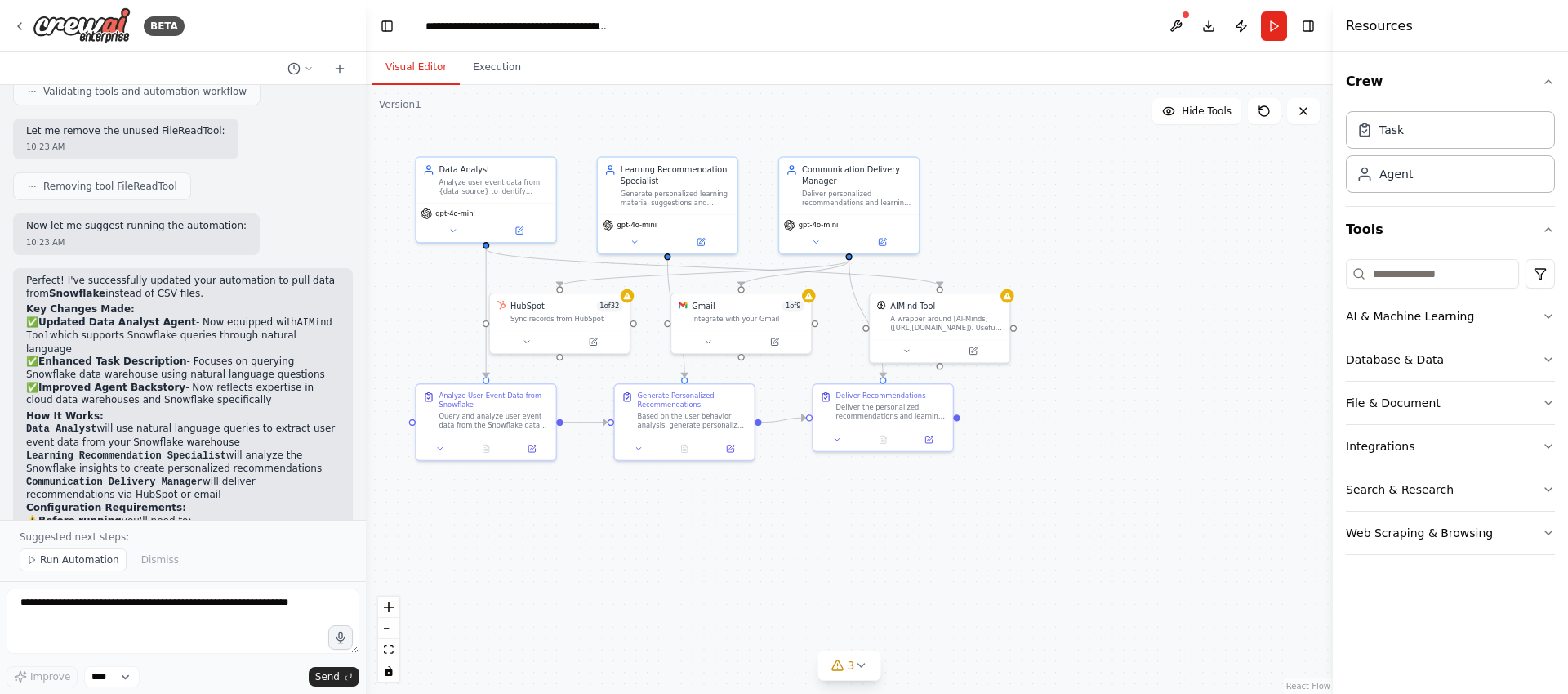
scroll to position [3236, 0]
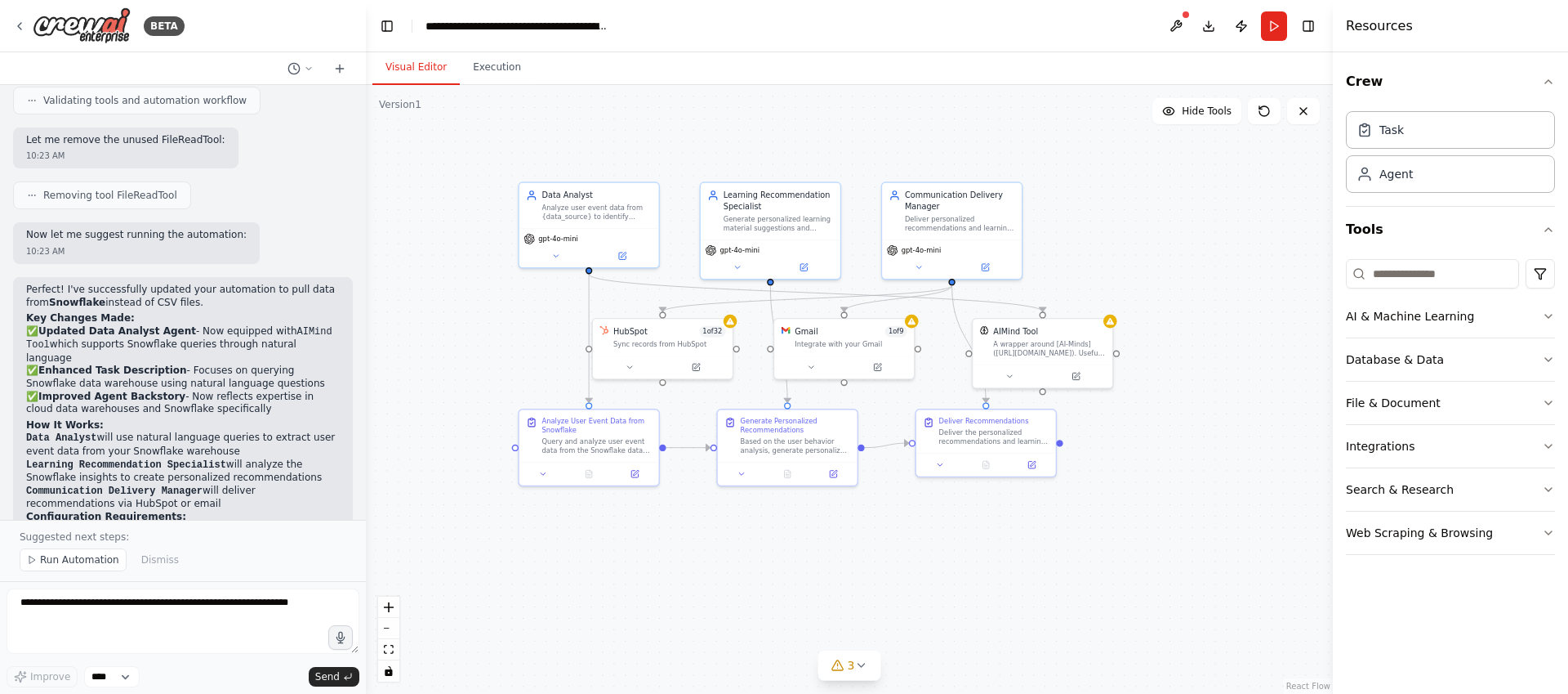
drag, startPoint x: 1103, startPoint y: 265, endPoint x: 1205, endPoint y: 290, distance: 105.0
click at [1205, 290] on div ".deletable-edge-delete-btn { width: 20px; height: 20px; border: 0px solid #ffff…" at bounding box center [849, 388] width 967 height 608
drag, startPoint x: 790, startPoint y: 228, endPoint x: 811, endPoint y: 223, distance: 21.6
click at [811, 223] on div "Generate personalized learning material suggestions and actionable recommendati…" at bounding box center [790, 221] width 110 height 18
drag, startPoint x: 814, startPoint y: 432, endPoint x: 805, endPoint y: 434, distance: 9.2
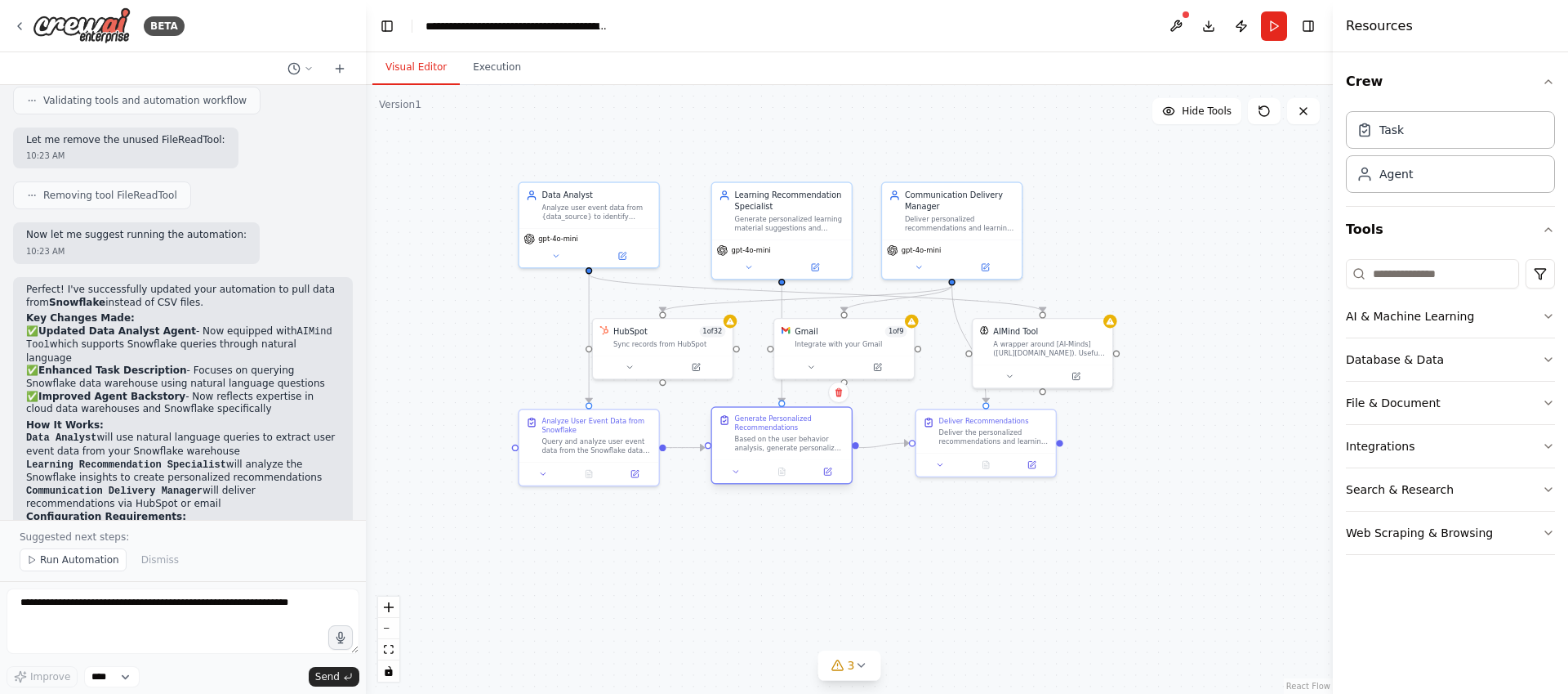
click at [805, 434] on div "Generate Personalized Recommendations Based on the user behavior analysis, gene…" at bounding box center [790, 434] width 110 height 39
drag, startPoint x: 1006, startPoint y: 426, endPoint x: 987, endPoint y: 429, distance: 19.2
click at [987, 429] on div "Deliver the personalized recommendations and learning materials to users throug…" at bounding box center [971, 434] width 110 height 18
click at [1137, 561] on div ".deletable-edge-delete-btn { width: 20px; height: 20px; border: 0px solid #ffff…" at bounding box center [849, 388] width 967 height 608
click at [752, 591] on div ".deletable-edge-delete-btn { width: 20px; height: 20px; border: 0px solid #ffff…" at bounding box center [849, 388] width 967 height 608
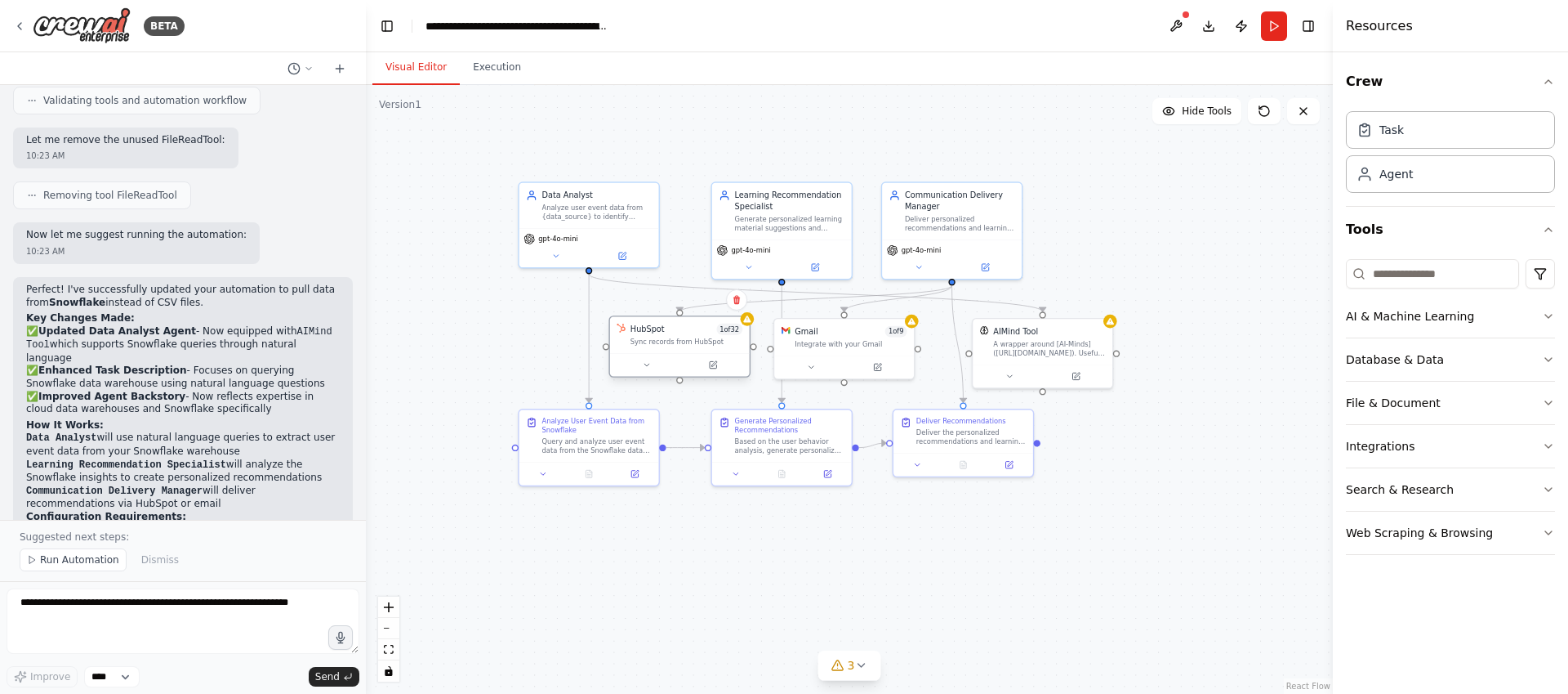
drag, startPoint x: 678, startPoint y: 344, endPoint x: 694, endPoint y: 341, distance: 16.3
click at [694, 341] on div "Sync records from HubSpot" at bounding box center [686, 342] width 112 height 9
click at [730, 583] on div ".deletable-edge-delete-btn { width: 20px; height: 20px; border: 0px solid #ffff…" at bounding box center [849, 388] width 967 height 608
click at [566, 236] on span "gpt-4o-mini" at bounding box center [558, 237] width 39 height 9
click at [558, 251] on icon at bounding box center [557, 254] width 9 height 9
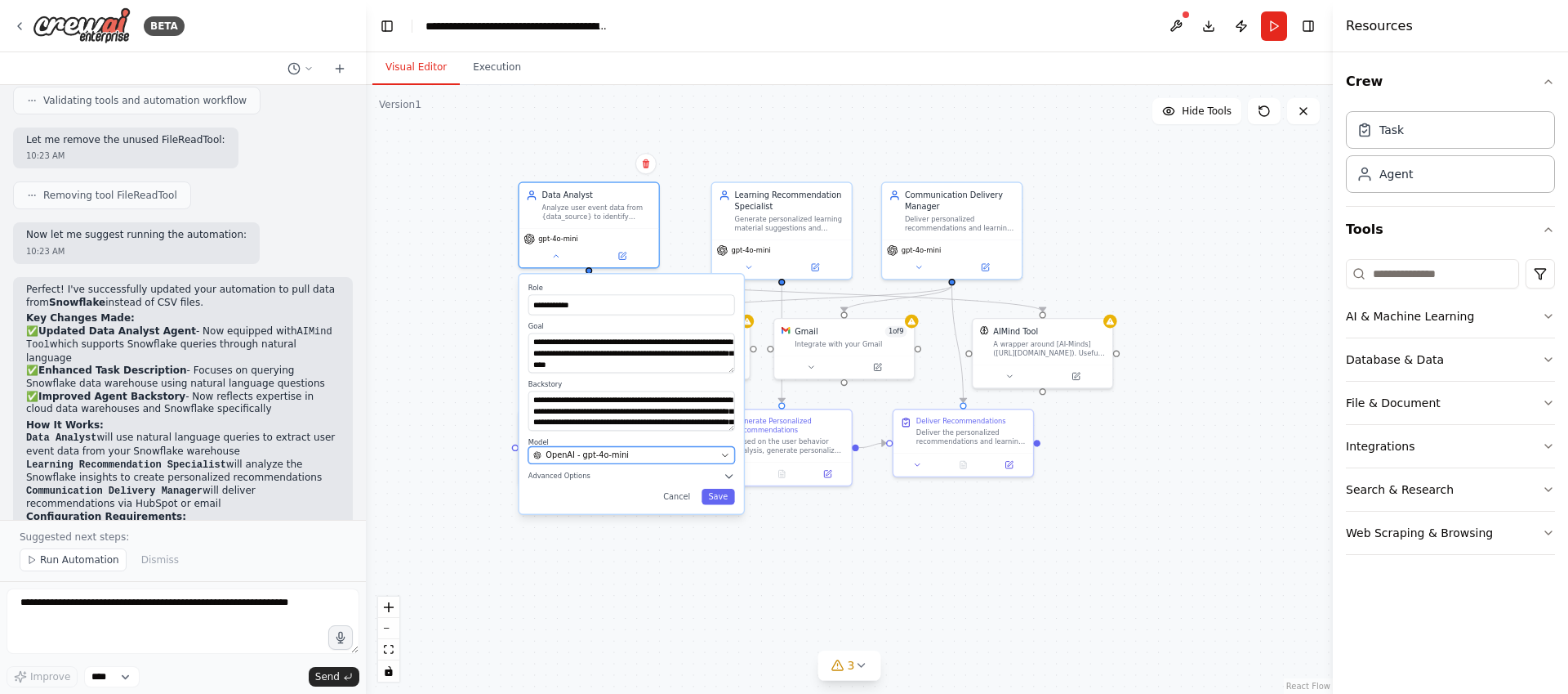
click at [603, 456] on span "OpenAI - gpt-4o-mini" at bounding box center [587, 455] width 84 height 11
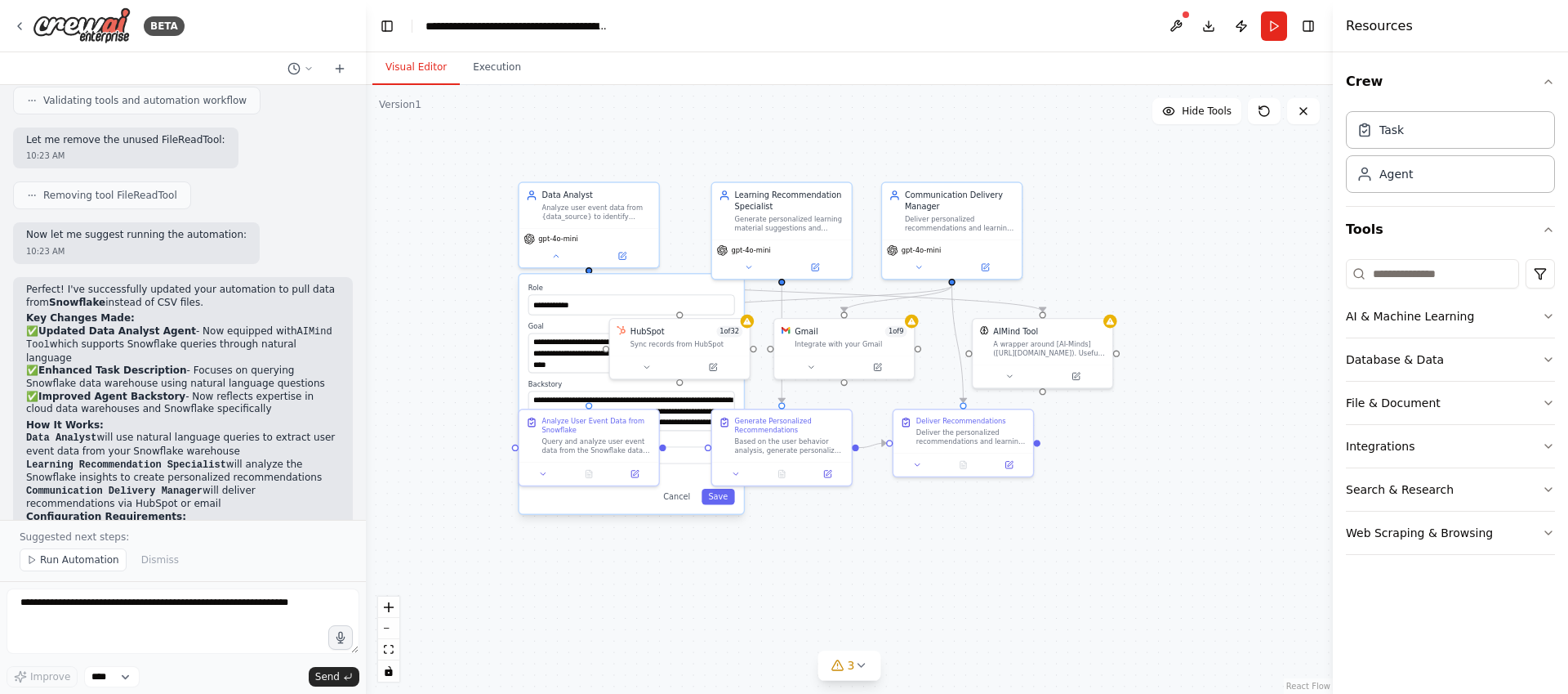
click at [1225, 389] on div "**********" at bounding box center [849, 388] width 967 height 608
click at [795, 612] on div "**********" at bounding box center [849, 388] width 967 height 608
click at [427, 339] on div "**********" at bounding box center [849, 388] width 967 height 608
click at [684, 495] on button "Cancel" at bounding box center [677, 497] width 40 height 16
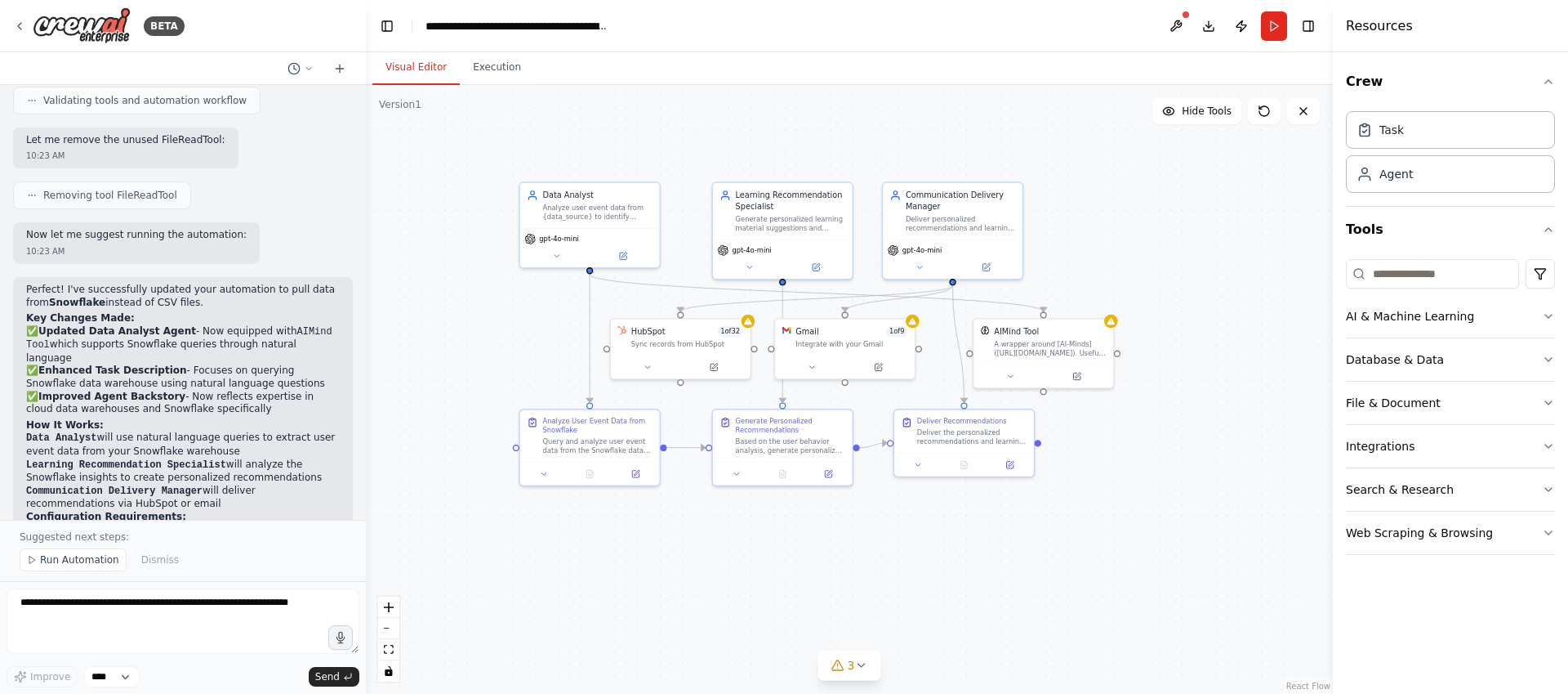
click at [716, 595] on div ".deletable-edge-delete-btn { width: 20px; height: 20px; border: 0px solid #ffff…" at bounding box center [849, 388] width 967 height 608
click at [789, 227] on div "Generate personalized learning material suggestions and actionable recommendati…" at bounding box center [791, 221] width 110 height 18
click at [753, 263] on icon at bounding box center [749, 265] width 9 height 9
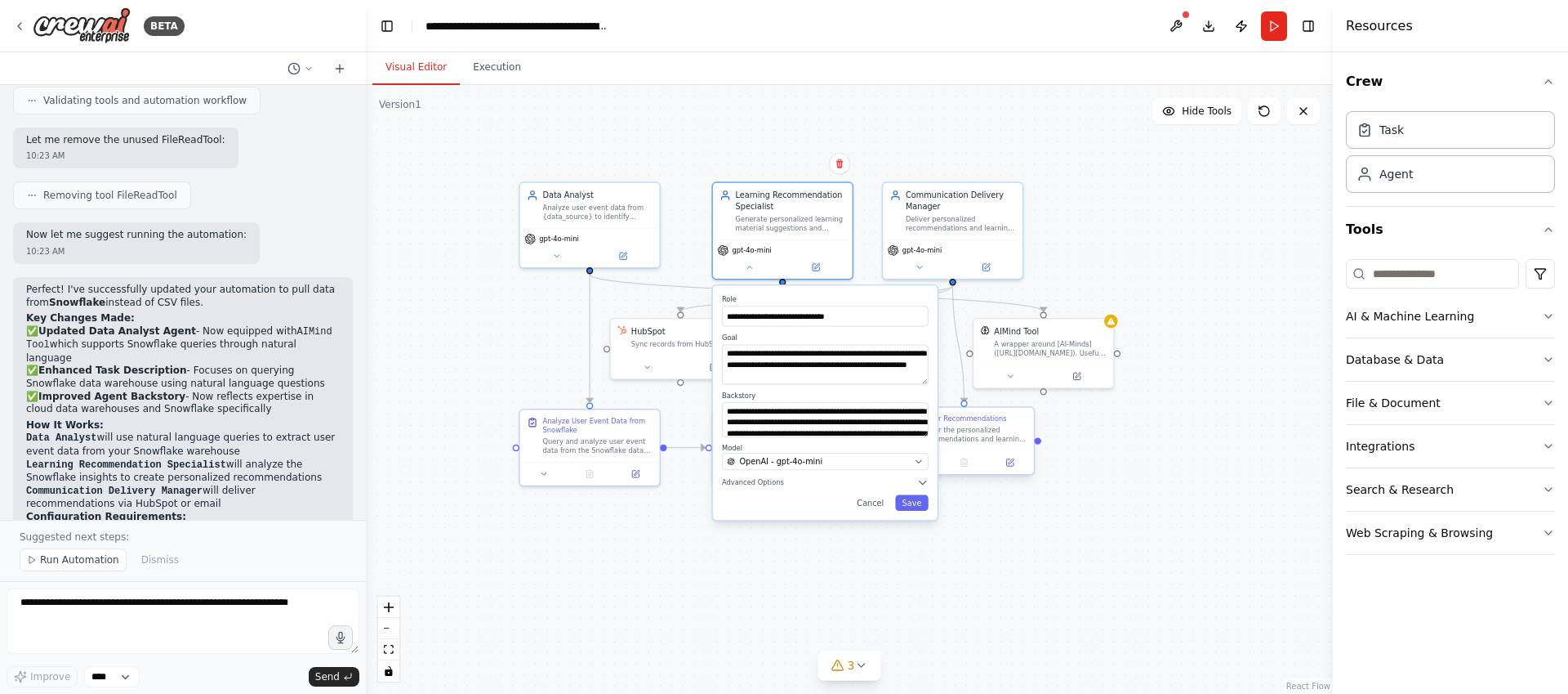
drag, startPoint x: 926, startPoint y: 440, endPoint x: 938, endPoint y: 435, distance: 13.0
click at [938, 435] on div "**********" at bounding box center [798, 336] width 671 height 422
click at [769, 478] on span "Advanced Options" at bounding box center [753, 482] width 62 height 9
click at [770, 478] on span "Advanced Options" at bounding box center [753, 482] width 62 height 9
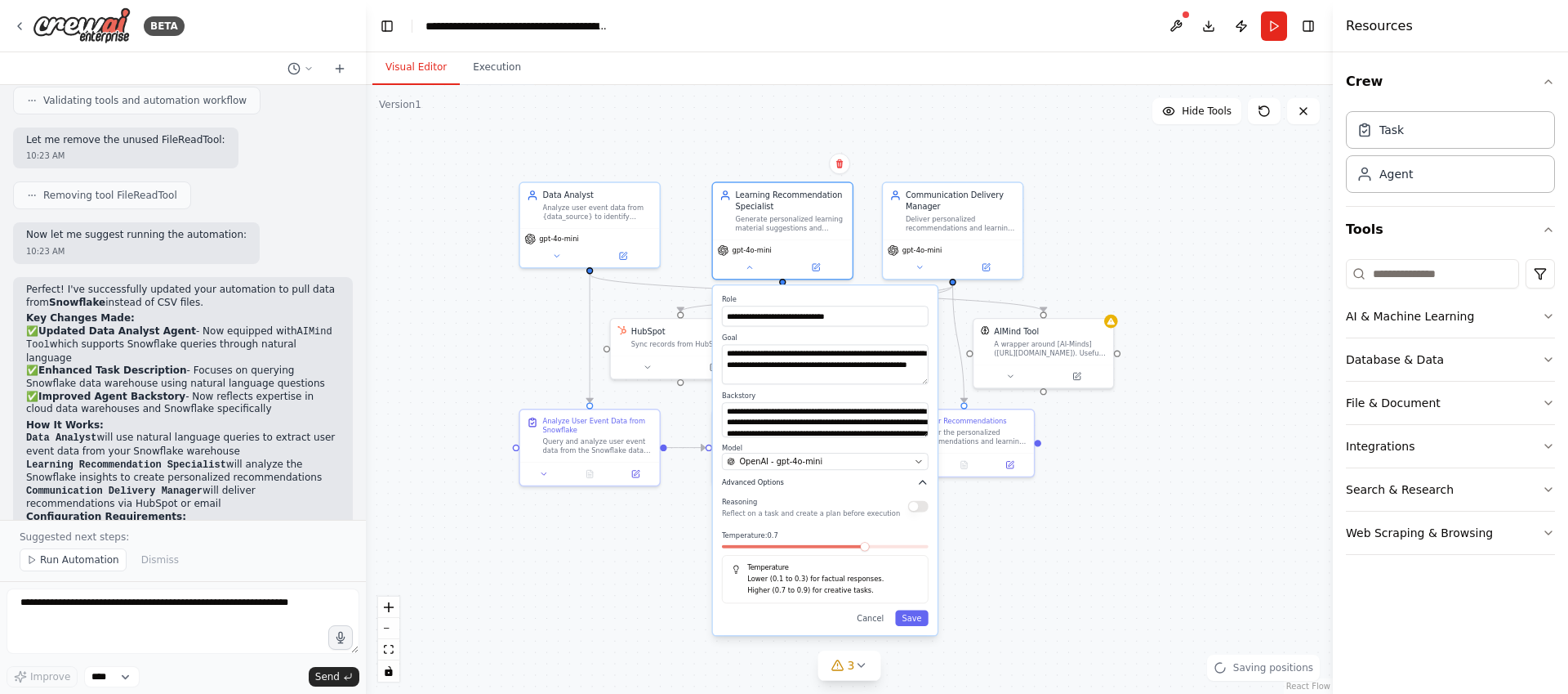
click at [770, 478] on span "Advanced Options" at bounding box center [753, 482] width 62 height 9
click at [1154, 487] on div ".deletable-edge-delete-btn { width: 20px; height: 20px; border: 0px solid #ffff…" at bounding box center [849, 388] width 967 height 608
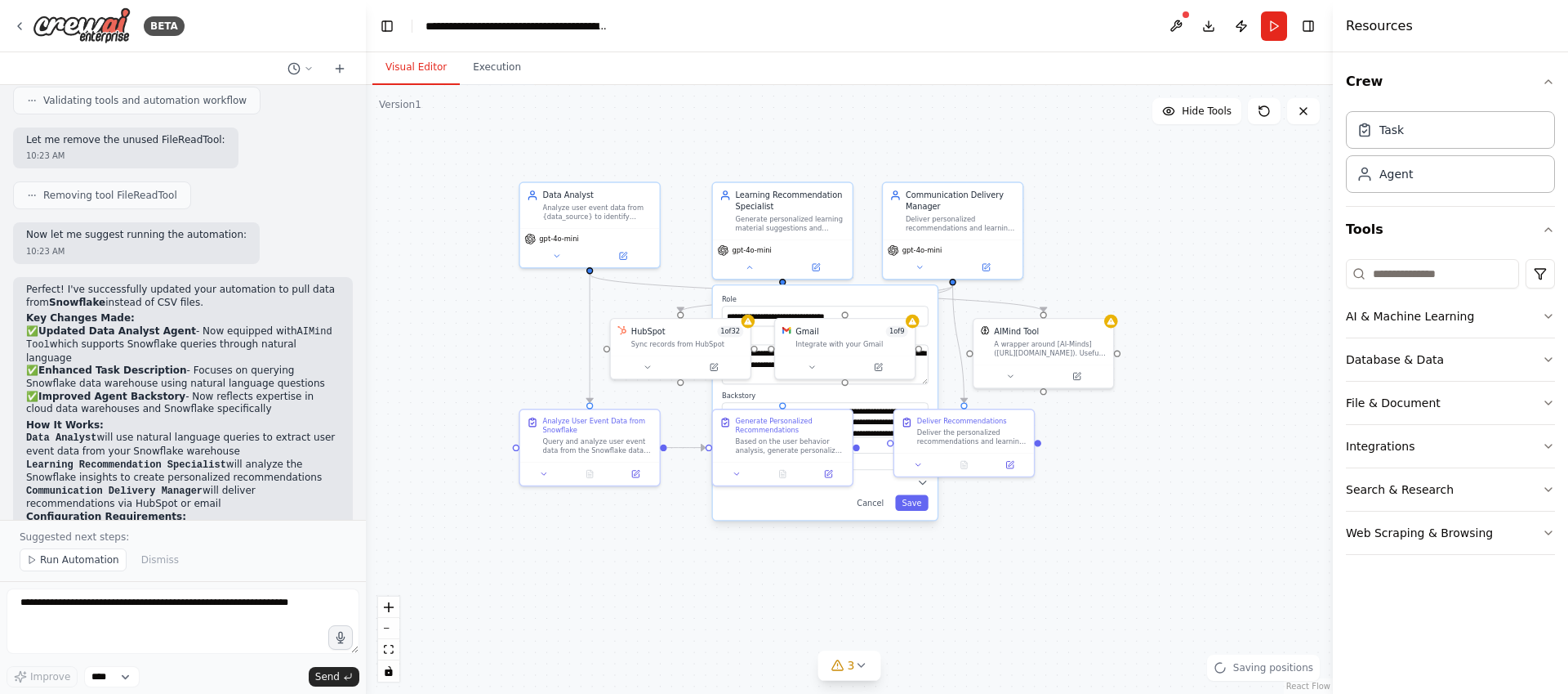
click at [1231, 278] on div ".deletable-edge-delete-btn { width: 20px; height: 20px; border: 0px solid #ffff…" at bounding box center [849, 388] width 967 height 608
click at [876, 508] on button "Cancel" at bounding box center [870, 503] width 40 height 16
click at [846, 541] on div ".deletable-edge-delete-btn { width: 20px; height: 20px; border: 0px solid #ffff…" at bounding box center [849, 388] width 967 height 608
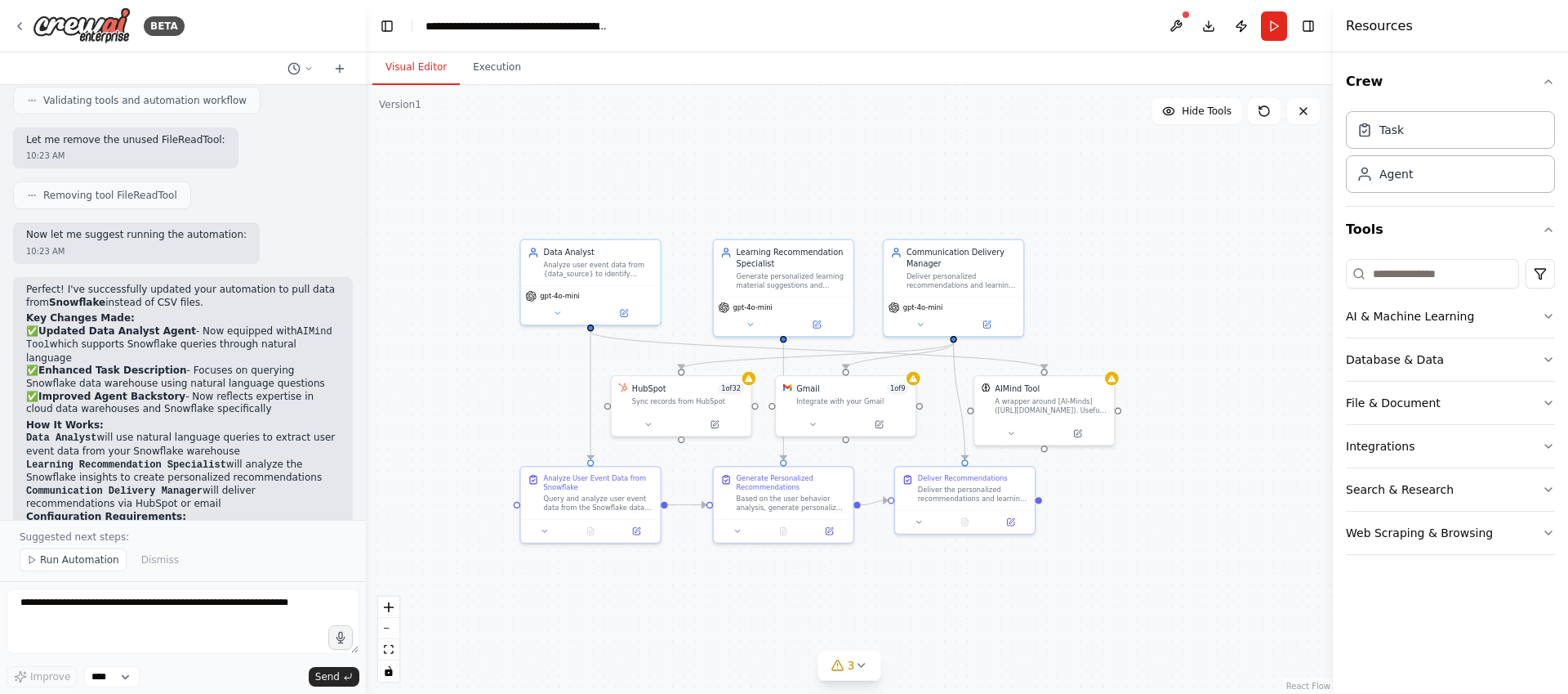
drag, startPoint x: 1232, startPoint y: 451, endPoint x: 1294, endPoint y: 429, distance: 65.8
click at [1294, 428] on div ".deletable-edge-delete-btn { width: 20px; height: 20px; border: 0px solid #ffff…" at bounding box center [849, 388] width 967 height 608
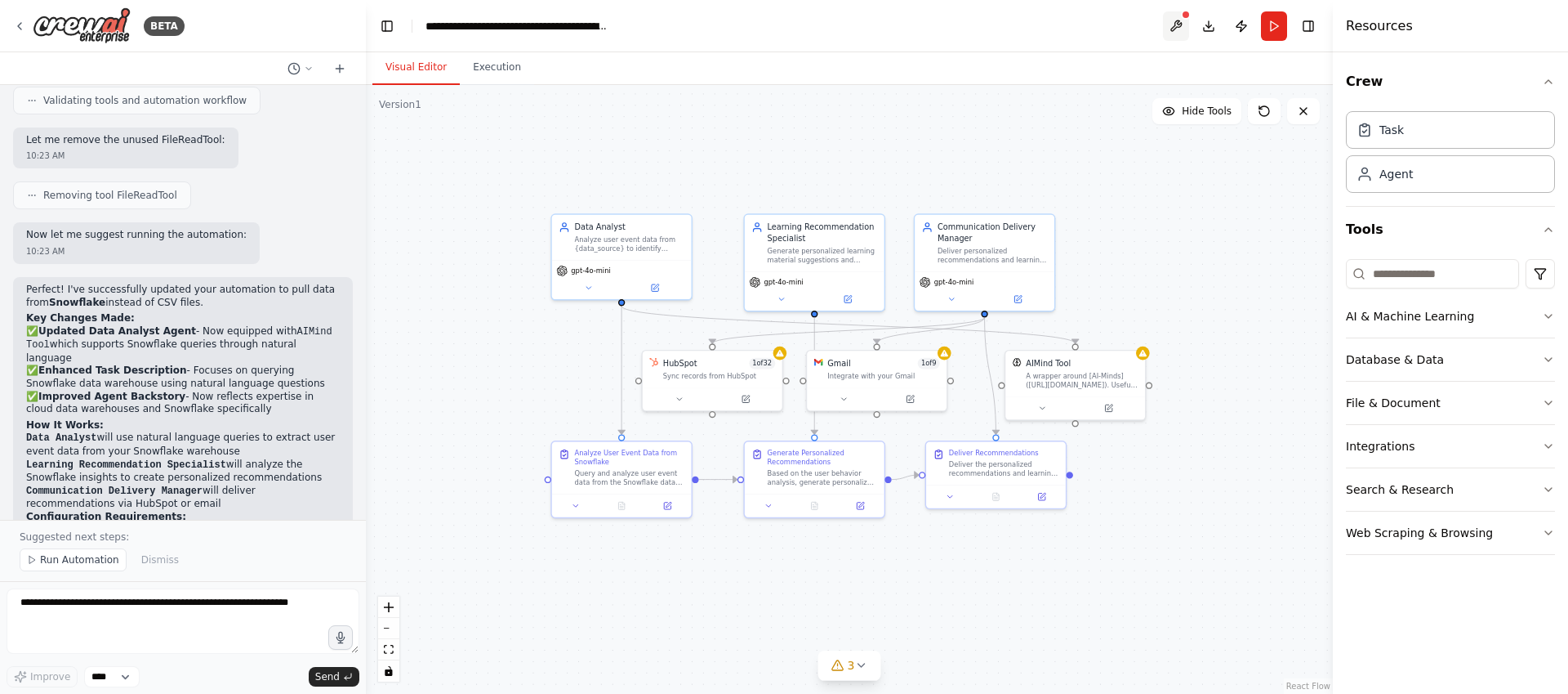
click at [1176, 28] on button at bounding box center [1176, 25] width 26 height 29
click at [1155, 193] on div ".deletable-edge-delete-btn { width: 20px; height: 20px; border: 0px solid #ffff…" at bounding box center [849, 388] width 967 height 608
click at [1259, 270] on div ".deletable-edge-delete-btn { width: 20px; height: 20px; border: 0px solid #ffff…" at bounding box center [849, 388] width 967 height 608
click at [392, 32] on button "Toggle Left Sidebar" at bounding box center [387, 26] width 23 height 23
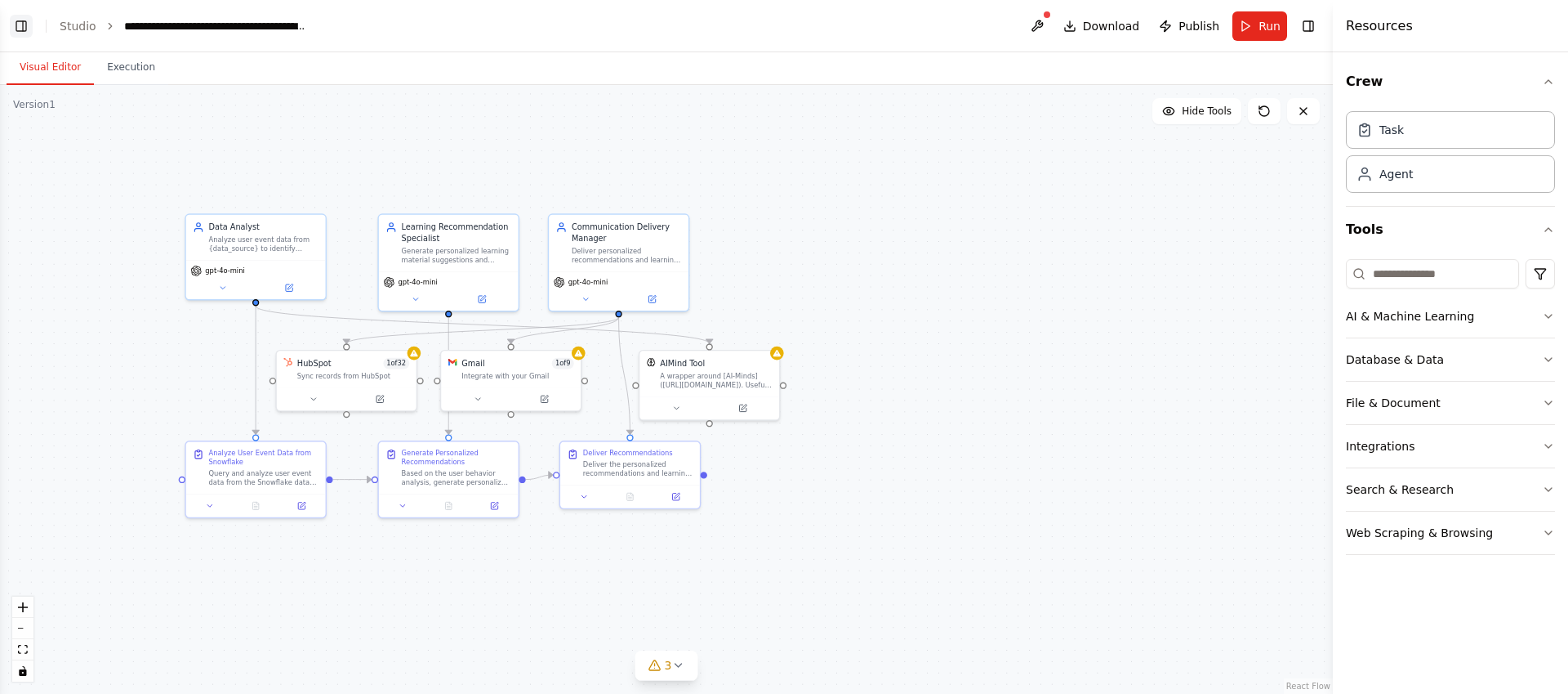
click at [24, 29] on button "Toggle Left Sidebar" at bounding box center [21, 26] width 23 height 23
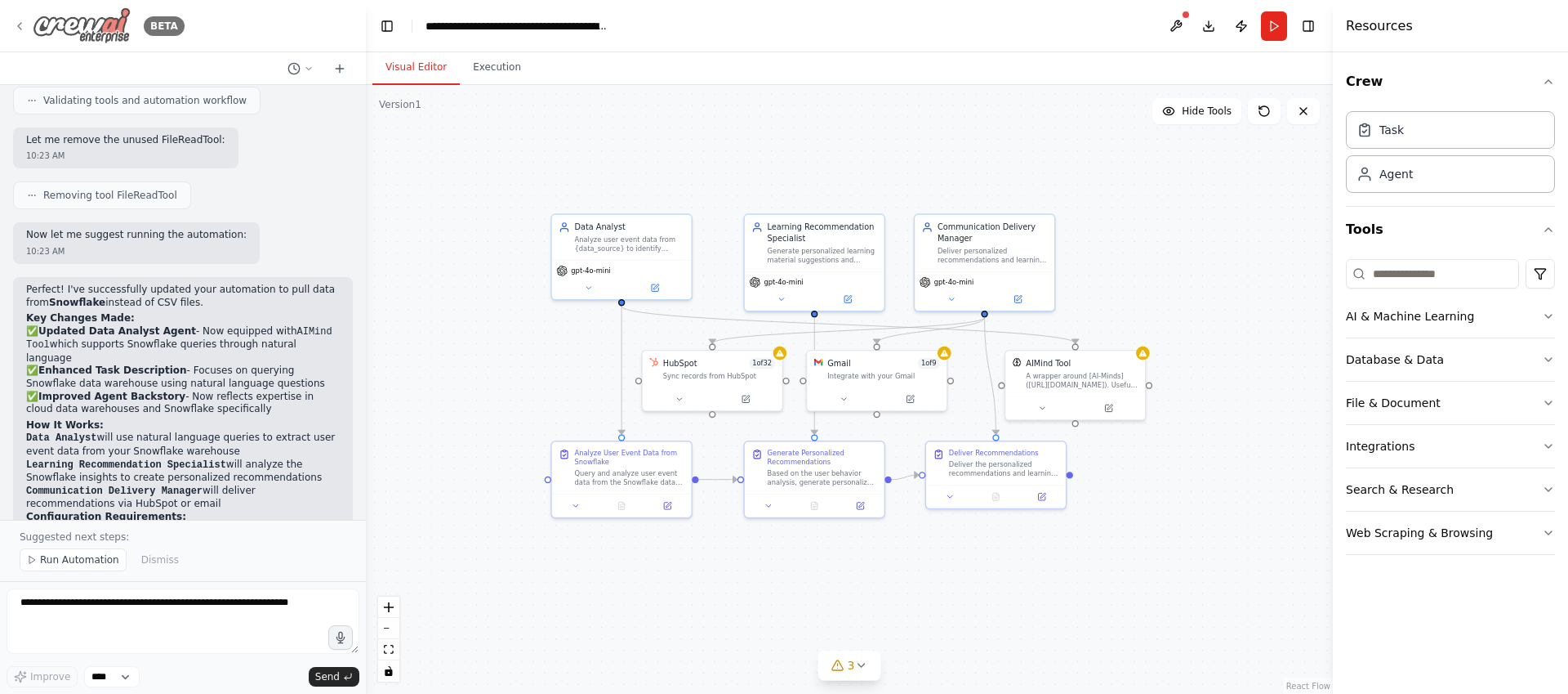
click at [19, 28] on icon at bounding box center [20, 26] width 13 height 13
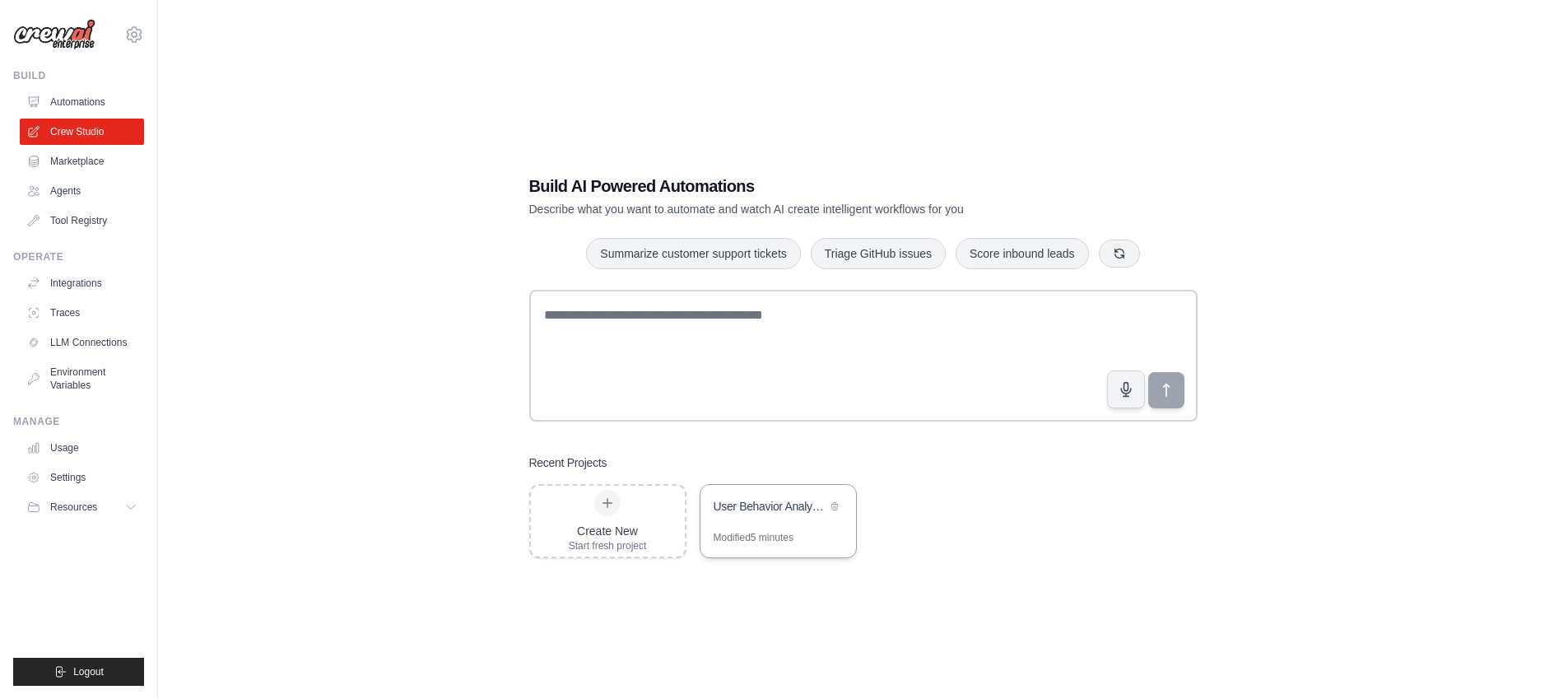
click at [772, 504] on div "User Behavior Analysis & Learning Recommendations" at bounding box center [769, 506] width 113 height 16
click at [94, 338] on link "LLM Connections" at bounding box center [83, 343] width 124 height 27
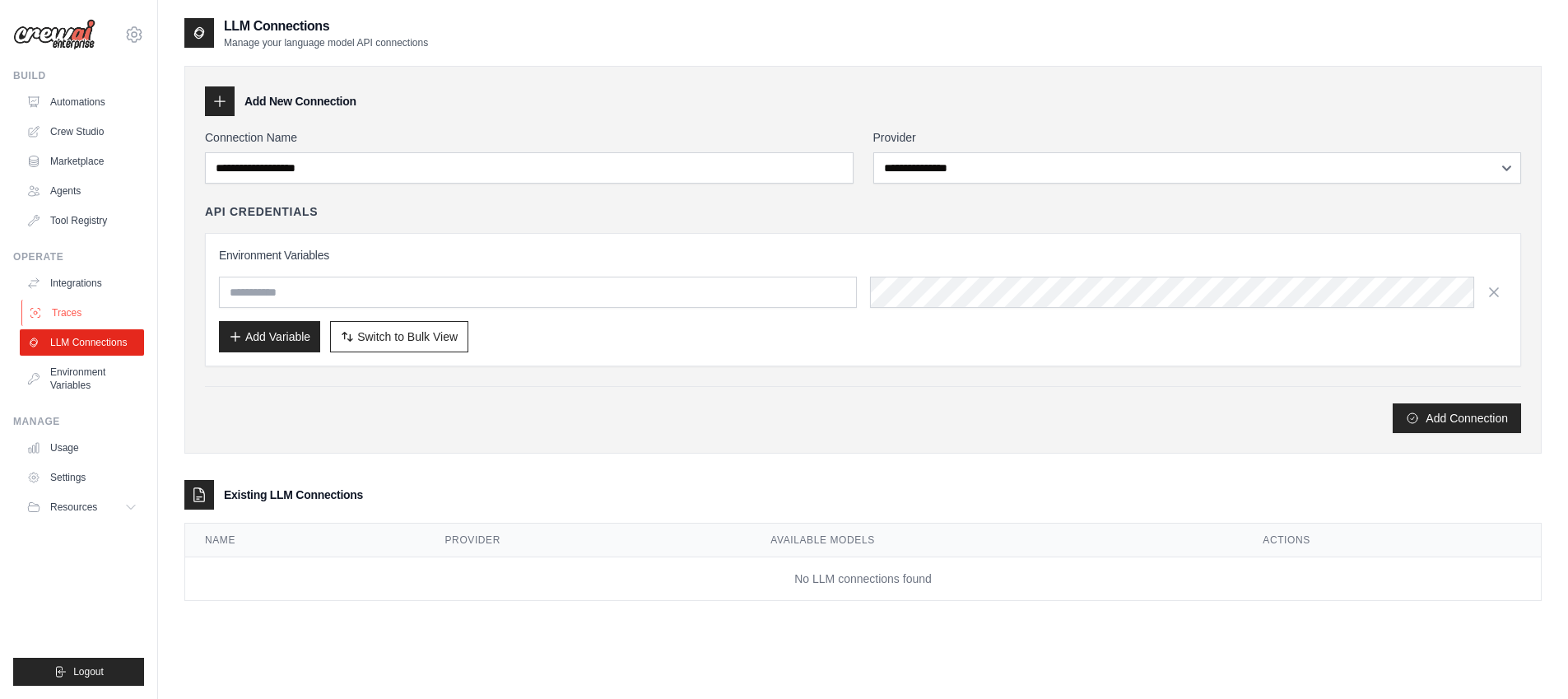
click at [79, 317] on link "Traces" at bounding box center [83, 313] width 124 height 27
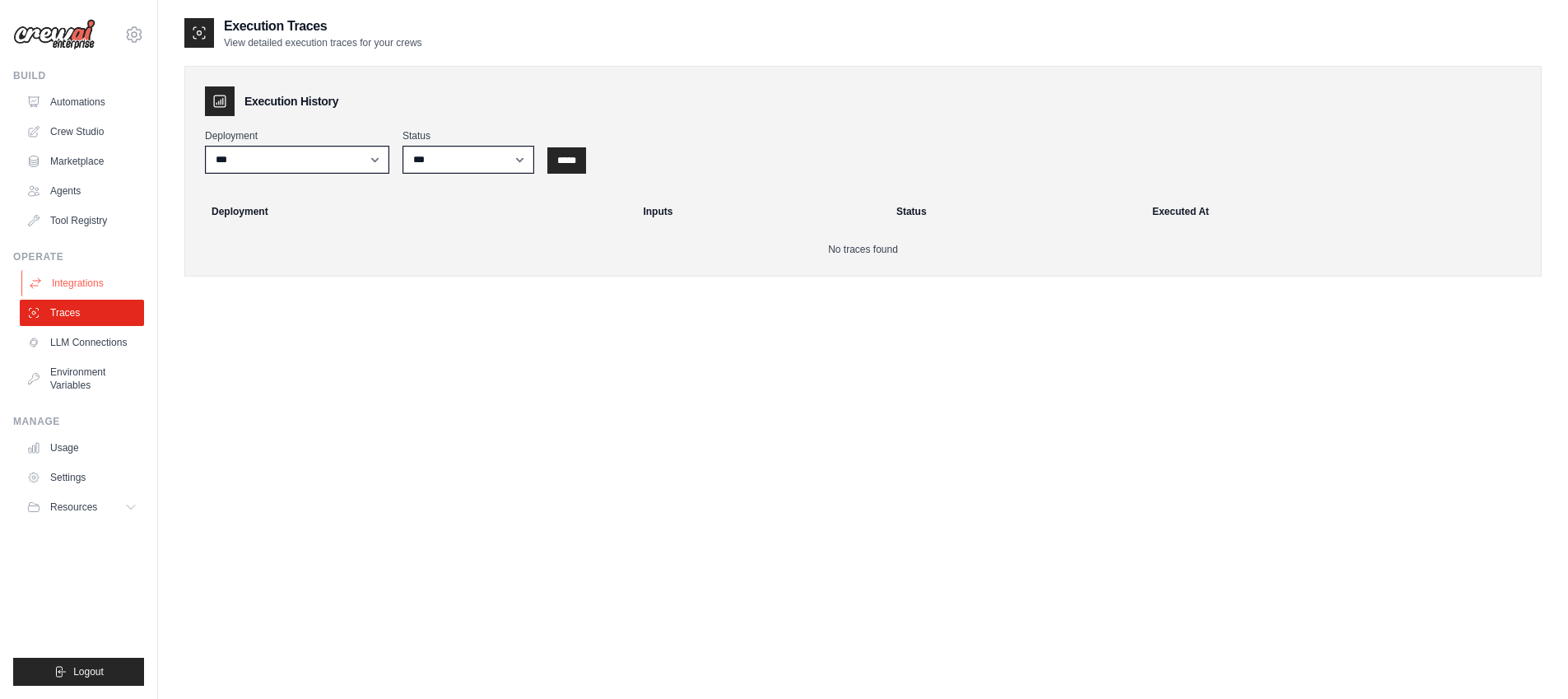
click at [94, 285] on link "Integrations" at bounding box center [83, 283] width 124 height 27
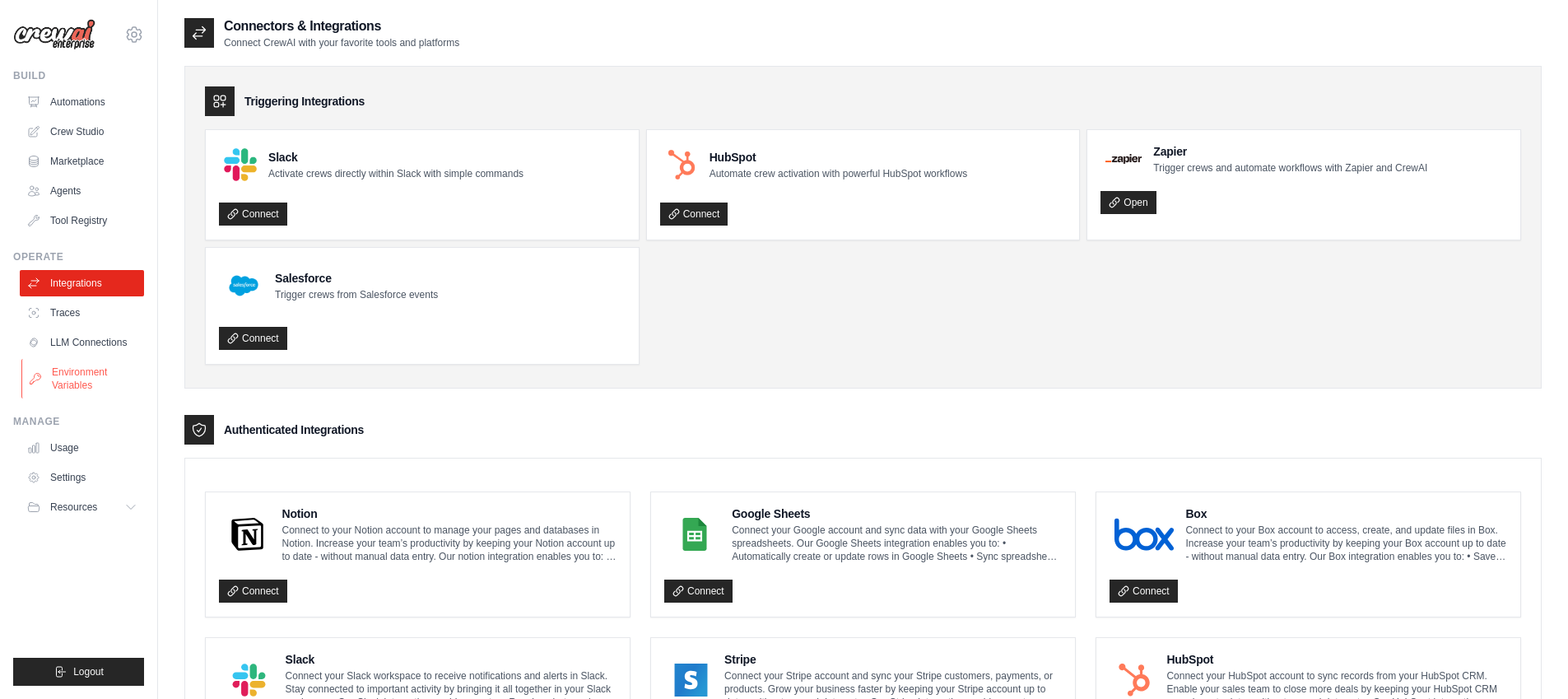
click at [94, 369] on link "Environment Variables" at bounding box center [83, 379] width 124 height 40
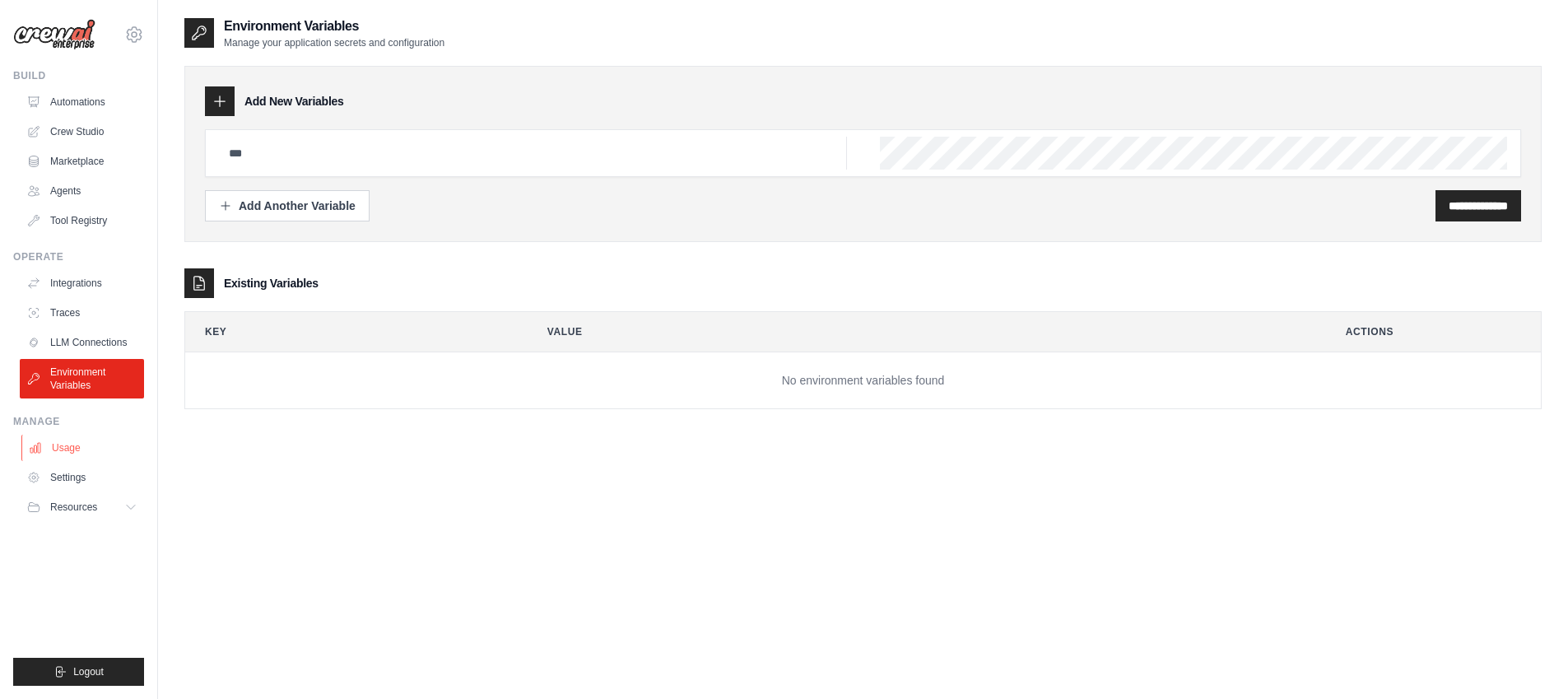
click at [105, 447] on link "Usage" at bounding box center [83, 448] width 124 height 27
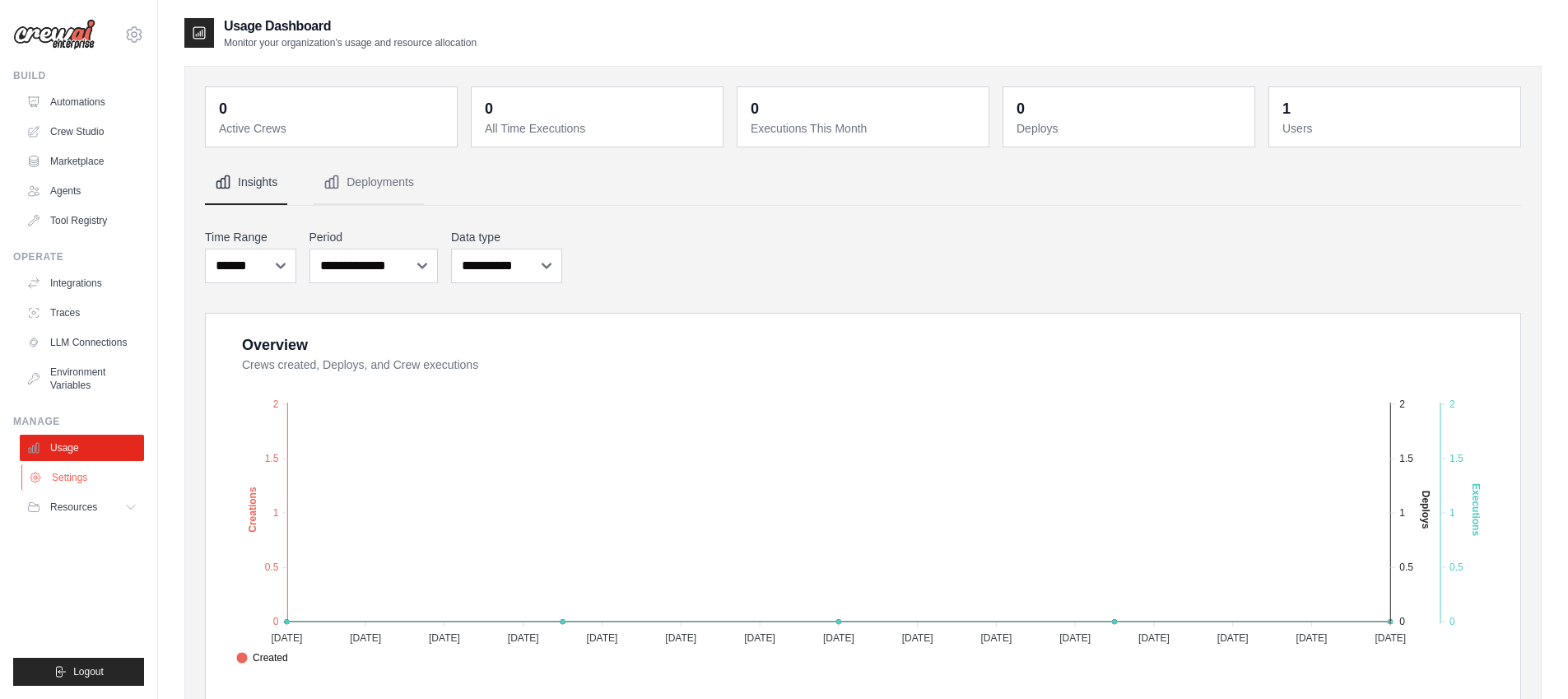
click at [98, 480] on link "Settings" at bounding box center [83, 477] width 124 height 27
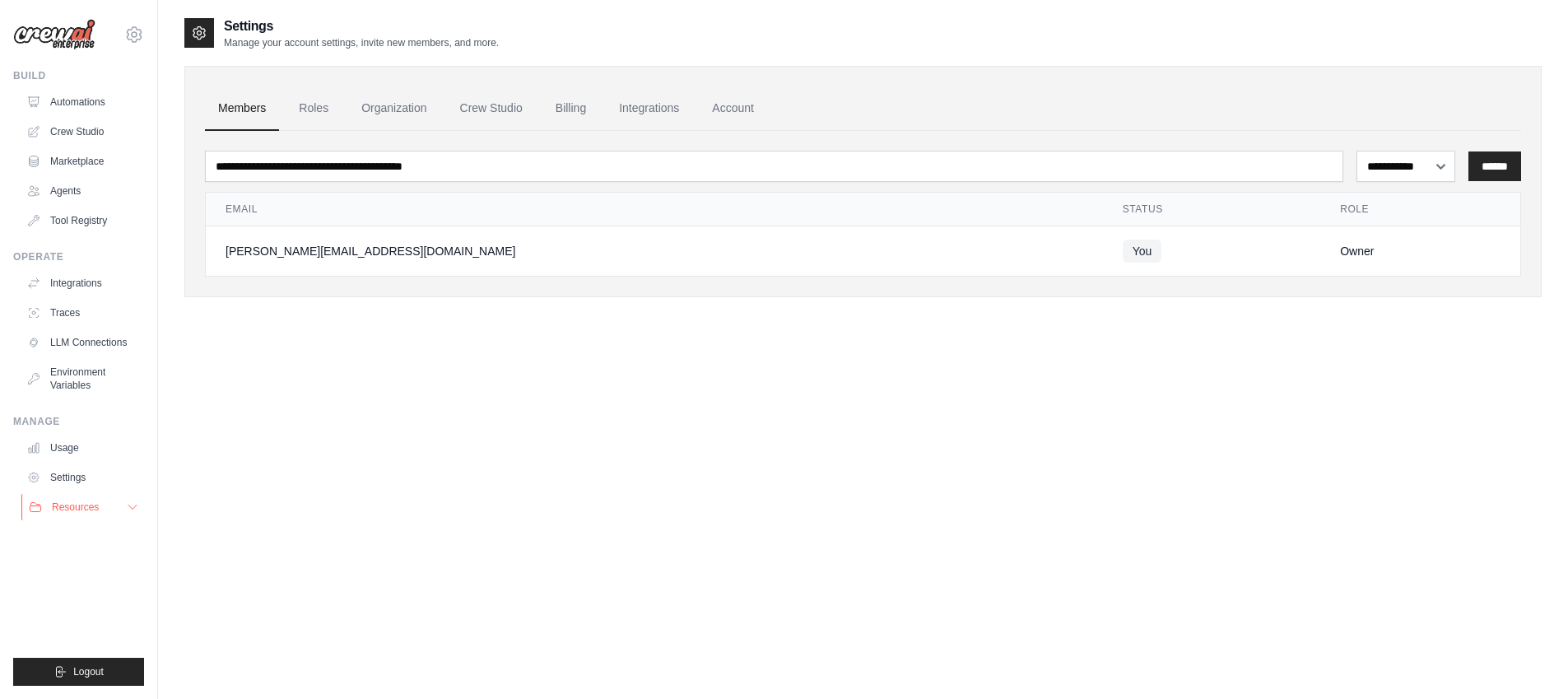
click at [82, 502] on span "Resources" at bounding box center [76, 507] width 47 height 13
click at [77, 589] on span "Blog" at bounding box center [68, 587] width 20 height 13
click at [89, 213] on link "Tool Registry" at bounding box center [83, 221] width 124 height 27
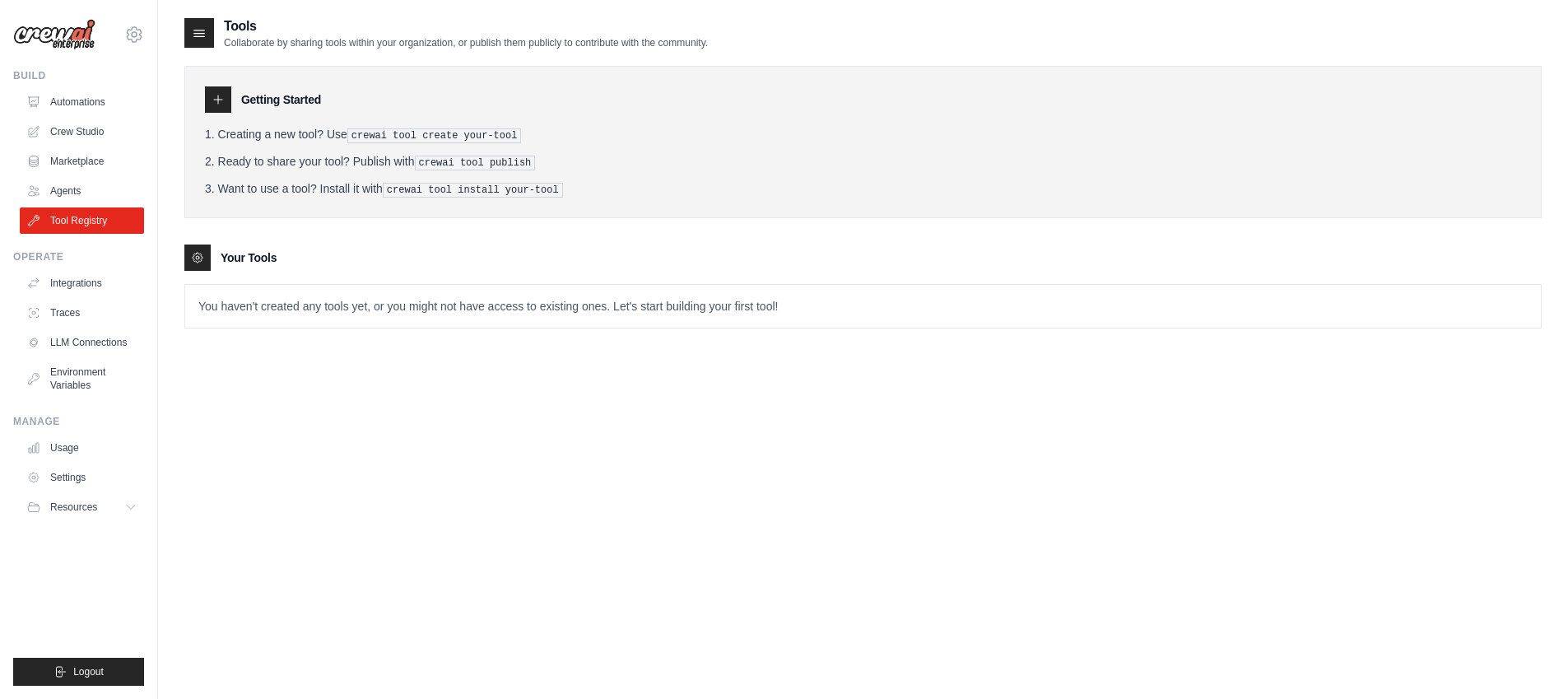
click at [806, 134] on li "Creating a new tool? Use crewai tool create your-tool" at bounding box center [862, 134] width 1316 height 17
click at [496, 308] on p "You haven't created any tools yet, or you might not have access to existing one…" at bounding box center [863, 306] width 1356 height 43
click at [496, 307] on p "You haven't created any tools yet, or you might not have access to existing one…" at bounding box center [863, 306] width 1356 height 43
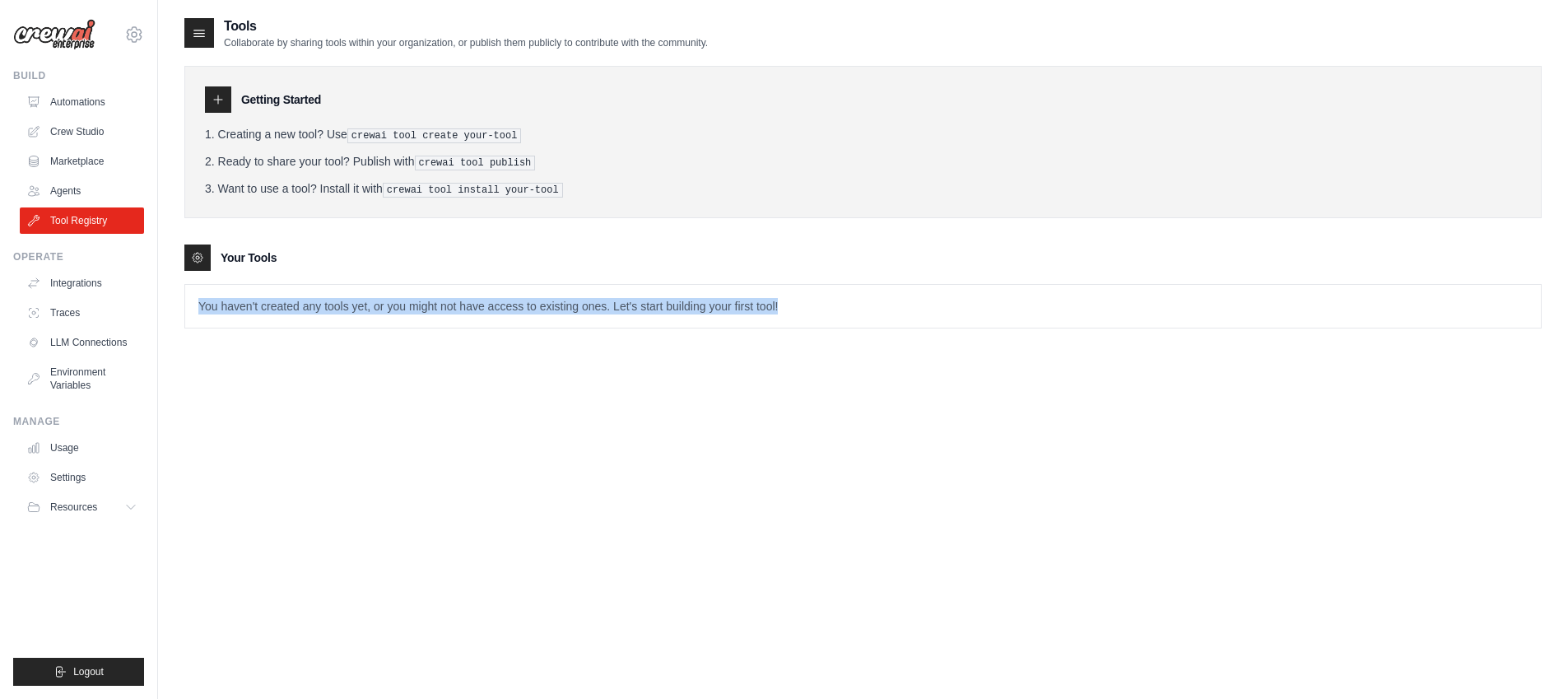
click at [496, 307] on p "You haven't created any tools yet, or you might not have access to existing one…" at bounding box center [863, 306] width 1356 height 43
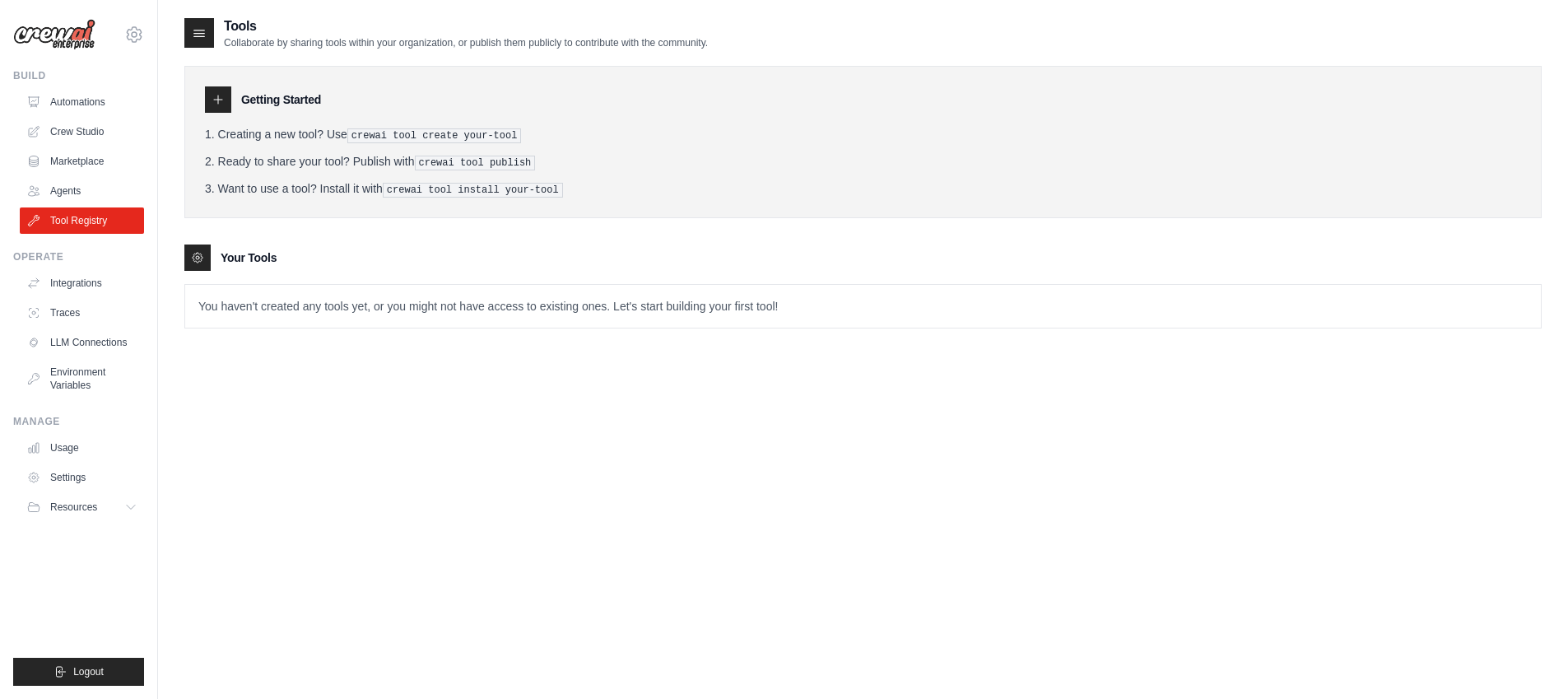
click at [699, 203] on div "Getting Started Creating a new tool? Use crewai tool create your-tool Ready to …" at bounding box center [863, 142] width 1358 height 152
click at [224, 103] on icon at bounding box center [218, 99] width 13 height 13
click at [197, 265] on div at bounding box center [198, 258] width 27 height 27
click at [717, 220] on div "Getting Started Creating a new tool? Use crewai tool create your-tool Ready to …" at bounding box center [863, 188] width 1358 height 279
click at [424, 133] on pre "crewai tool create your-tool" at bounding box center [435, 136] width 174 height 15
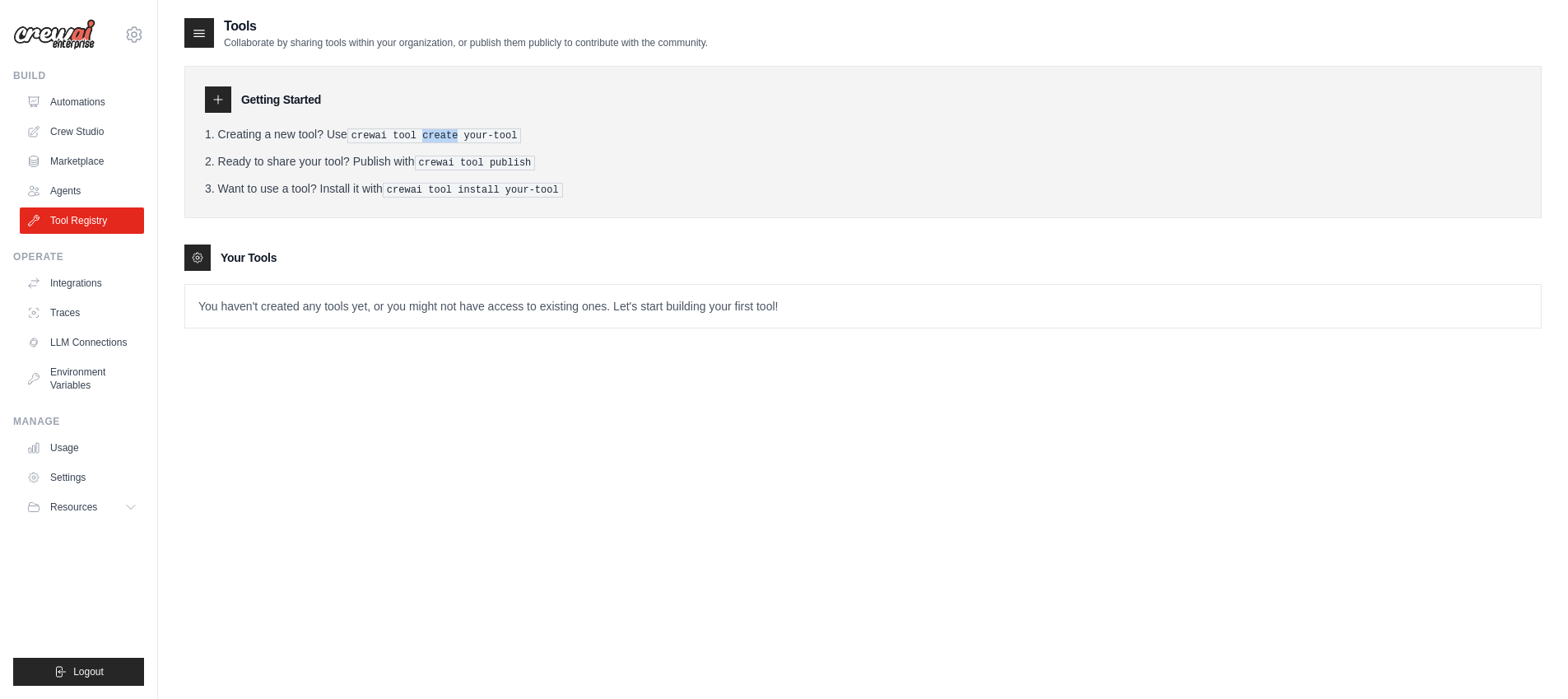
click at [424, 133] on pre "crewai tool create your-tool" at bounding box center [435, 136] width 174 height 15
click at [702, 137] on li "Creating a new tool? Use crewai tool create your-tool" at bounding box center [862, 134] width 1316 height 17
click at [741, 172] on ol "Creating a new tool? Use crewai tool create your-tool Ready to share your tool?…" at bounding box center [862, 162] width 1316 height 72
click at [747, 174] on ol "Creating a new tool? Use crewai tool create your-tool Ready to share your tool?…" at bounding box center [862, 162] width 1316 height 72
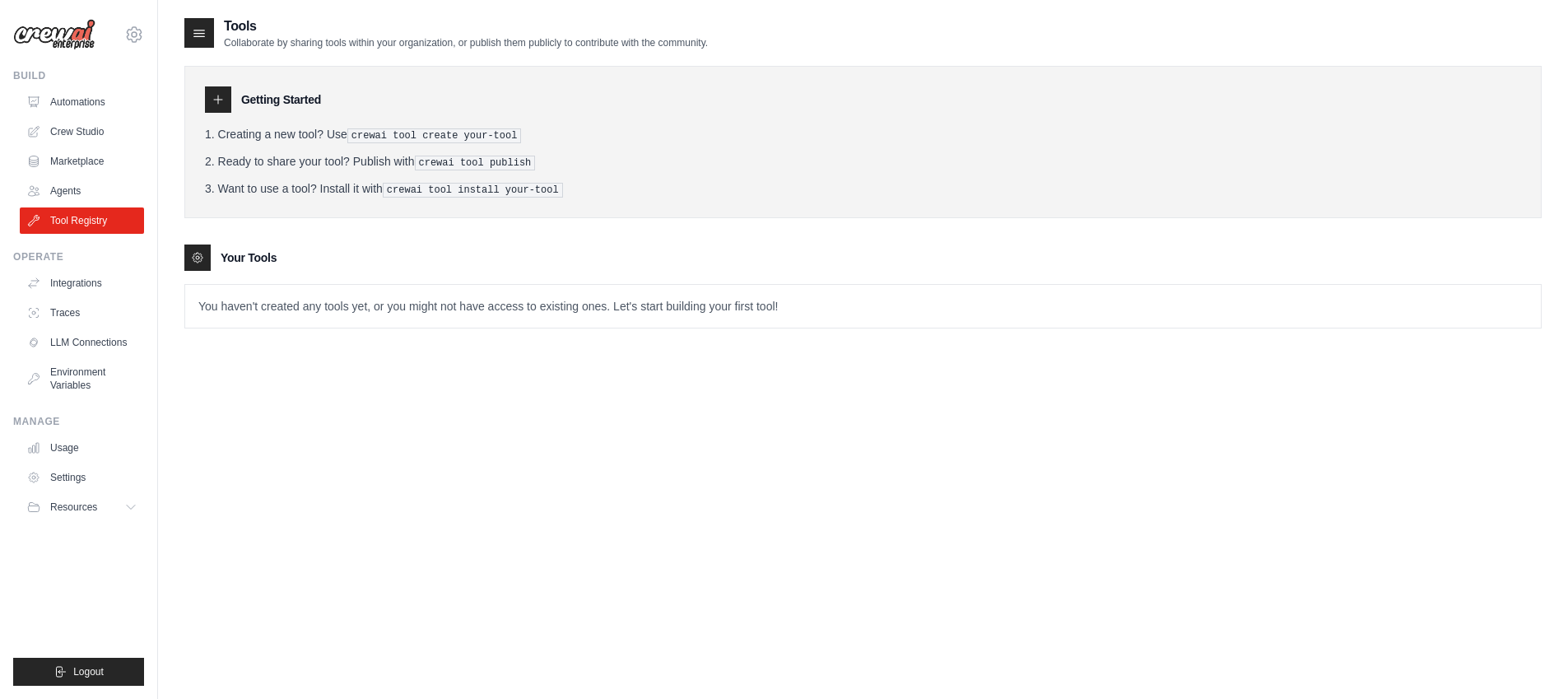
click at [744, 172] on ol "Creating a new tool? Use crewai tool create your-tool Ready to share your tool?…" at bounding box center [862, 162] width 1316 height 72
click at [745, 173] on ol "Creating a new tool? Use crewai tool create your-tool Ready to share your tool?…" at bounding box center [862, 162] width 1316 height 72
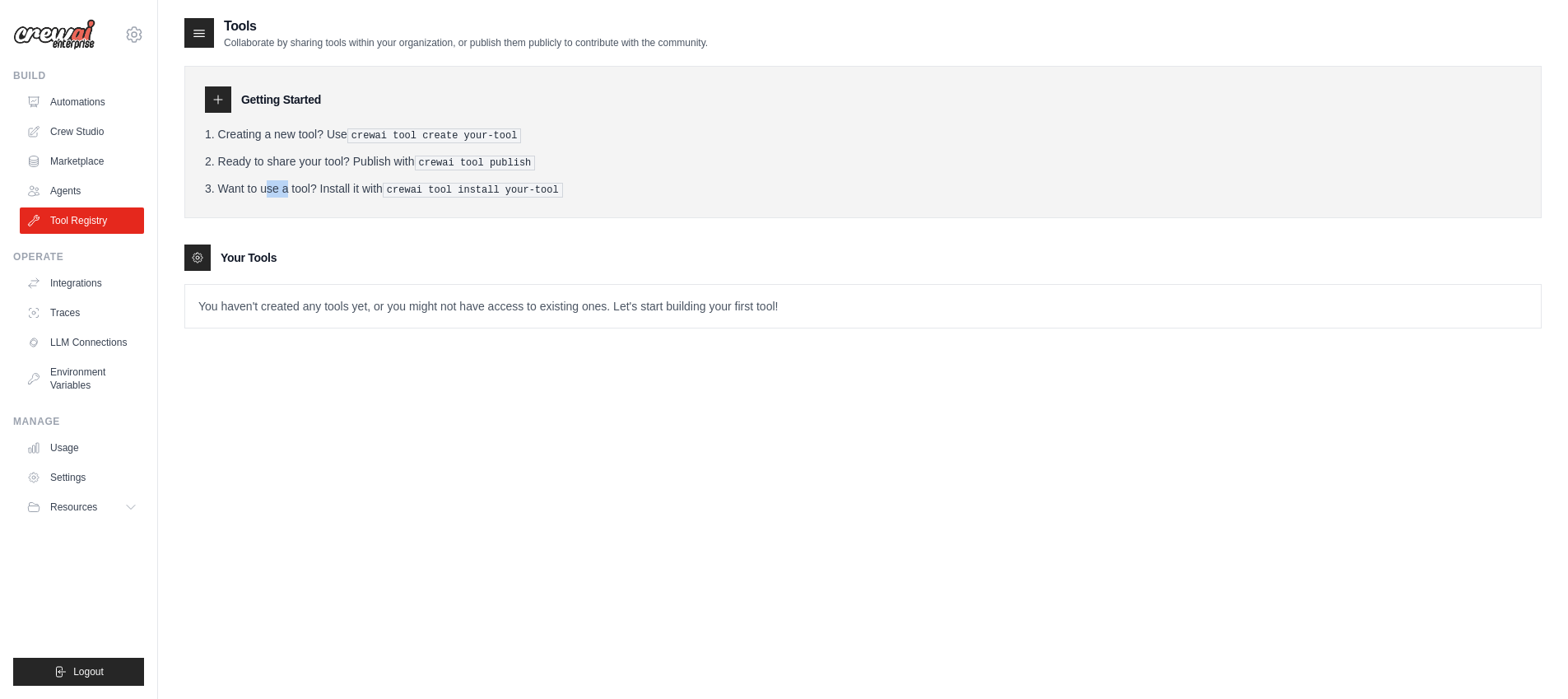
click at [745, 173] on ol "Creating a new tool? Use crewai tool create your-tool Ready to share your tool?…" at bounding box center [862, 162] width 1316 height 72
click at [91, 194] on link "Agents" at bounding box center [83, 191] width 124 height 27
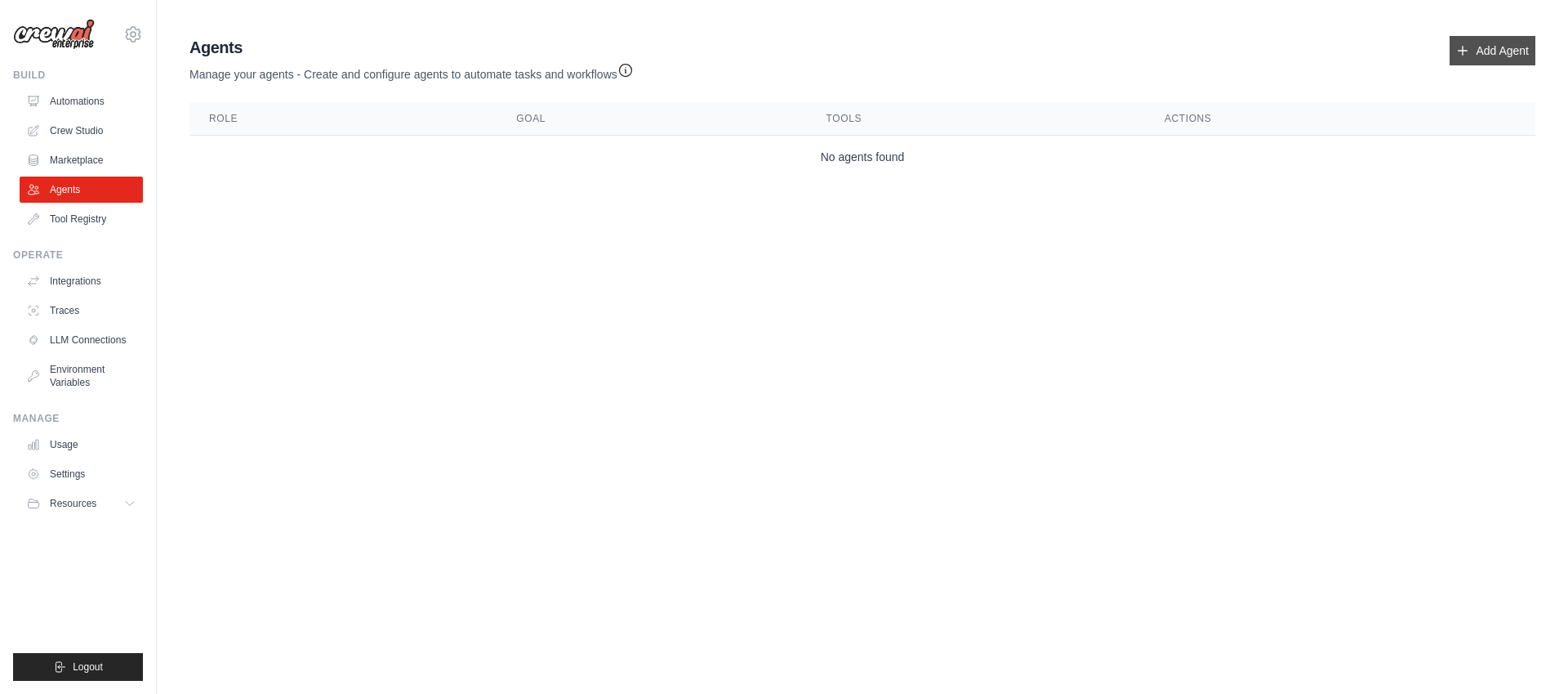
click at [1496, 50] on link "Add Agent" at bounding box center [1492, 50] width 86 height 29
click at [1484, 55] on link "Add Agent" at bounding box center [1492, 50] width 86 height 29
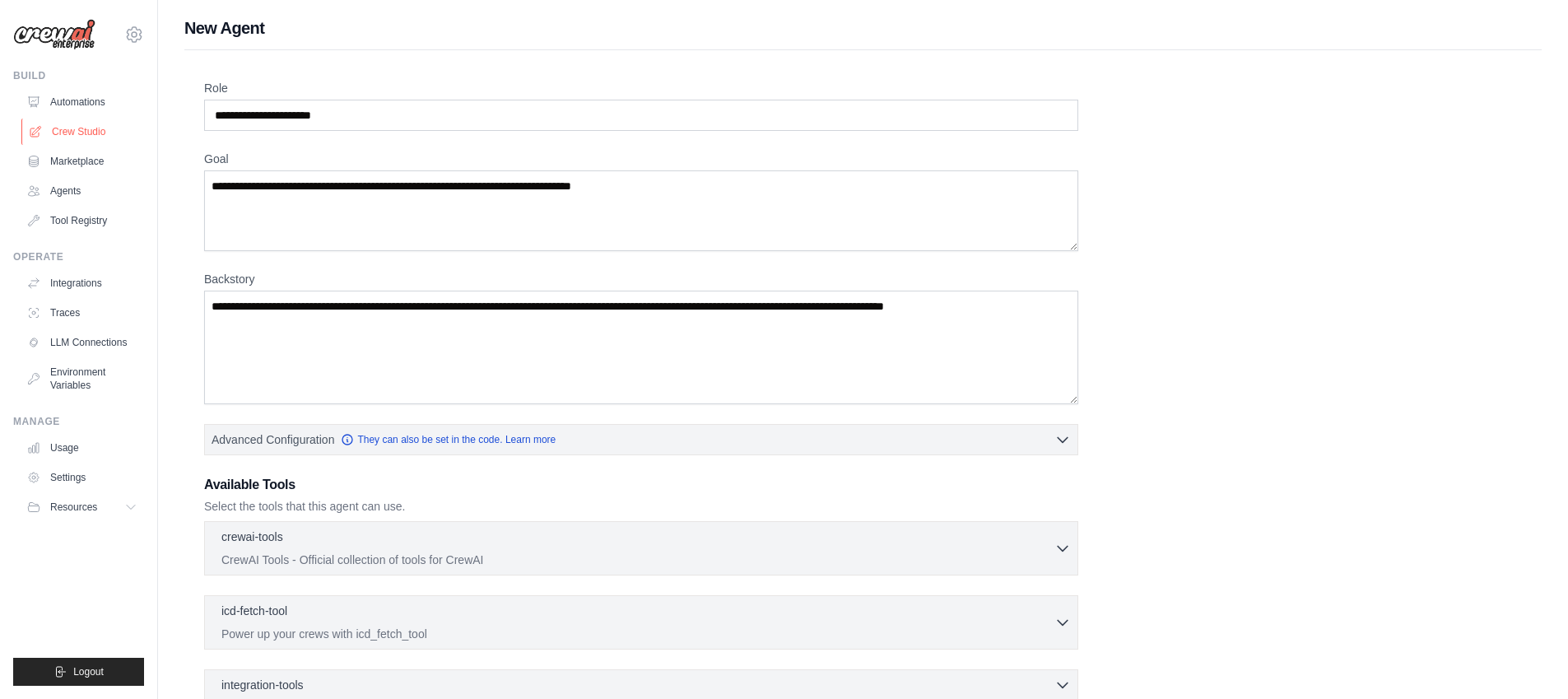
click at [91, 135] on link "Crew Studio" at bounding box center [83, 132] width 124 height 27
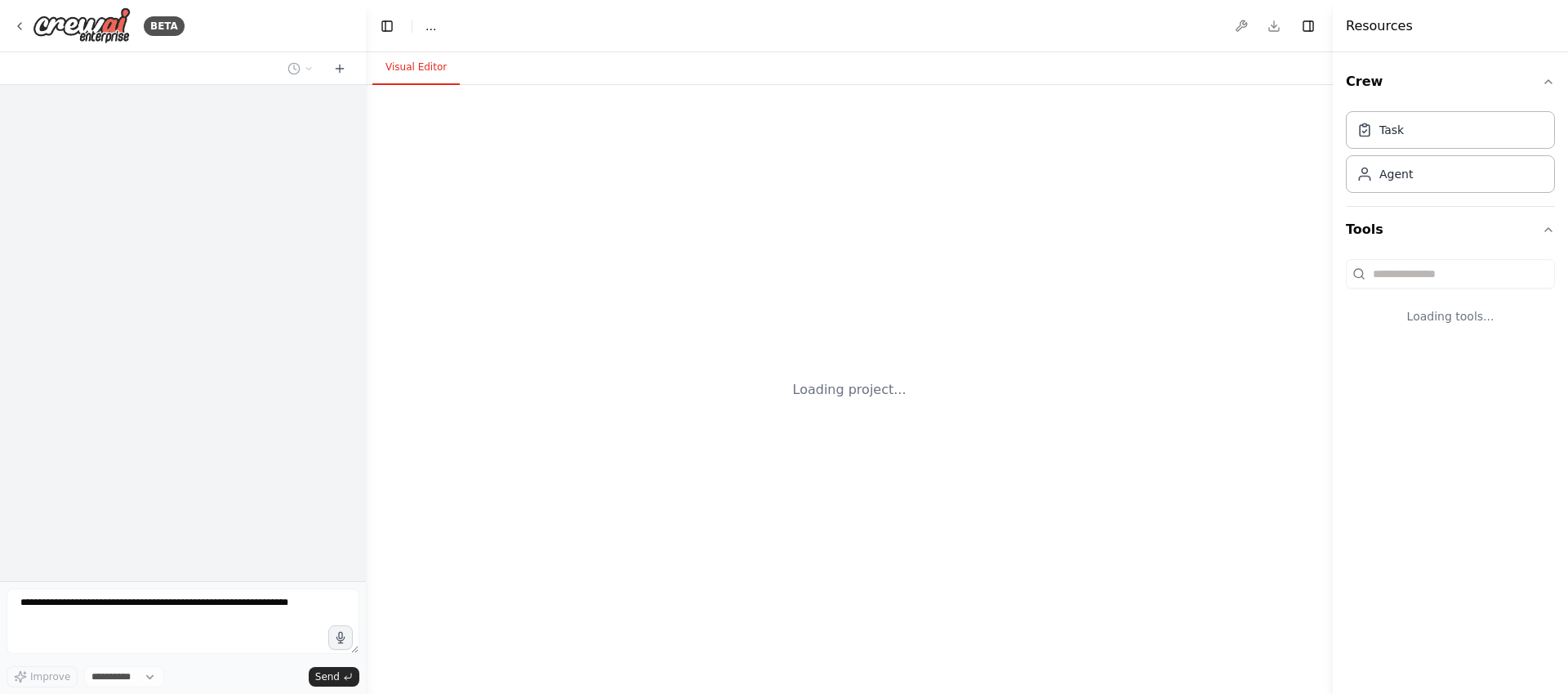
select select "****"
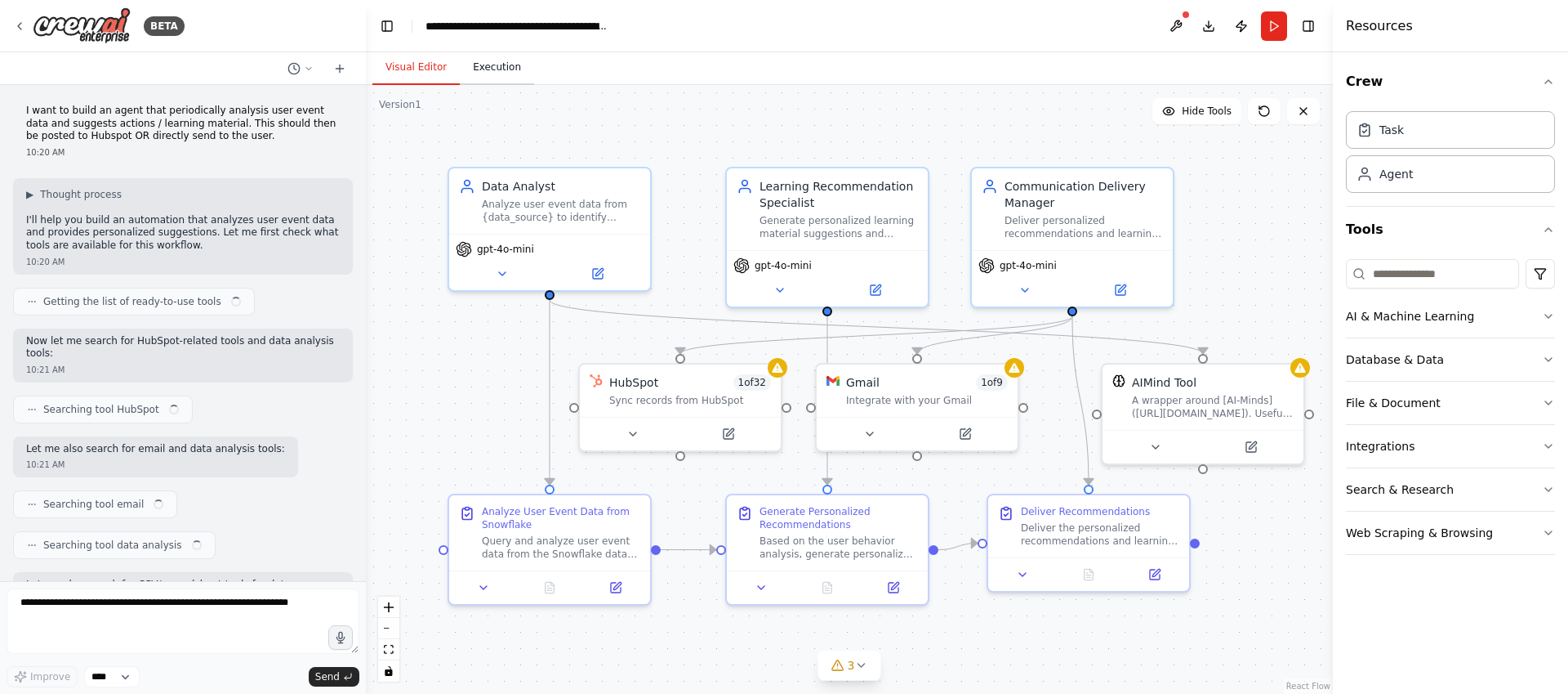
scroll to position [3398, 0]
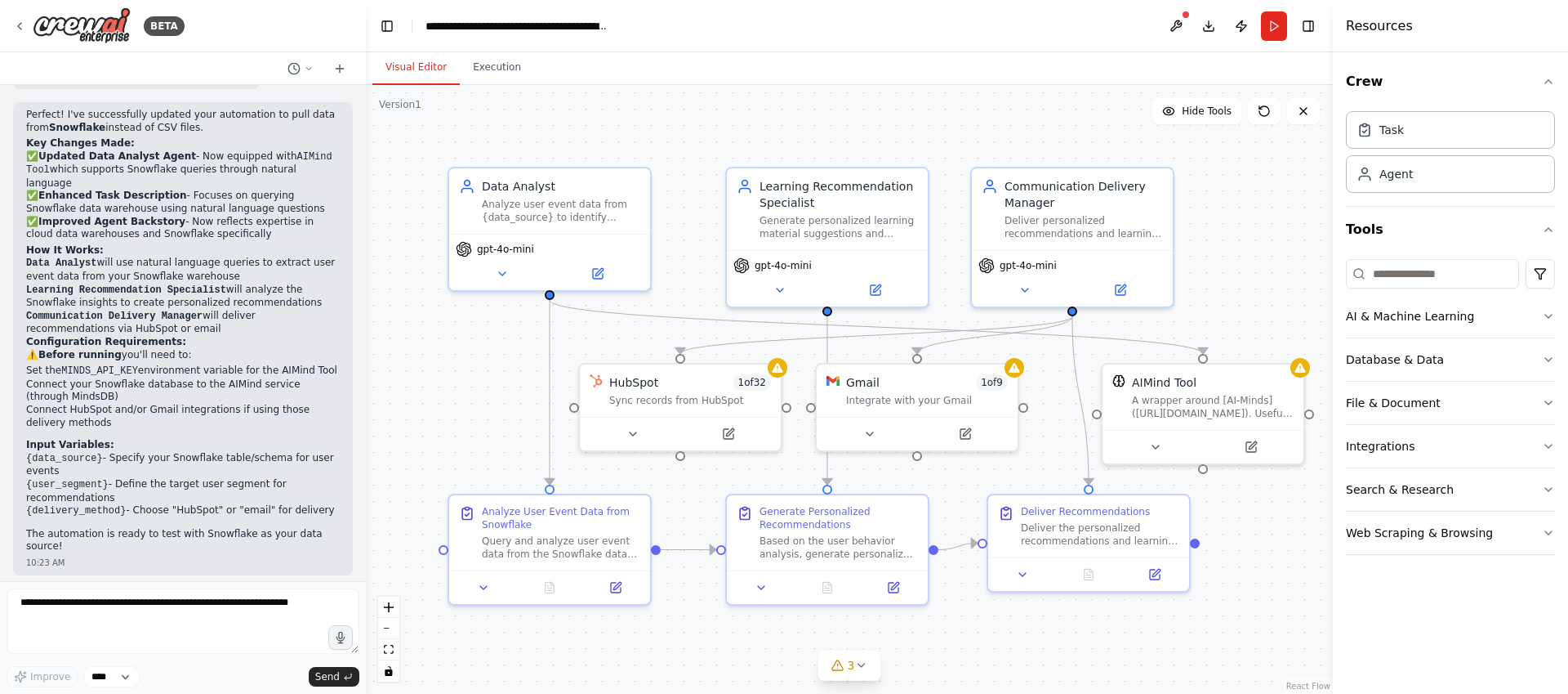
drag, startPoint x: 495, startPoint y: 66, endPoint x: 452, endPoint y: 69, distance: 43.1
click at [495, 66] on button "Execution" at bounding box center [496, 68] width 74 height 34
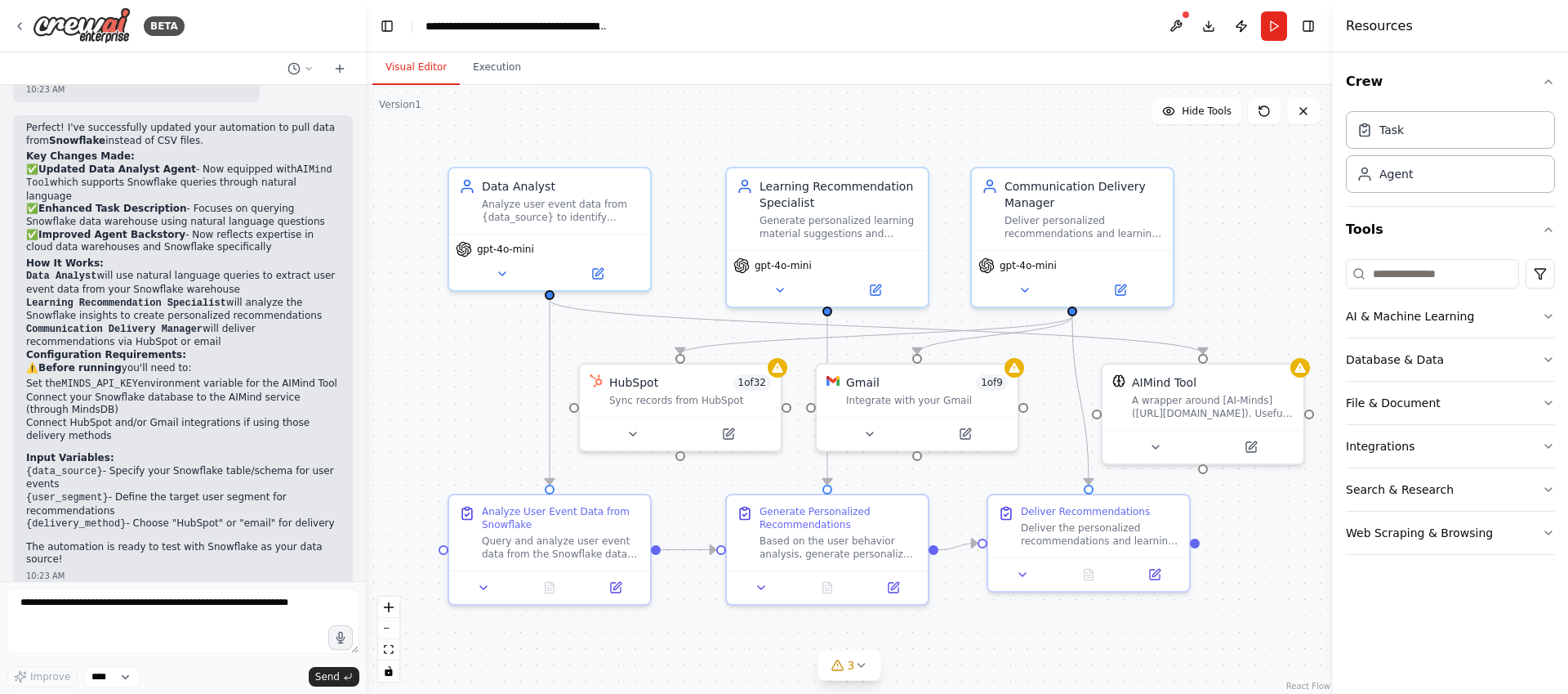
click at [407, 68] on button "Visual Editor" at bounding box center [416, 68] width 87 height 34
click at [1237, 27] on button "Publish" at bounding box center [1242, 25] width 26 height 29
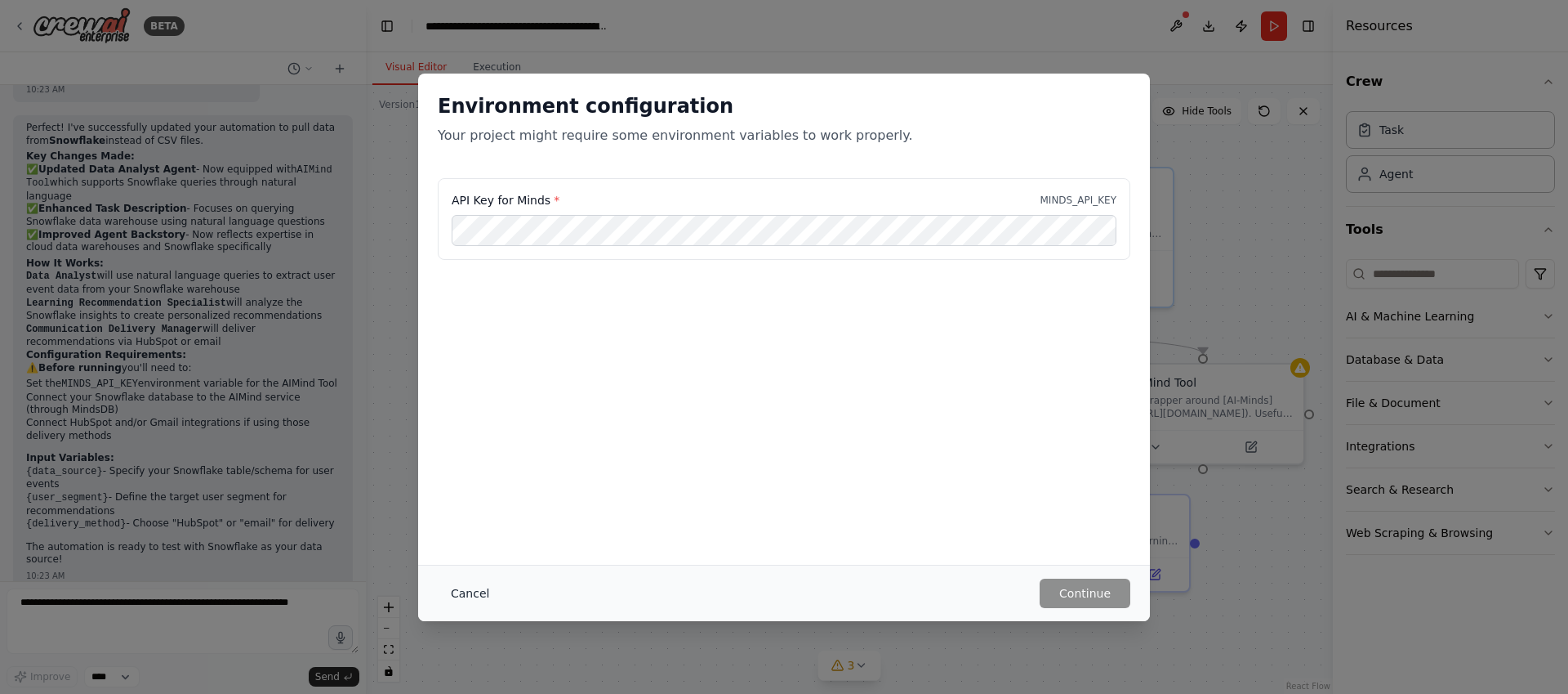
click at [461, 599] on button "Cancel" at bounding box center [470, 592] width 65 height 29
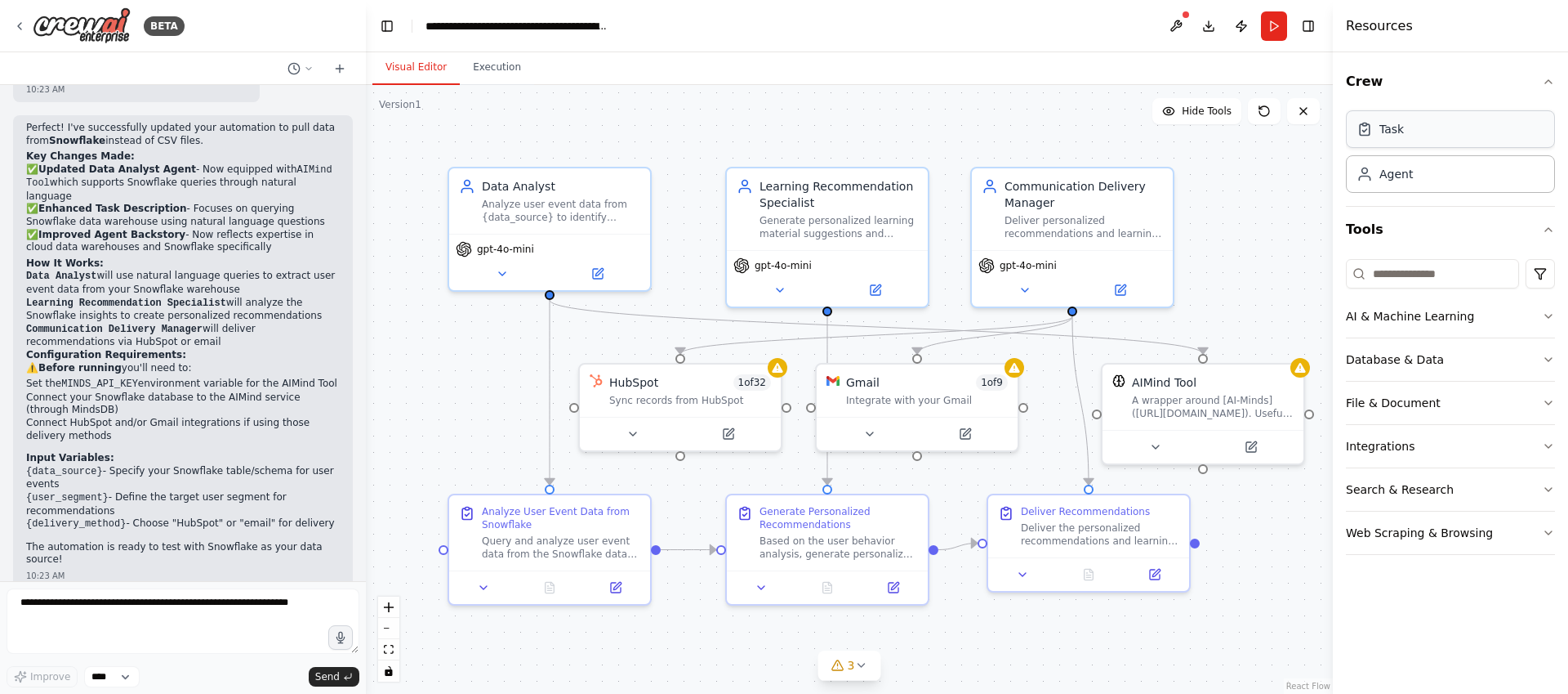
click at [1427, 132] on div "Task" at bounding box center [1450, 129] width 209 height 38
click at [510, 71] on button "Execution" at bounding box center [496, 68] width 74 height 34
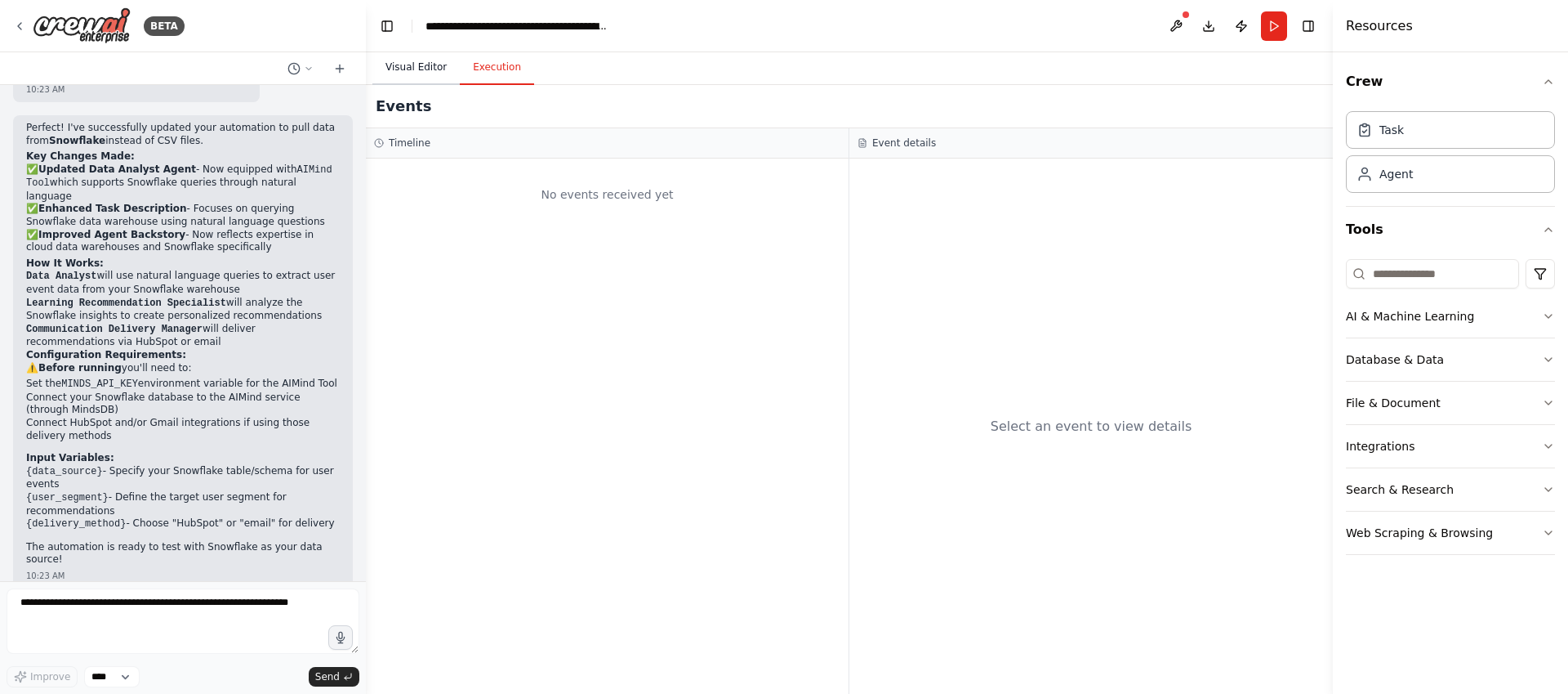
click at [435, 73] on button "Visual Editor" at bounding box center [416, 68] width 87 height 34
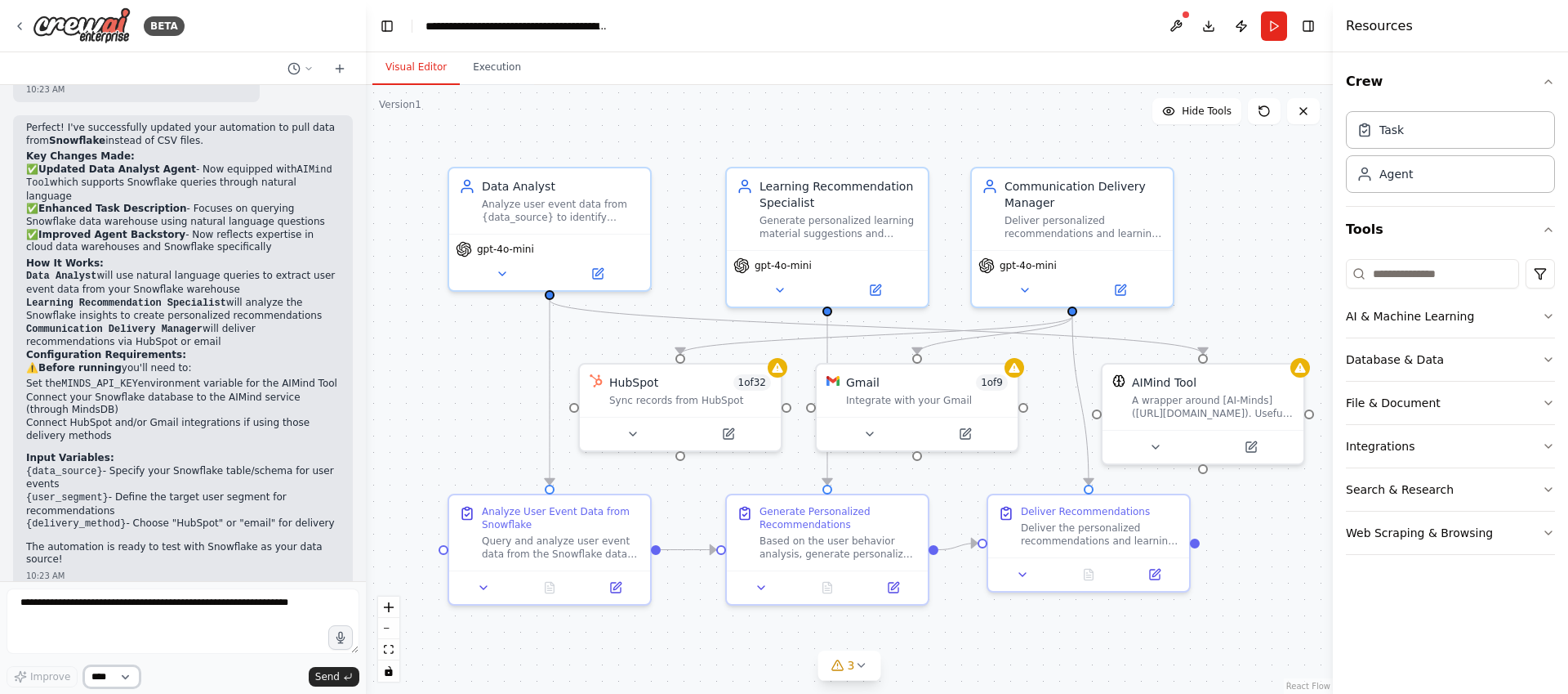
click at [105, 683] on select "****" at bounding box center [112, 676] width 55 height 22
click at [225, 648] on textarea at bounding box center [182, 622] width 353 height 66
click at [28, 27] on div "BETA" at bounding box center [99, 25] width 171 height 37
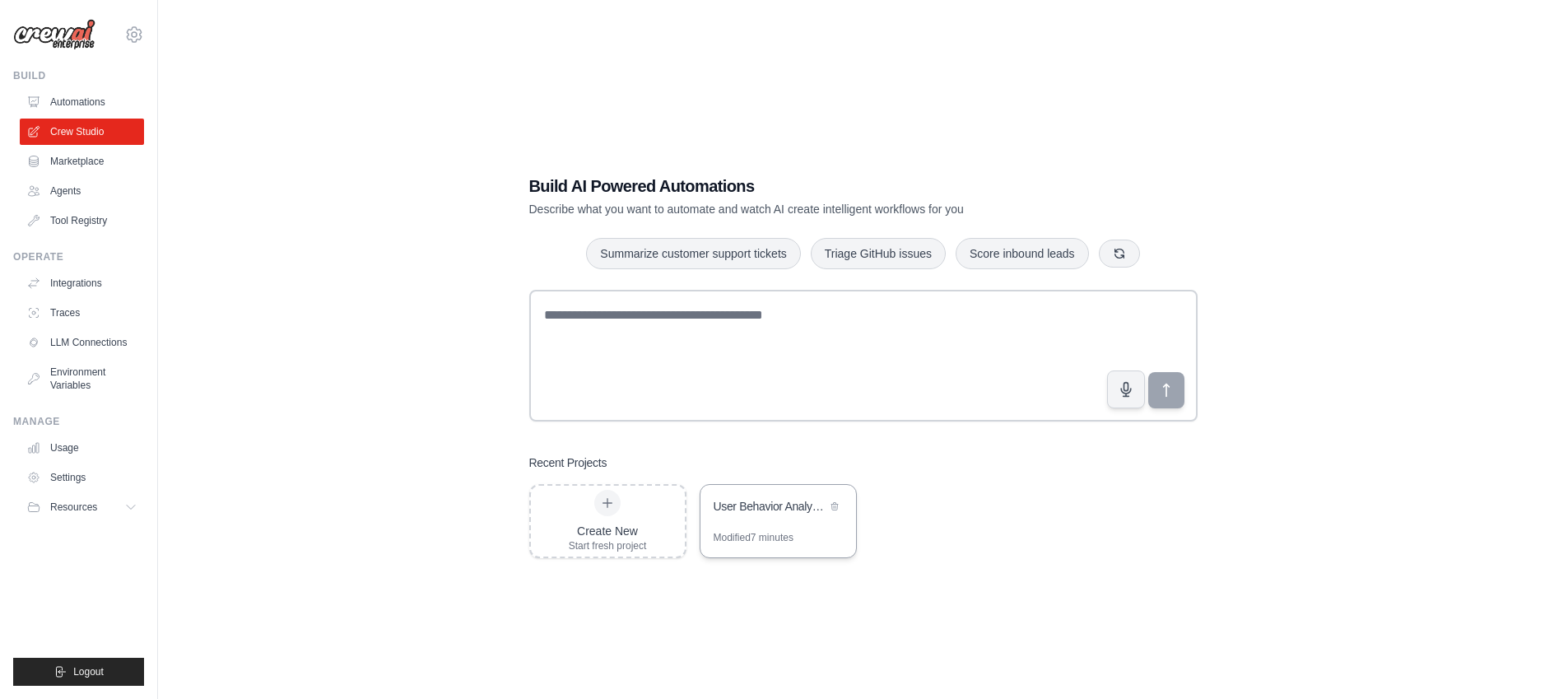
click at [773, 500] on div "User Behavior Analysis & Learning Recommendations" at bounding box center [769, 506] width 113 height 16
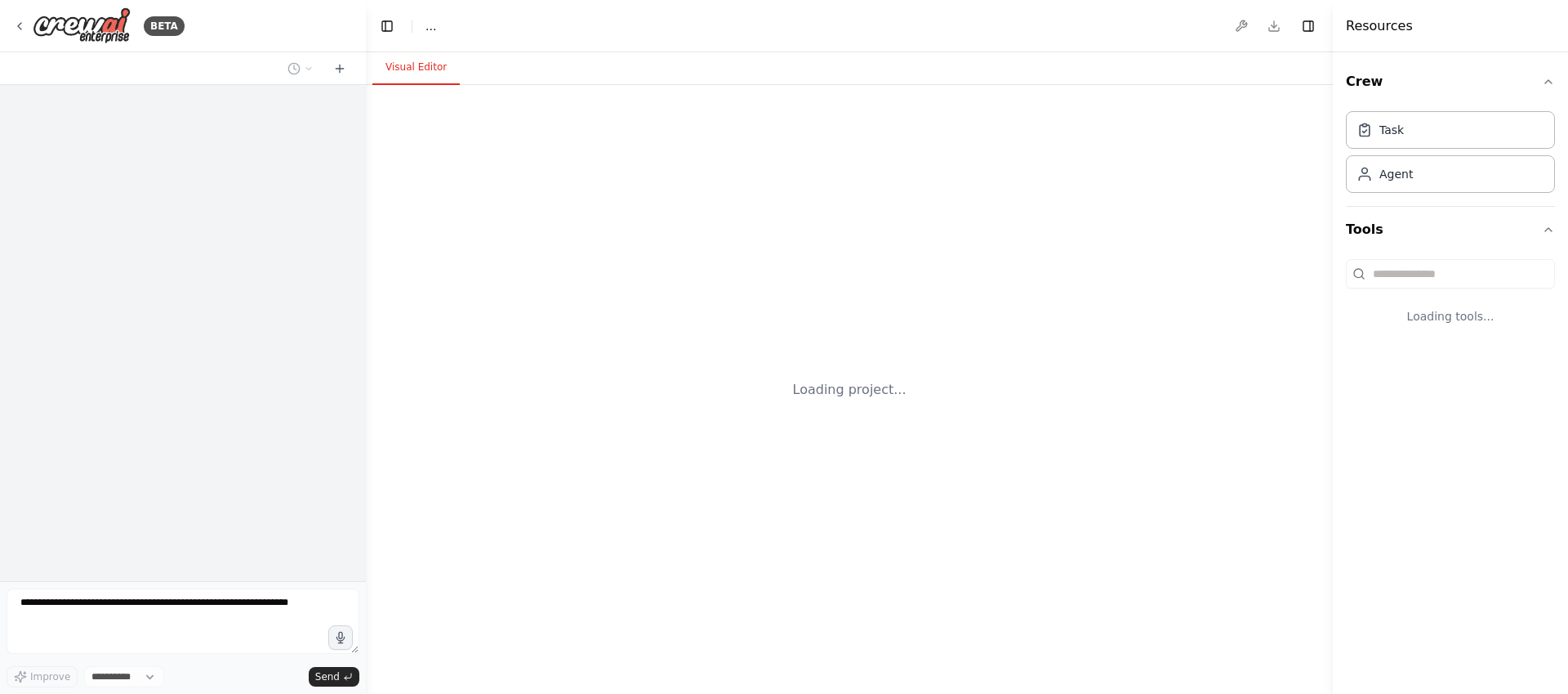
select select "****"
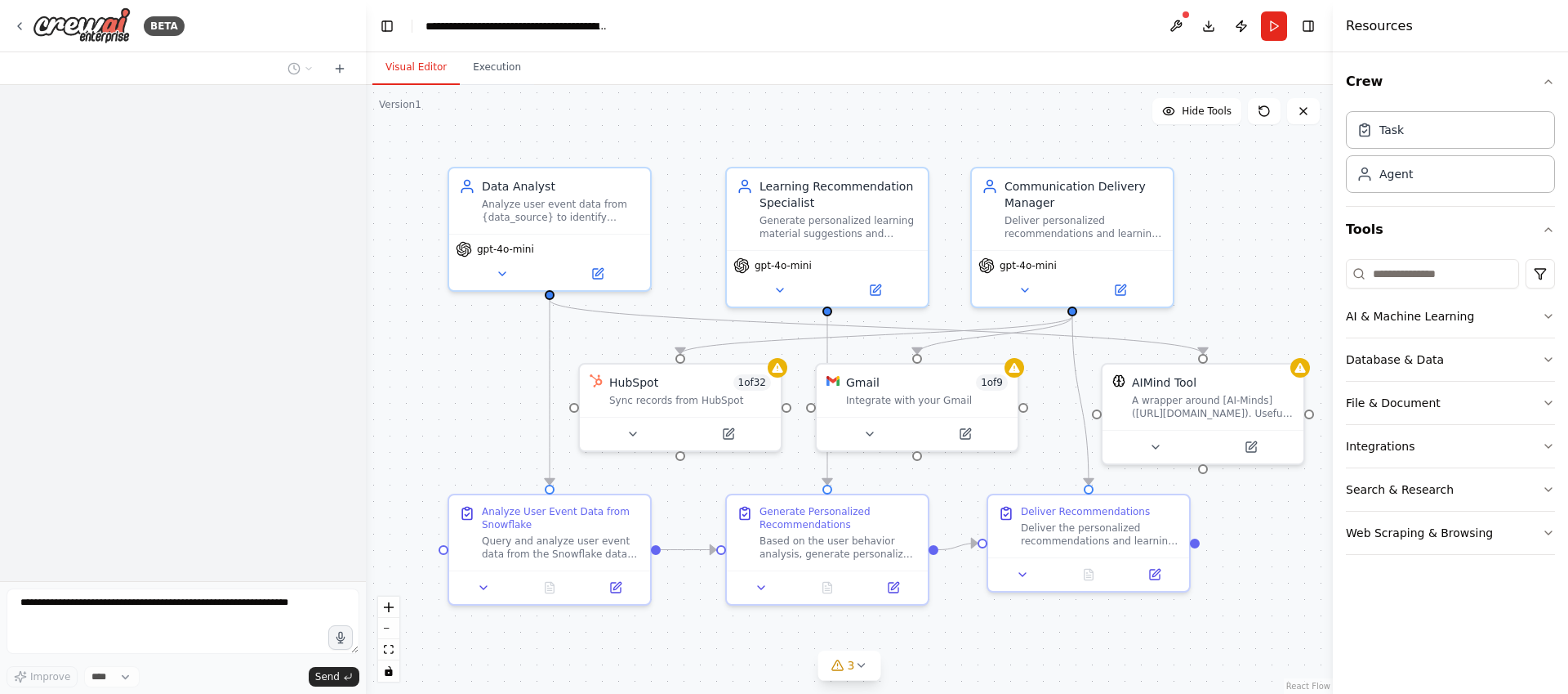
scroll to position [3398, 0]
